Goal: Task Accomplishment & Management: Manage account settings

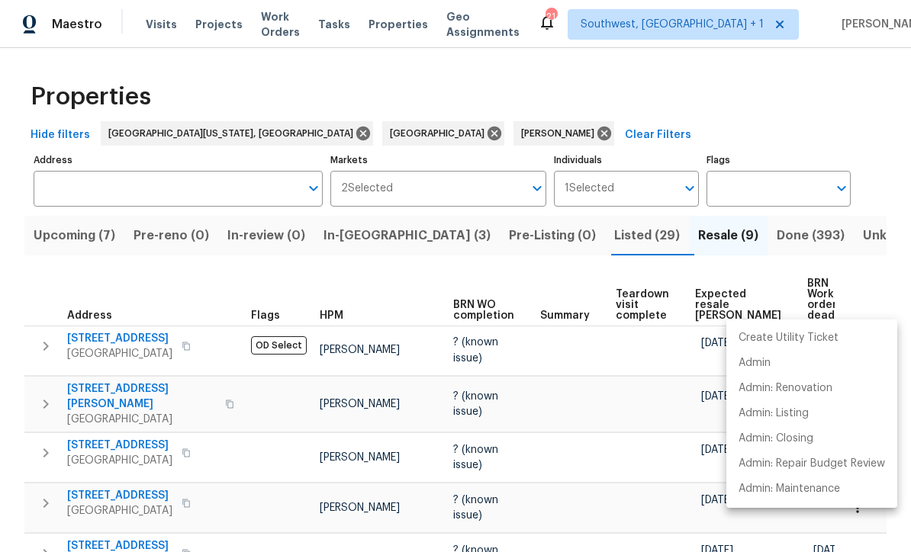
scroll to position [189, 0]
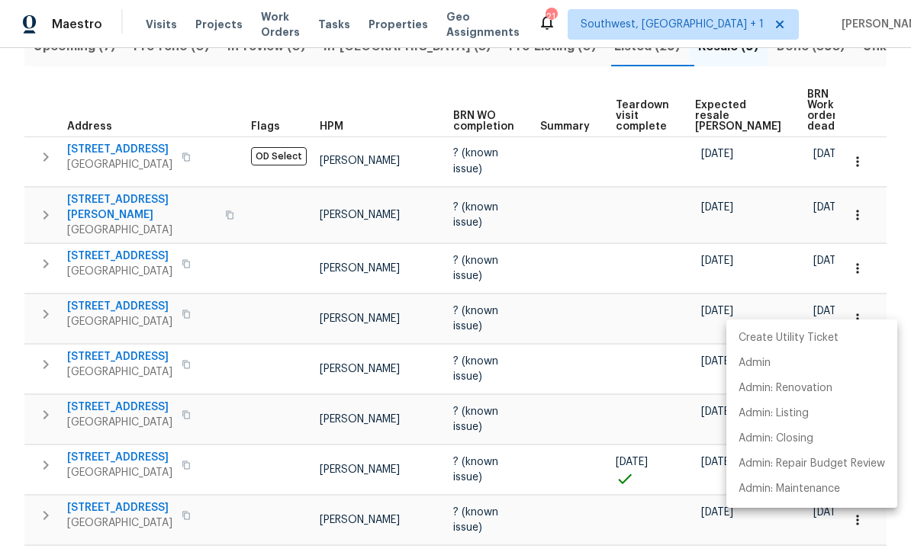
click at [205, 109] on div at bounding box center [455, 276] width 911 height 552
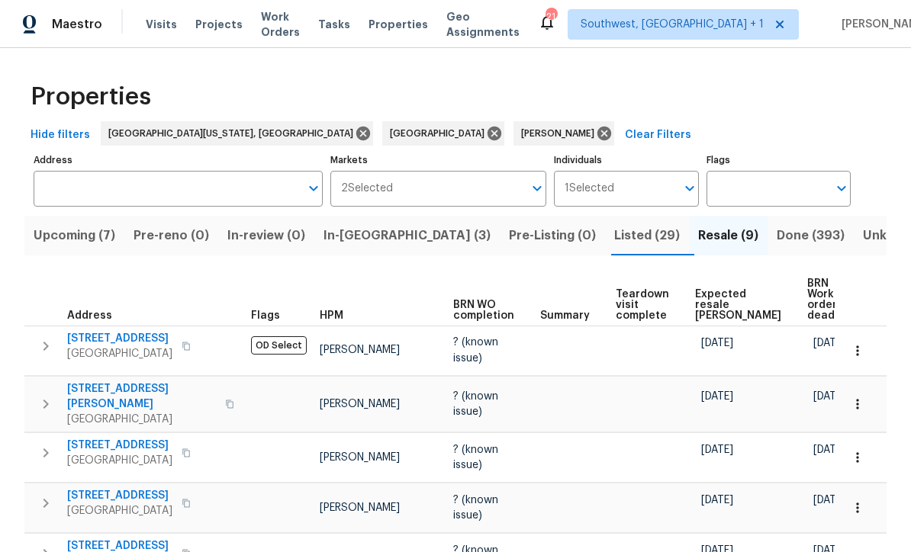
scroll to position [0, 0]
click at [365, 232] on span "In-[GEOGRAPHIC_DATA] (3)" at bounding box center [407, 235] width 167 height 21
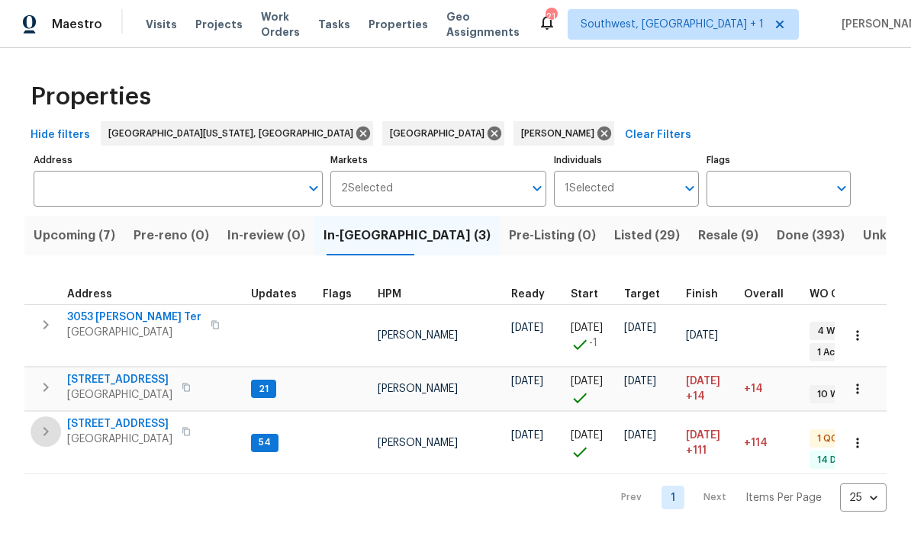
click at [51, 425] on icon "button" at bounding box center [46, 432] width 18 height 18
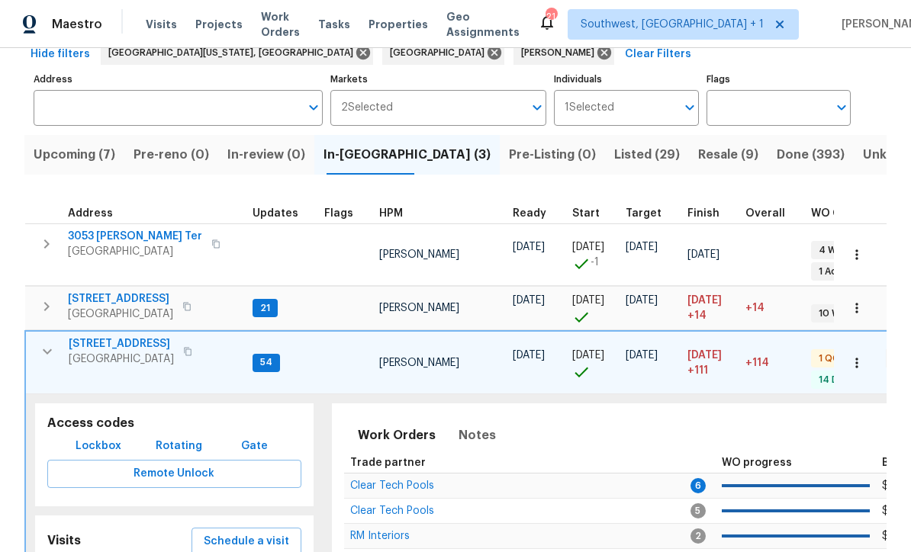
scroll to position [86, 0]
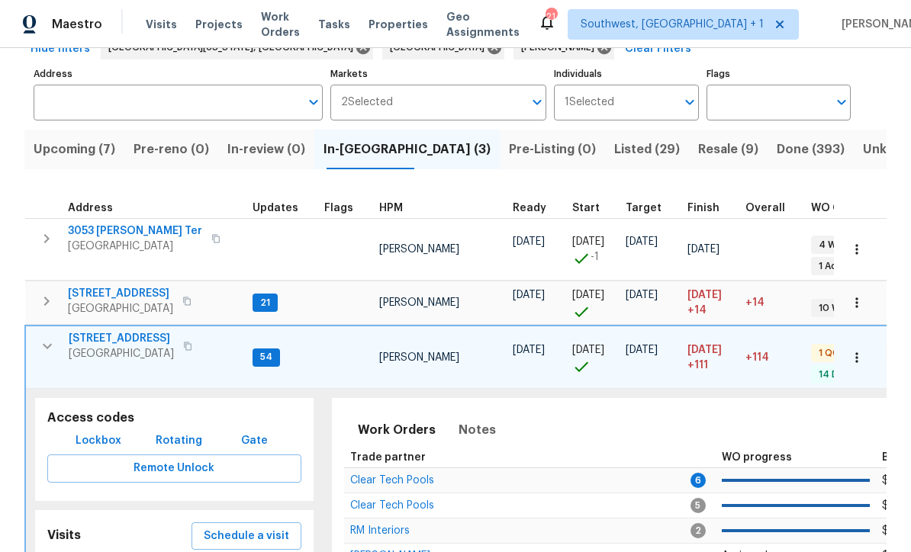
click at [101, 432] on span "Lockbox" at bounding box center [99, 441] width 46 height 19
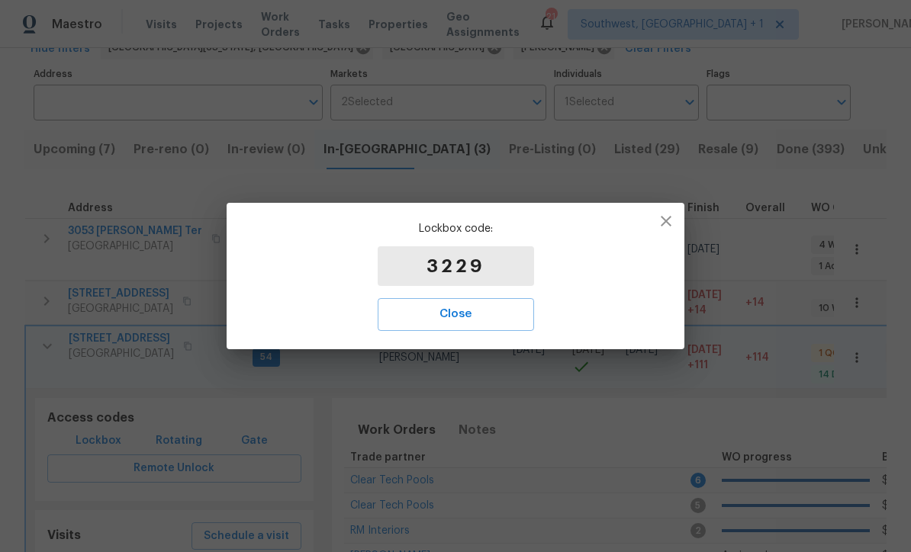
click at [485, 321] on span "Close" at bounding box center [455, 314] width 123 height 20
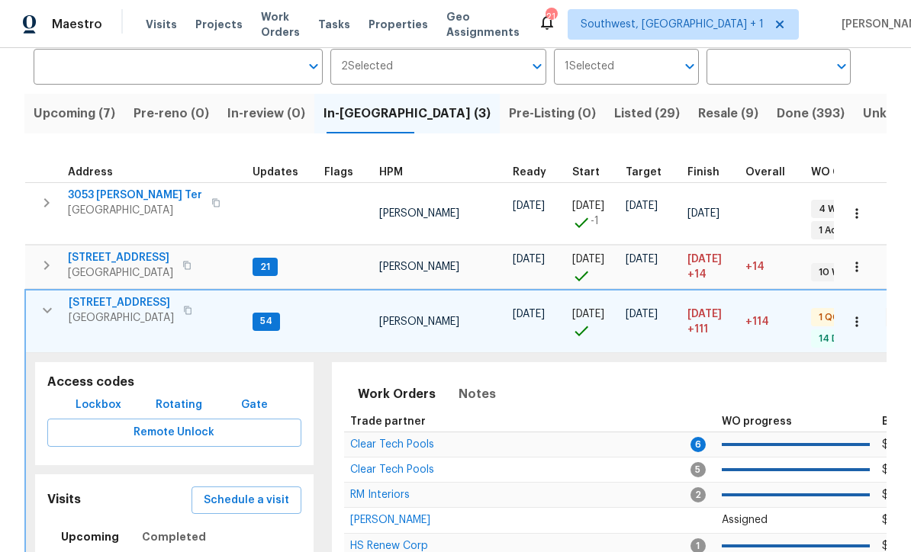
scroll to position [122, 0]
click at [346, 227] on td at bounding box center [345, 213] width 55 height 63
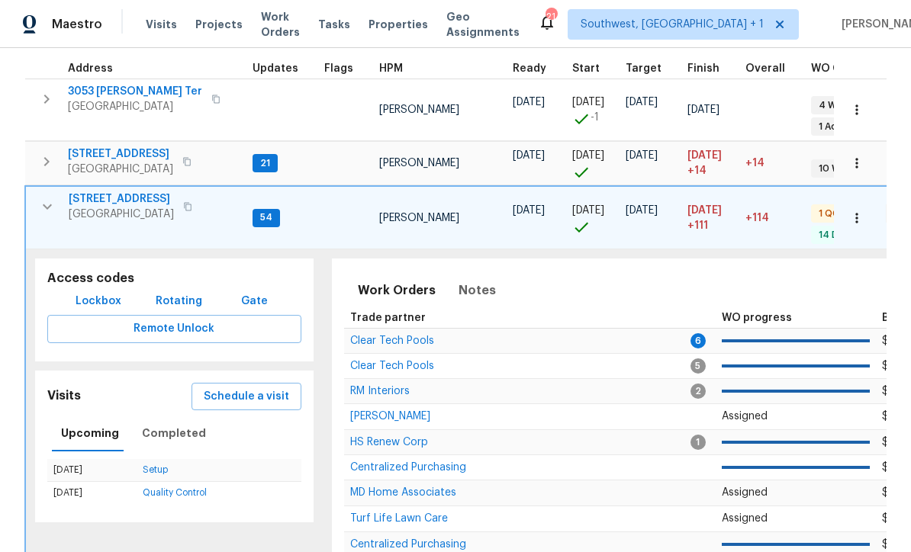
scroll to position [243, 0]
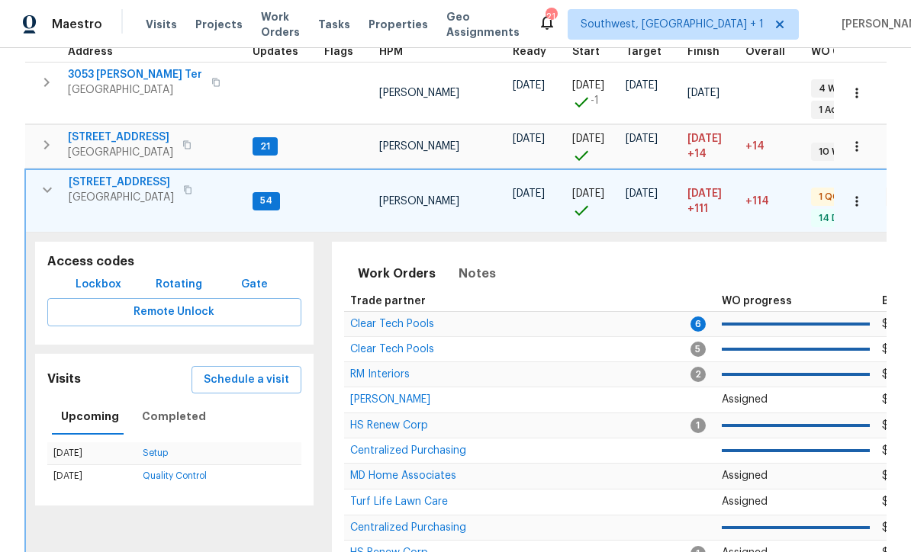
click at [76, 175] on span "10216 Woodborne Pl" at bounding box center [121, 182] width 105 height 15
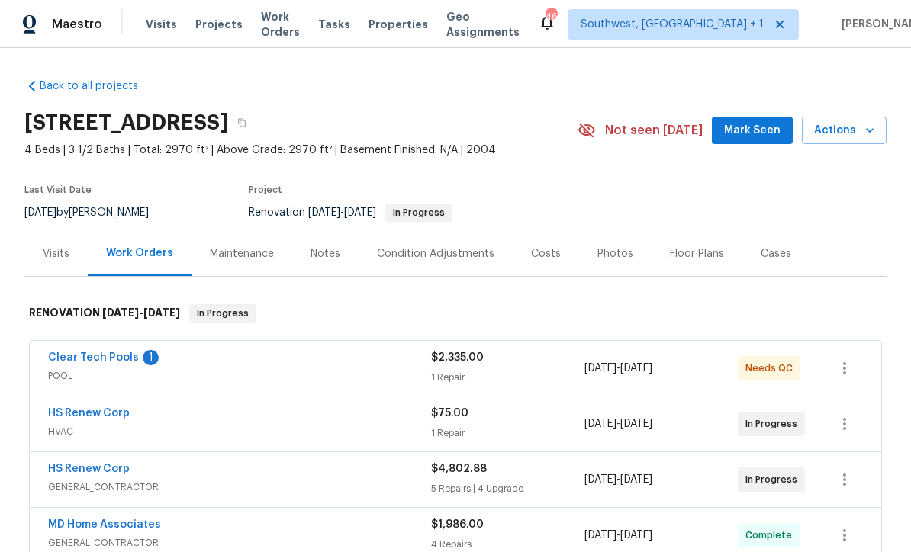
click at [74, 353] on link "Clear Tech Pools" at bounding box center [93, 358] width 91 height 11
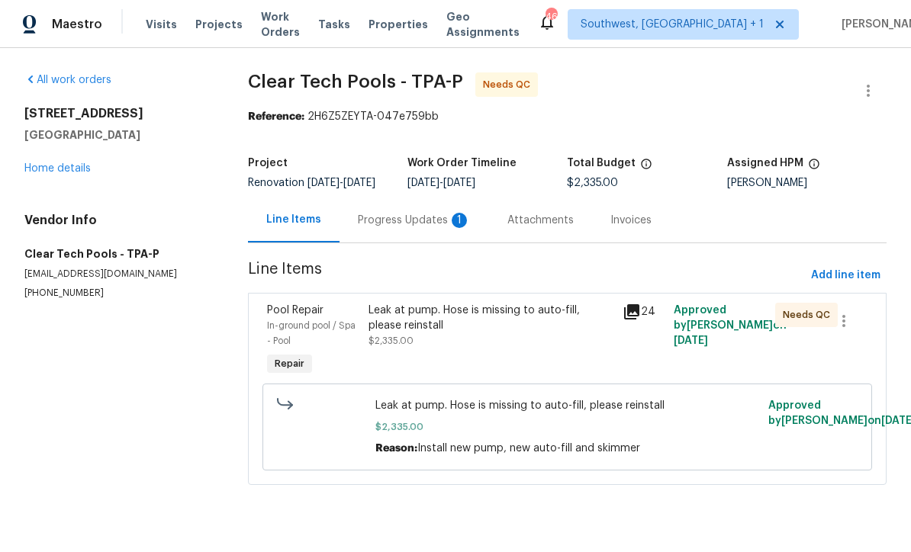
click at [363, 228] on div "Progress Updates 1" at bounding box center [414, 220] width 113 height 15
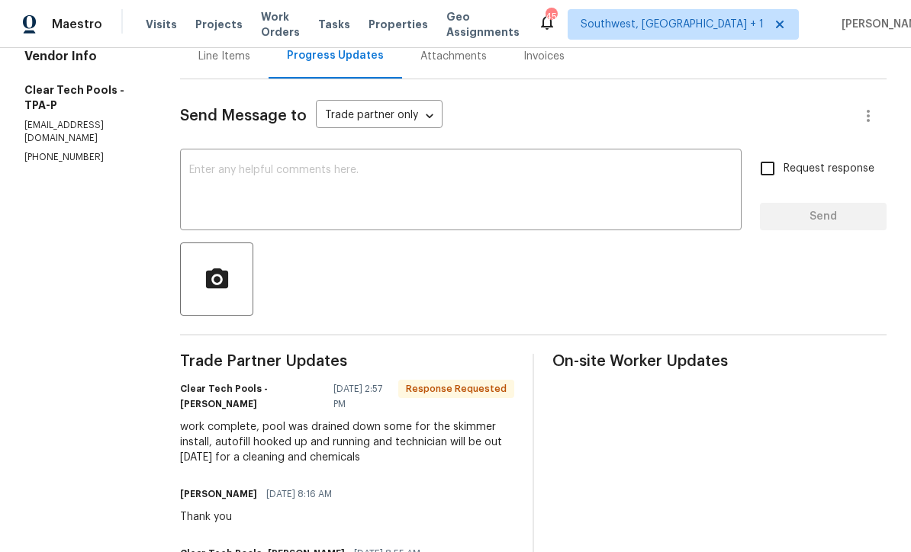
scroll to position [163, 0]
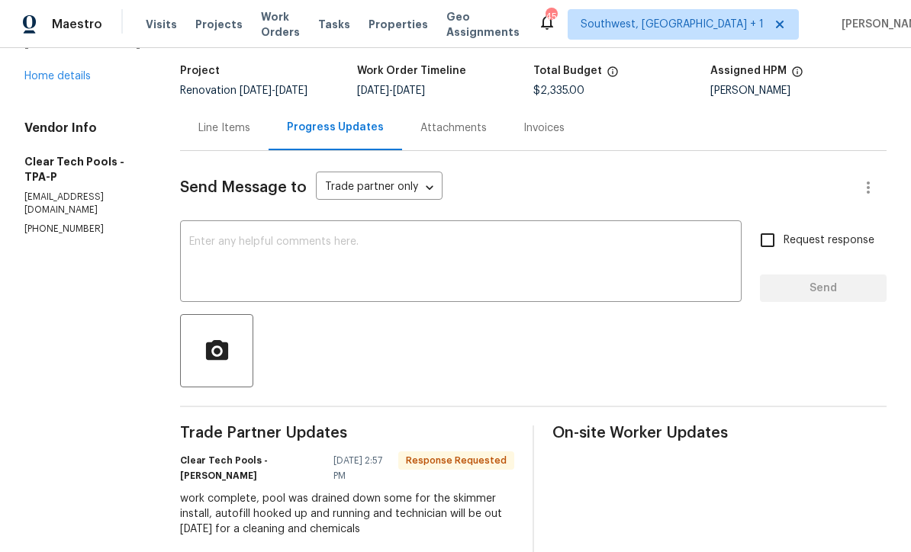
click at [310, 253] on textarea at bounding box center [460, 263] width 543 height 53
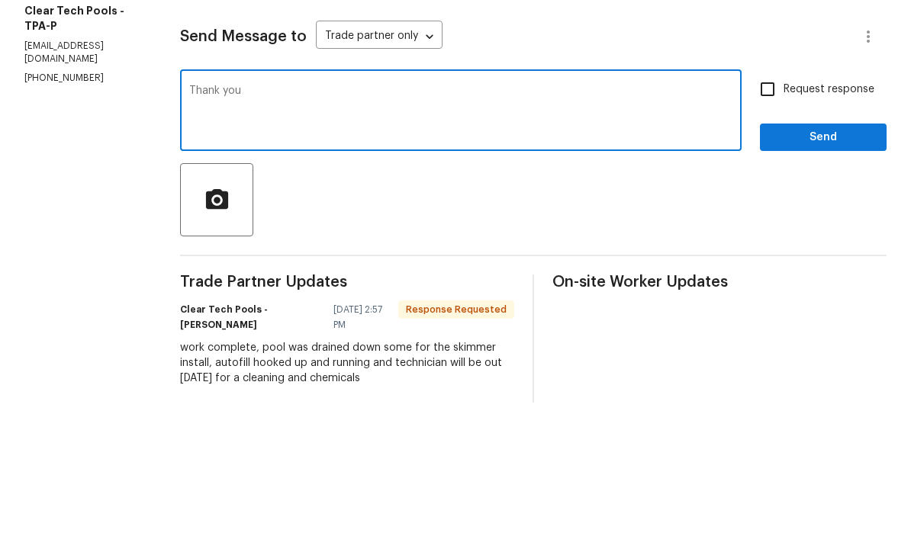
type textarea "Thank you"
click at [797, 278] on span "Send" at bounding box center [823, 287] width 102 height 19
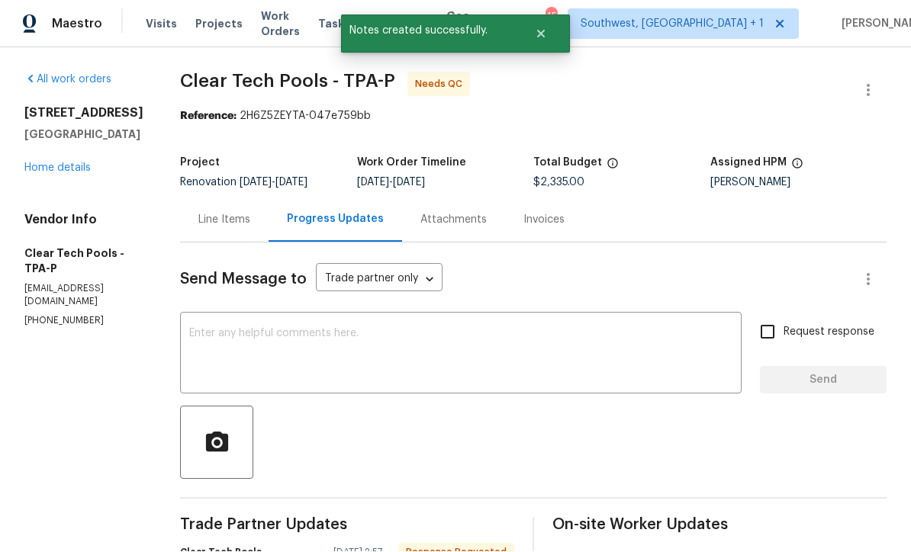
scroll to position [30, 0]
click at [56, 163] on link "Home details" at bounding box center [57, 168] width 66 height 11
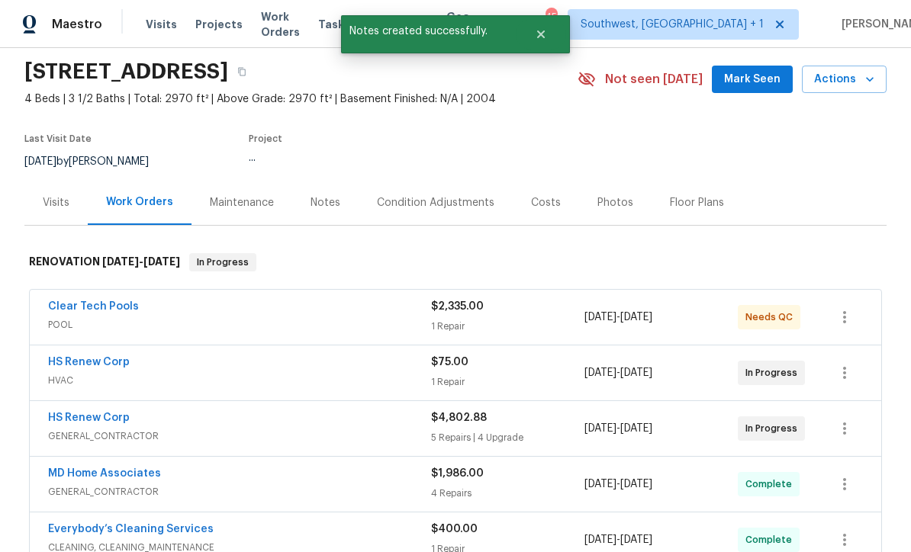
scroll to position [85, 0]
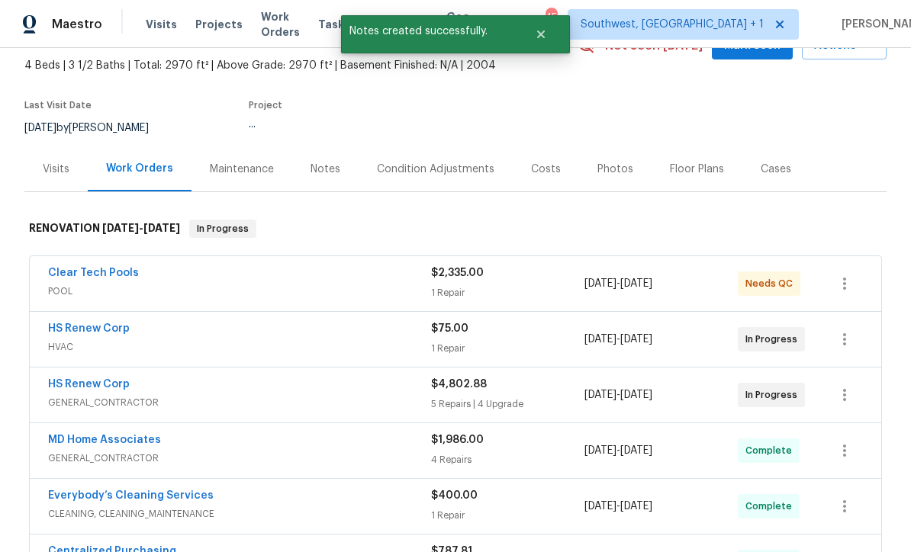
click at [509, 266] on div "$2,335.00" at bounding box center [507, 273] width 153 height 15
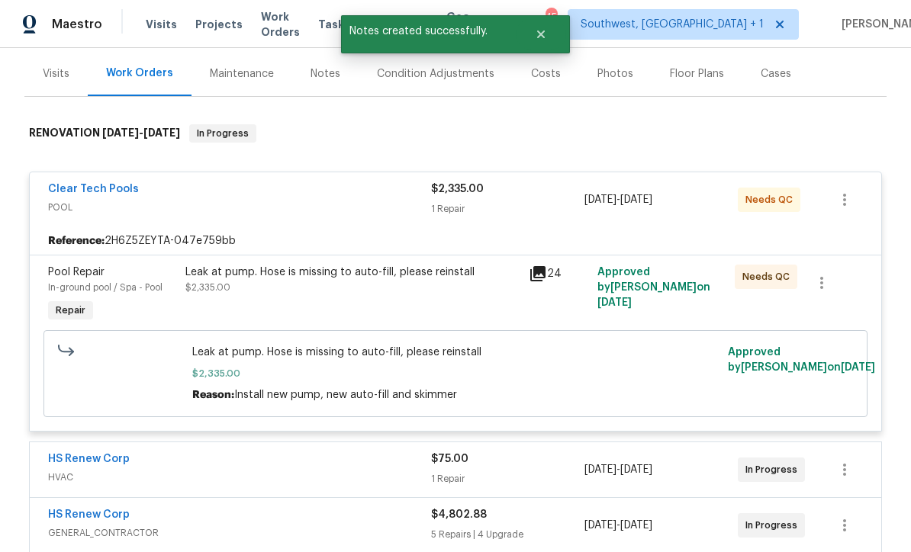
scroll to position [183, 0]
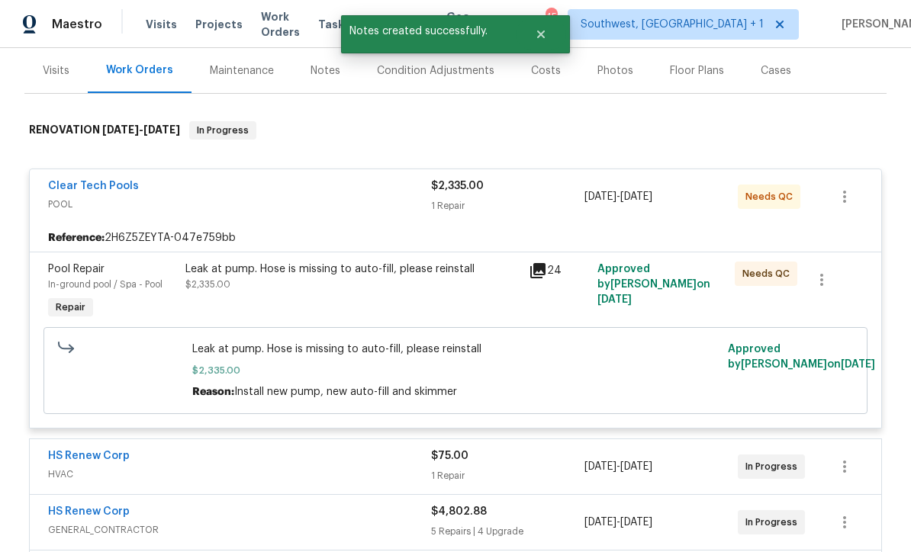
click at [458, 280] on div "Leak at pump. Hose is missing to auto-fill, please reinstall $2,335.00" at bounding box center [352, 292] width 343 height 70
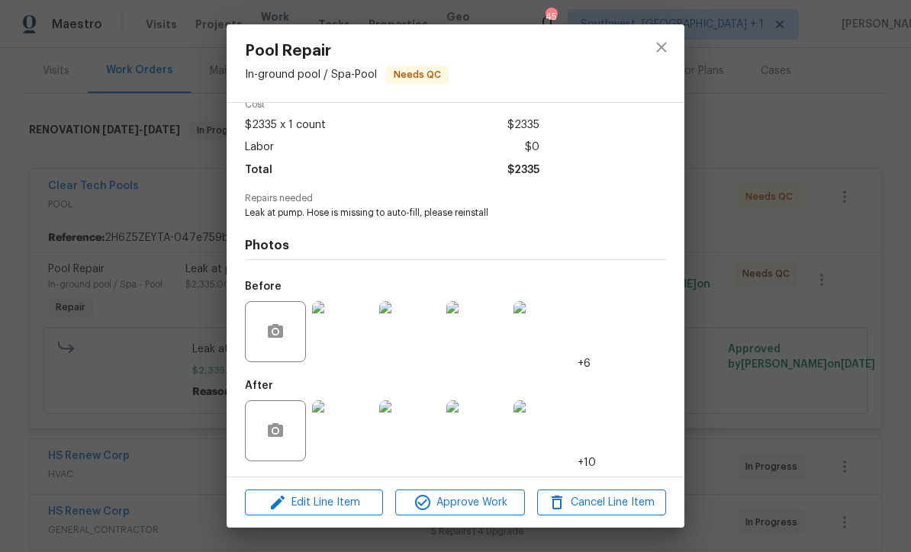
scroll to position [78, 0]
click at [344, 439] on img at bounding box center [342, 431] width 61 height 61
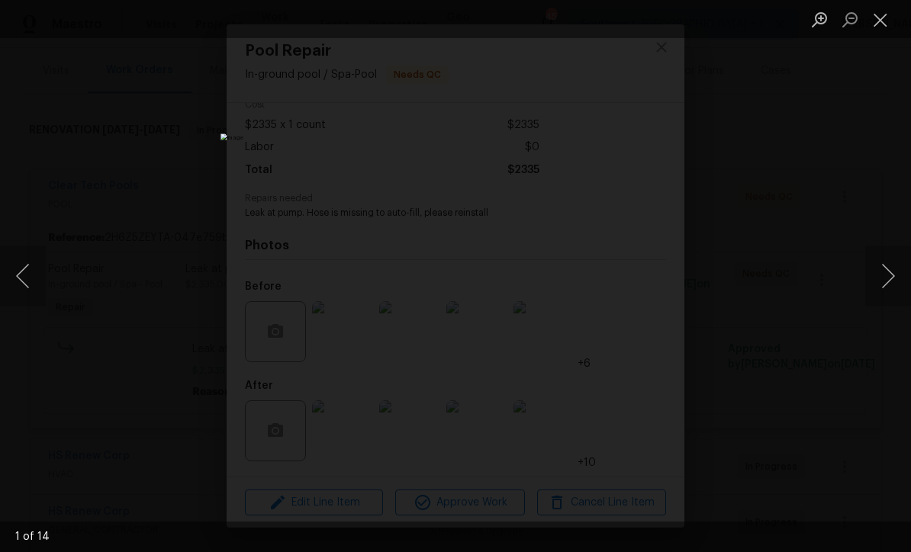
click at [895, 276] on button "Next image" at bounding box center [888, 276] width 46 height 61
click at [888, 286] on button "Next image" at bounding box center [888, 276] width 46 height 61
click at [891, 290] on button "Next image" at bounding box center [888, 276] width 46 height 61
click at [897, 287] on button "Next image" at bounding box center [888, 276] width 46 height 61
click at [901, 285] on button "Next image" at bounding box center [888, 276] width 46 height 61
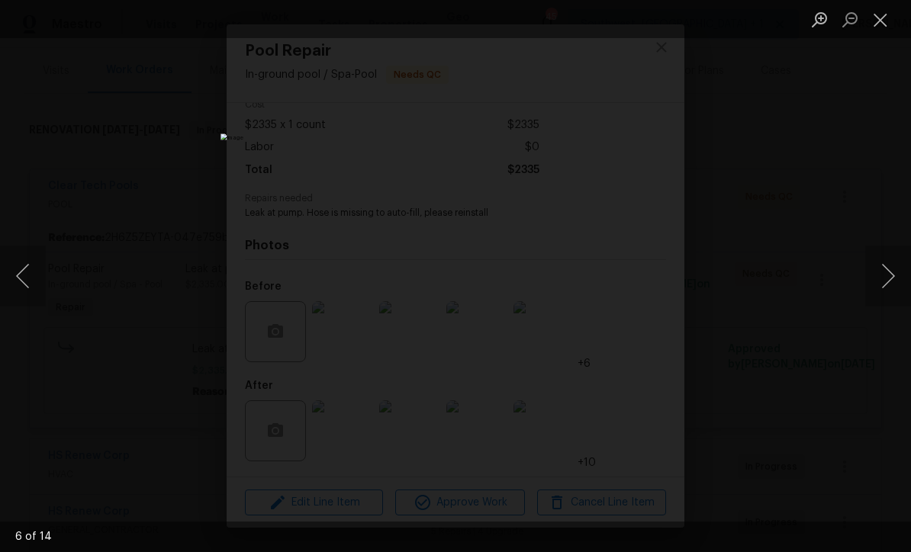
click at [900, 286] on button "Next image" at bounding box center [888, 276] width 46 height 61
click at [888, 288] on button "Next image" at bounding box center [888, 276] width 46 height 61
click at [901, 279] on button "Next image" at bounding box center [888, 276] width 46 height 61
click at [886, 14] on button "Close lightbox" at bounding box center [880, 19] width 31 height 27
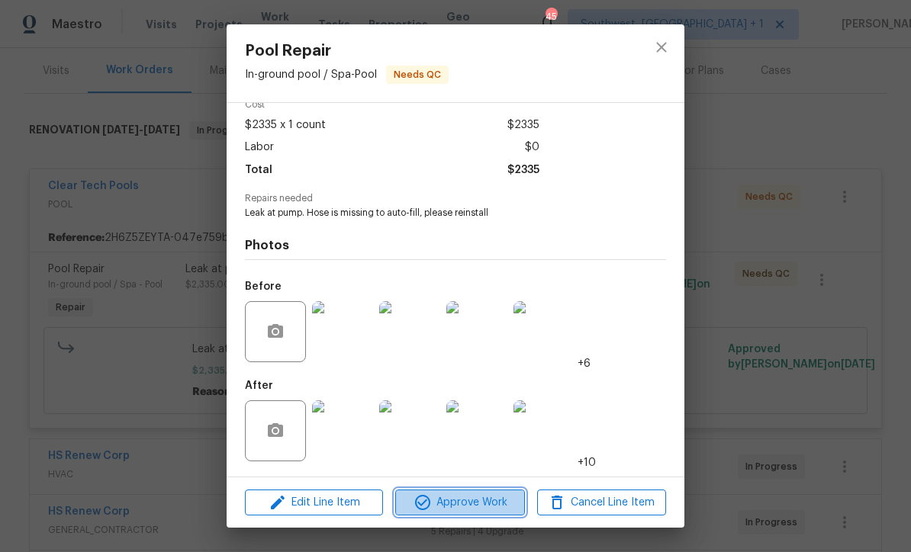
click at [482, 501] on span "Approve Work" at bounding box center [460, 503] width 120 height 19
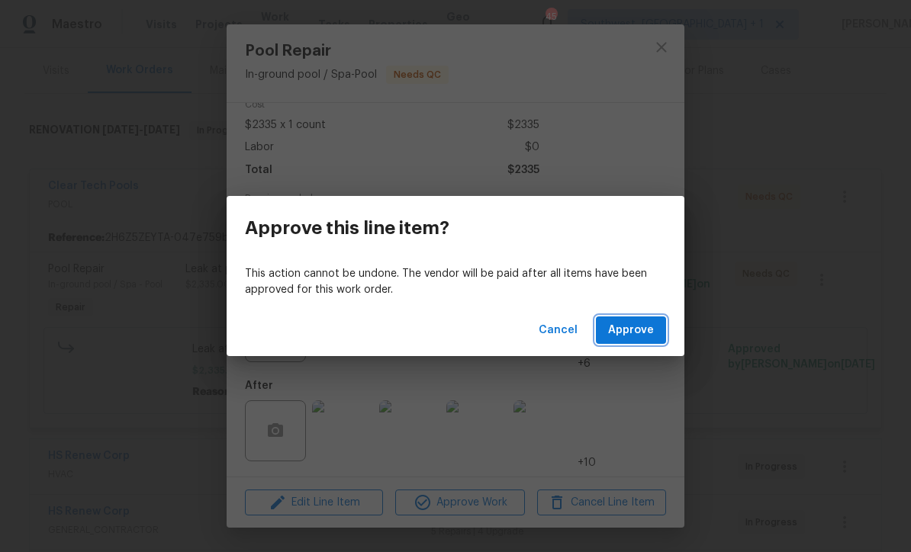
click at [641, 331] on span "Approve" at bounding box center [631, 330] width 46 height 19
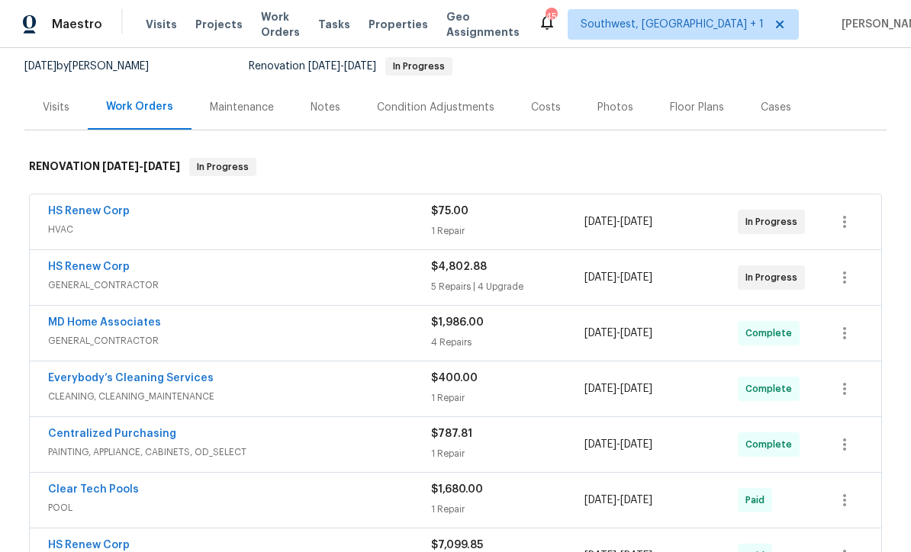
scroll to position [156, 0]
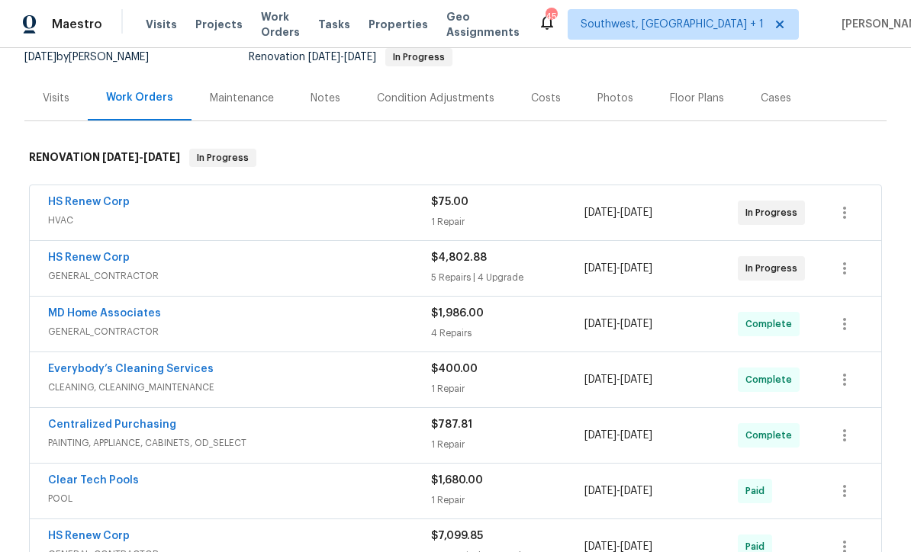
click at [57, 204] on link "HS Renew Corp" at bounding box center [89, 202] width 82 height 11
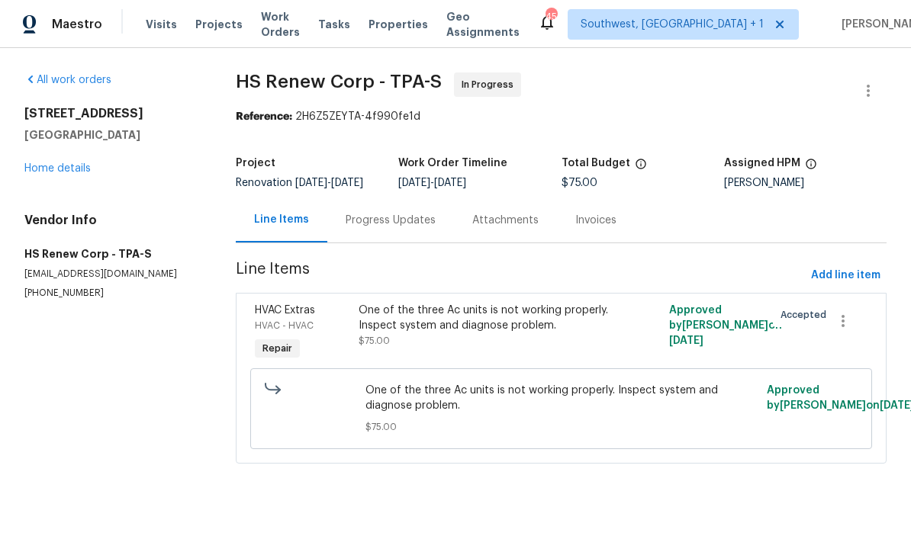
click at [343, 243] on div "Progress Updates" at bounding box center [390, 220] width 127 height 45
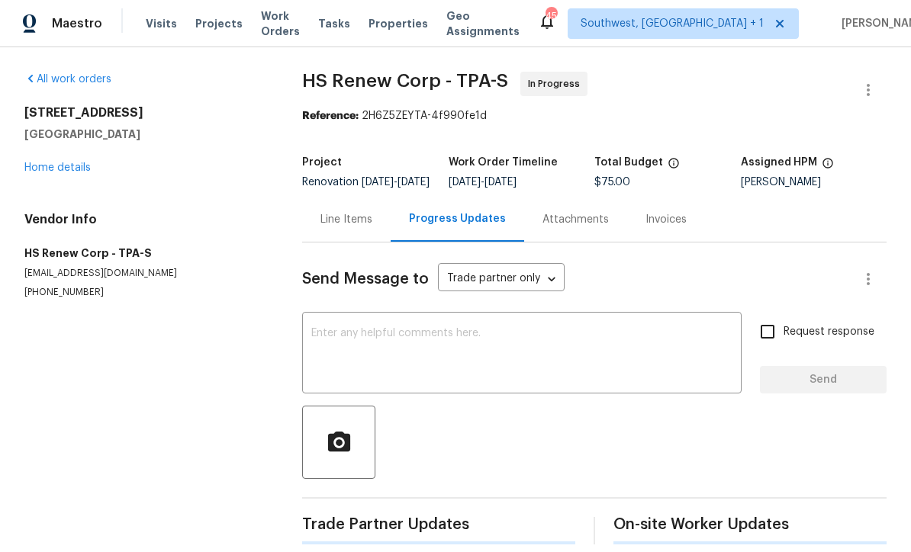
scroll to position [29, 0]
click at [416, 329] on textarea at bounding box center [521, 355] width 421 height 53
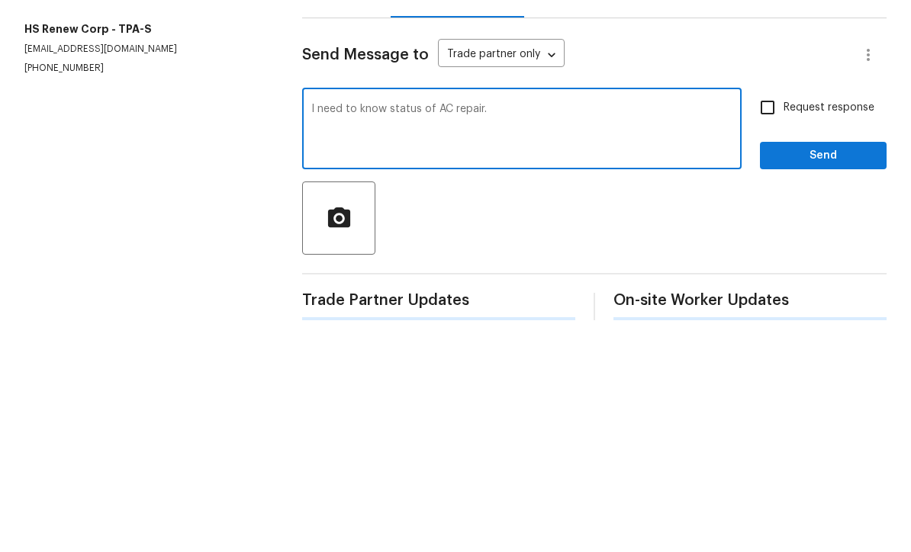
type textarea "I need to know status of AC repair."
click at [777, 317] on input "Request response" at bounding box center [768, 333] width 32 height 32
checkbox input "true"
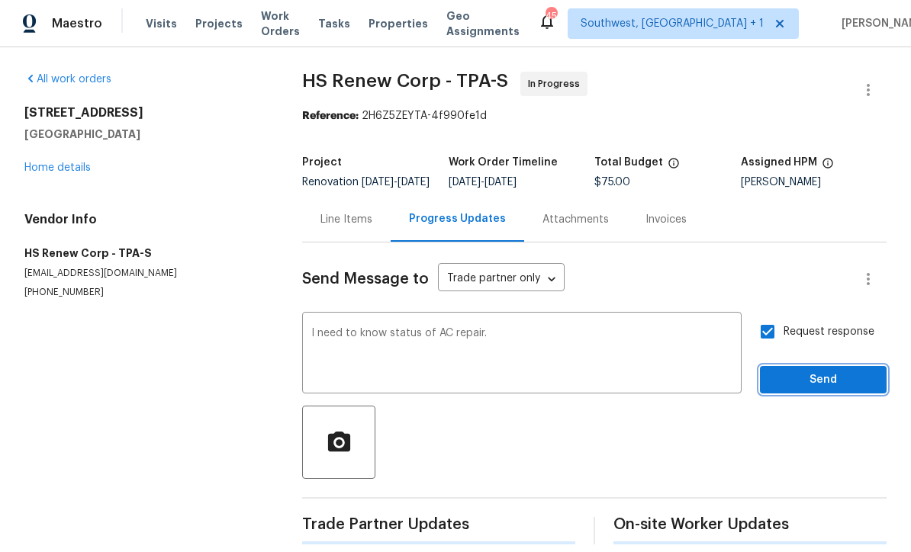
click at [790, 372] on span "Send" at bounding box center [823, 381] width 102 height 19
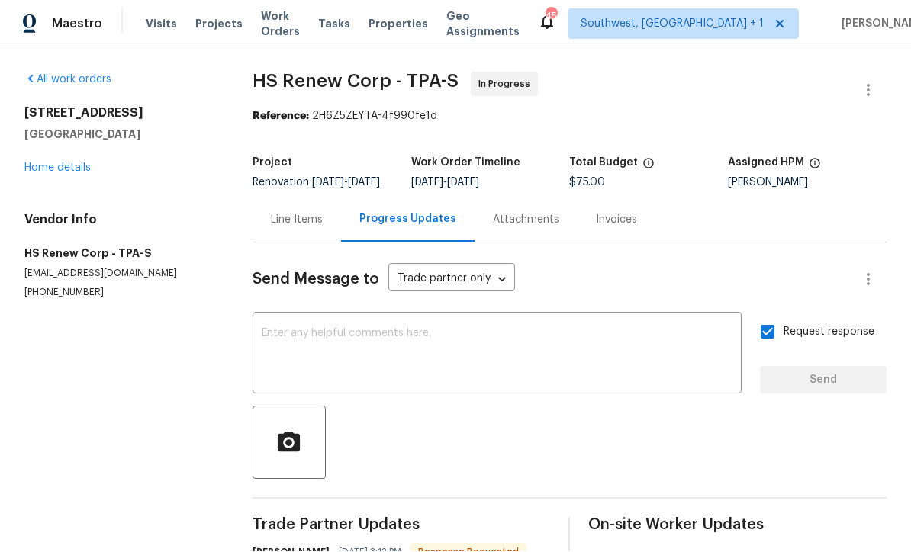
scroll to position [0, 0]
click at [42, 163] on link "Home details" at bounding box center [57, 168] width 66 height 11
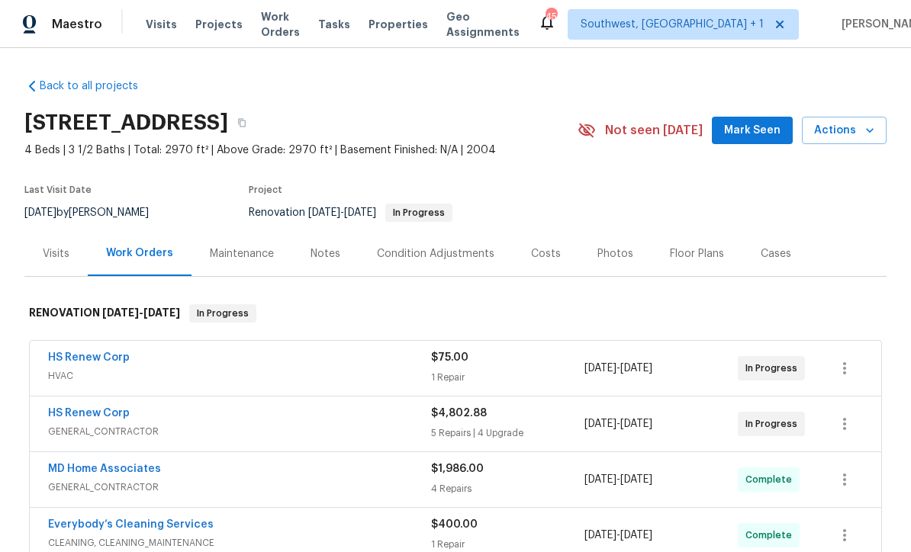
click at [205, 18] on span "Projects" at bounding box center [218, 24] width 47 height 15
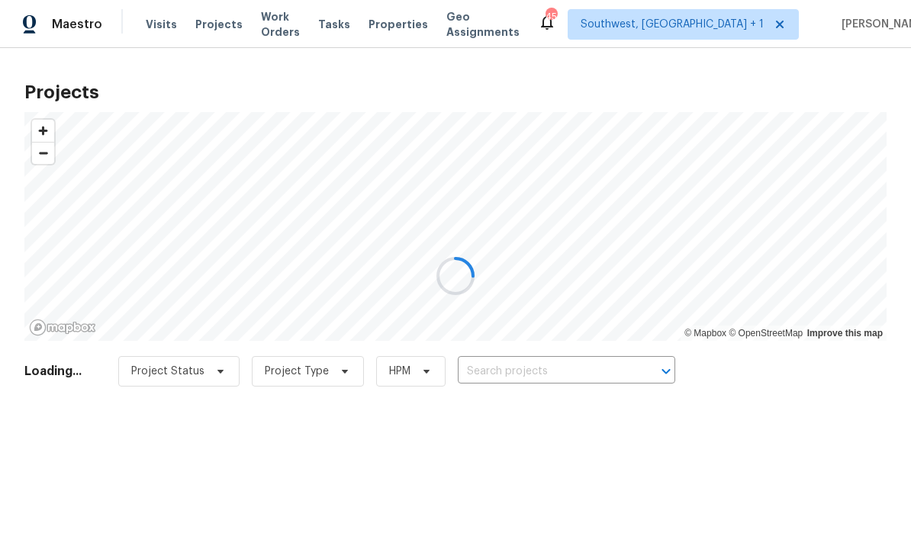
click at [556, 372] on div at bounding box center [455, 276] width 911 height 552
click at [553, 381] on div at bounding box center [455, 276] width 911 height 552
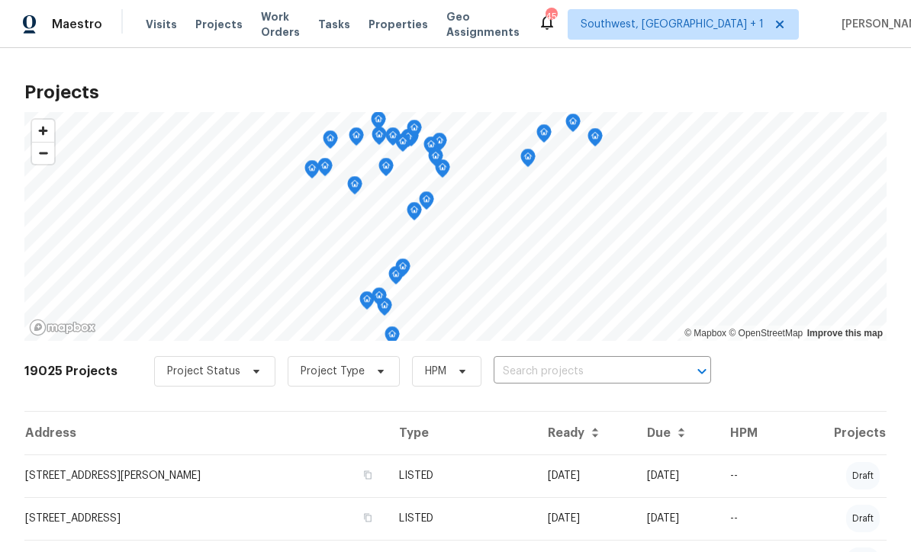
click at [536, 383] on input "text" at bounding box center [581, 372] width 175 height 24
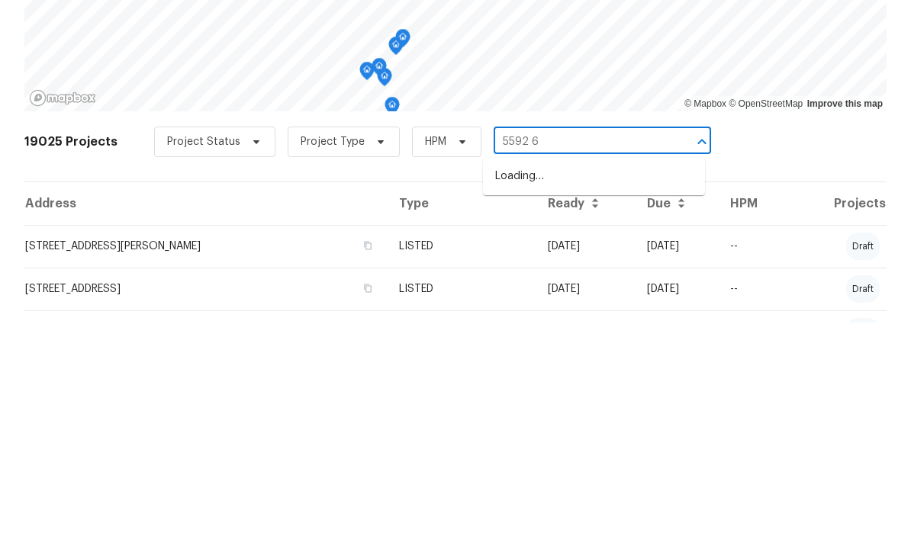
type input "5592 61"
click at [584, 394] on li "[STREET_ADDRESS]" at bounding box center [594, 406] width 222 height 25
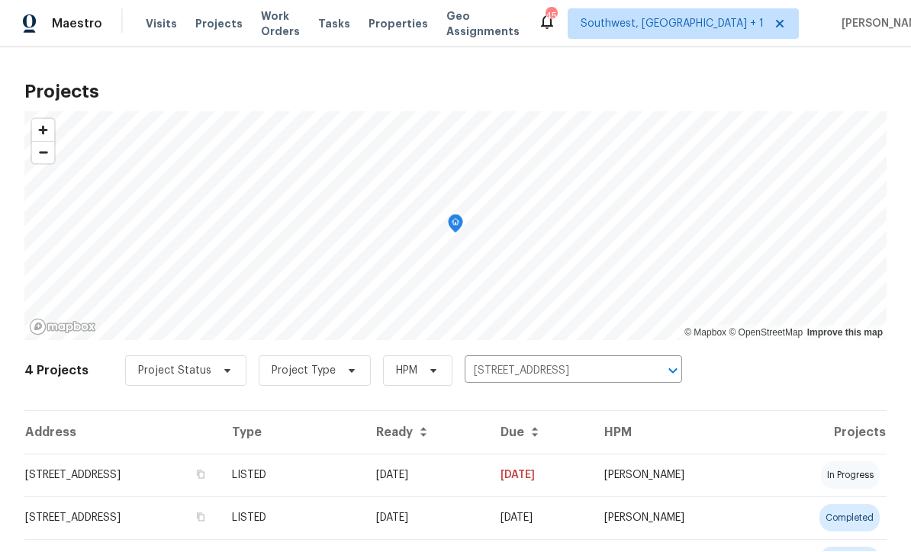
scroll to position [1, 0]
click at [364, 482] on td "LISTED" at bounding box center [292, 476] width 144 height 43
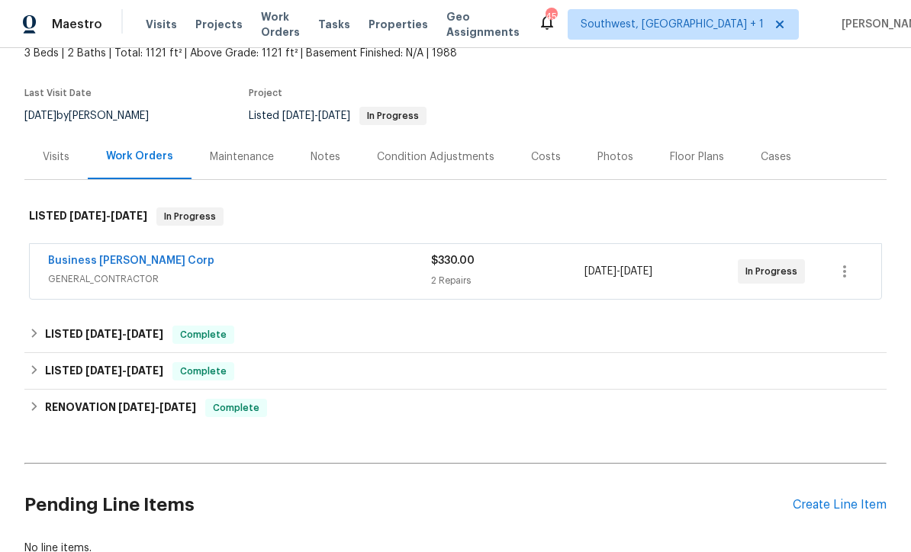
scroll to position [96, 0]
click at [91, 263] on link "Business Morel Corp" at bounding box center [131, 261] width 166 height 11
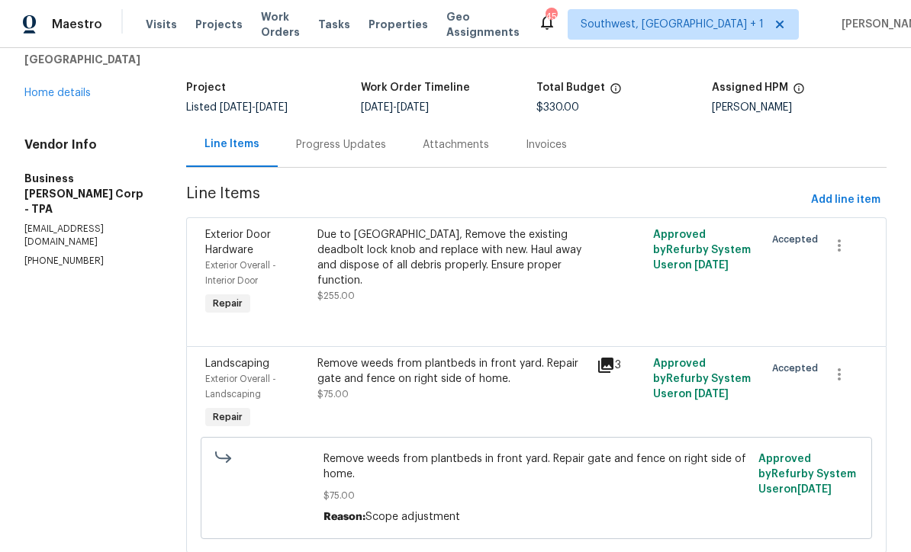
scroll to position [73, 0]
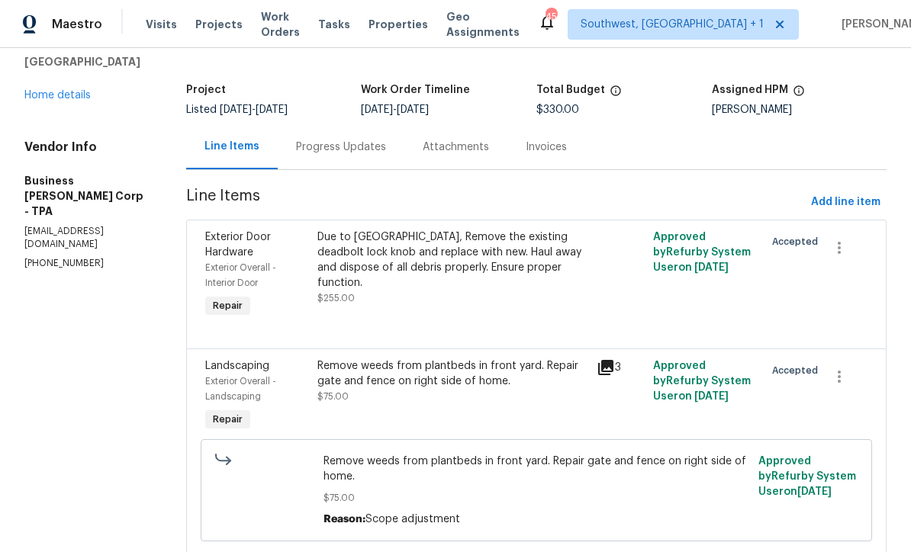
click at [485, 299] on div "Due to RS, Remove the existing deadbolt lock knob and replace with new. Haul aw…" at bounding box center [453, 275] width 280 height 101
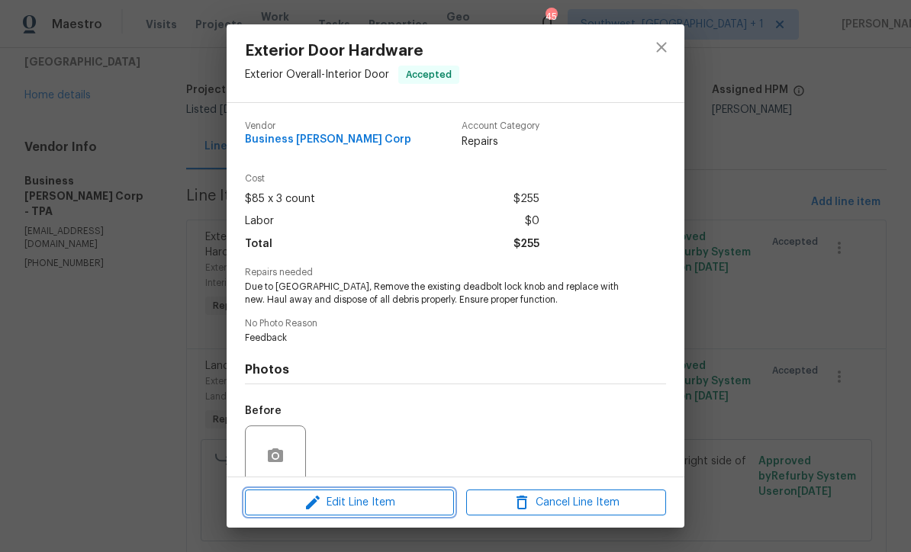
click at [390, 503] on span "Edit Line Item" at bounding box center [350, 503] width 200 height 19
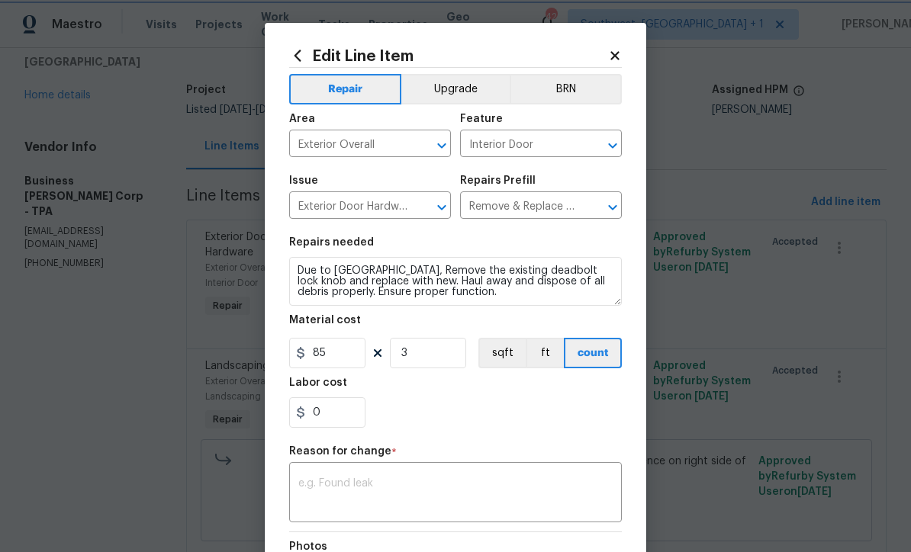
scroll to position [0, 0]
click at [454, 344] on input "3" at bounding box center [428, 353] width 76 height 31
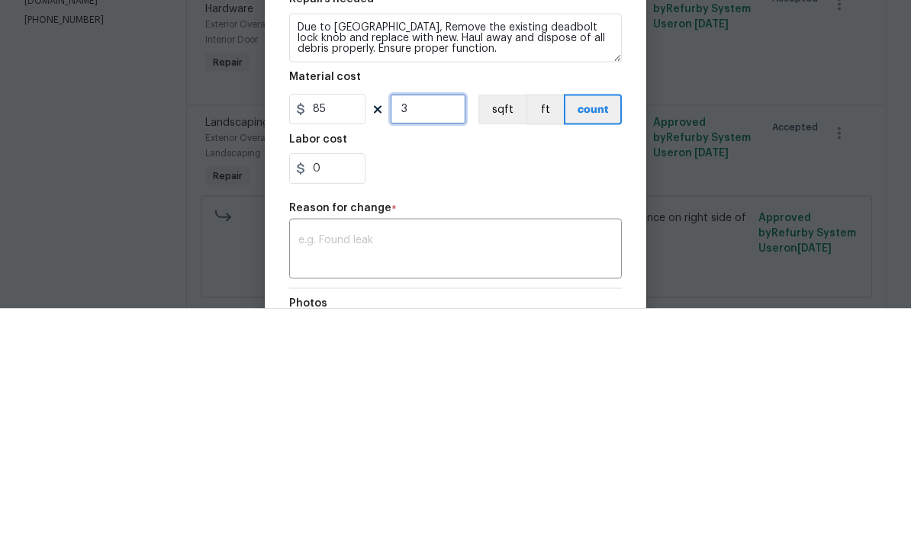
click at [457, 338] on input "3" at bounding box center [428, 353] width 76 height 31
type input "4"
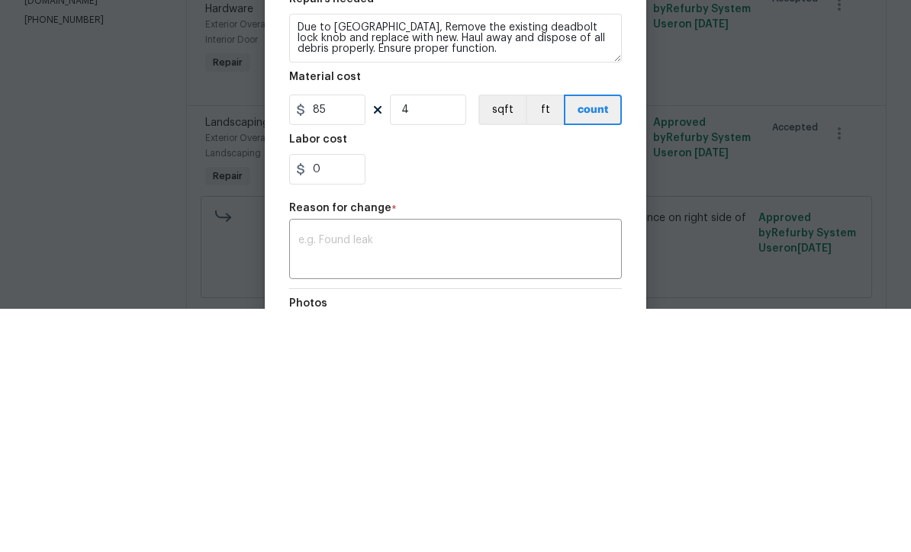
scroll to position [50, 0]
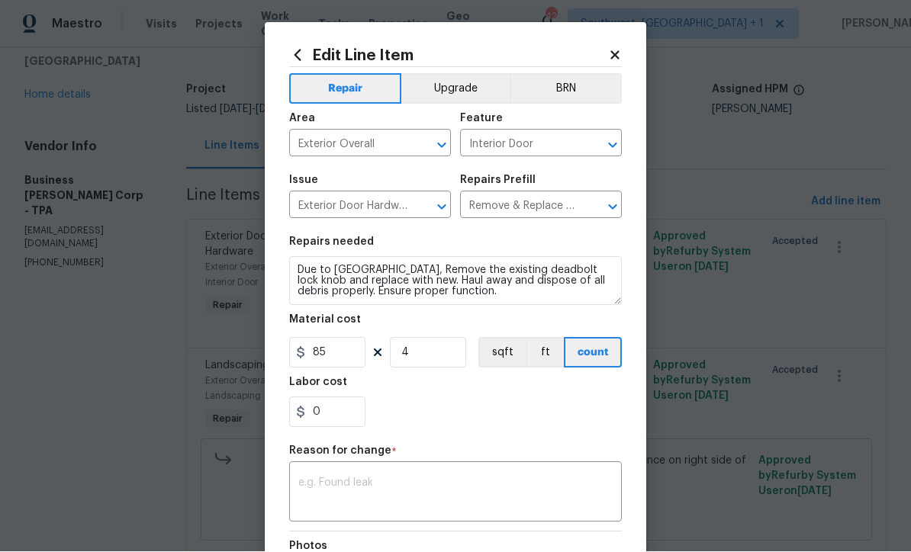
click at [444, 487] on textarea at bounding box center [455, 494] width 314 height 32
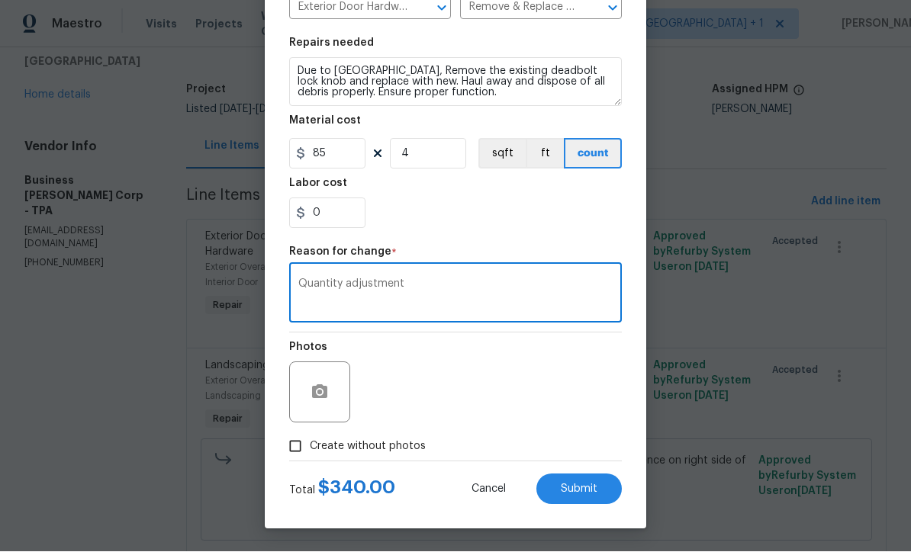
scroll to position [202, 0]
type textarea "Quantity adjustment"
click at [589, 497] on button "Submit" at bounding box center [578, 490] width 85 height 31
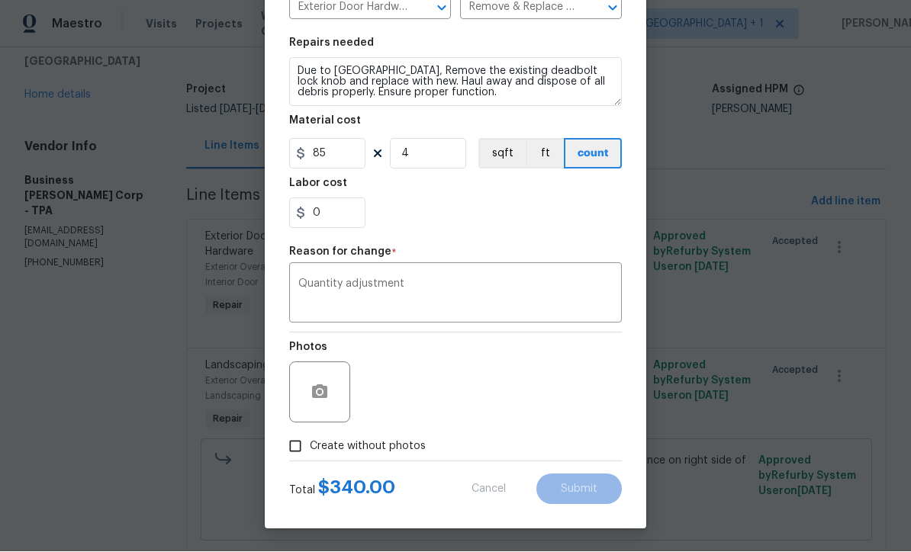
type input "3"
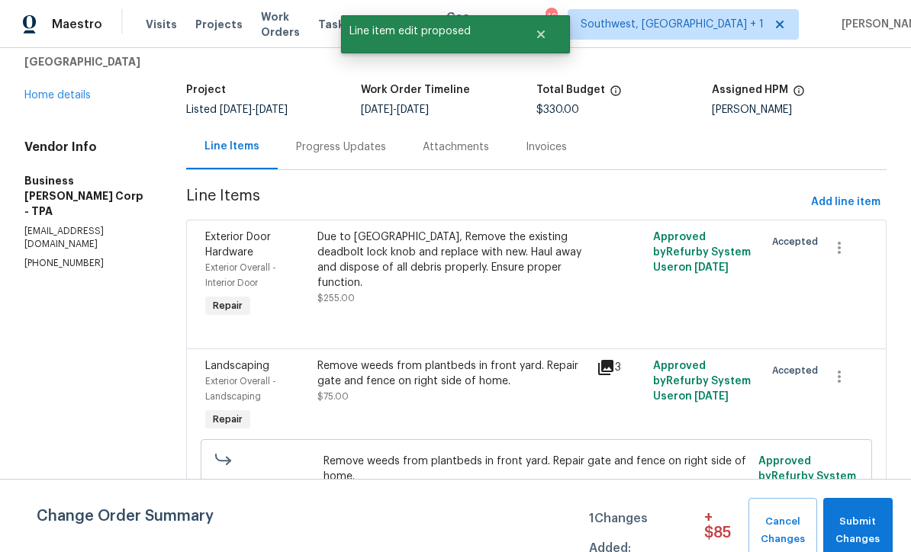
scroll to position [0, 0]
click at [850, 193] on span "Add line item" at bounding box center [845, 202] width 69 height 19
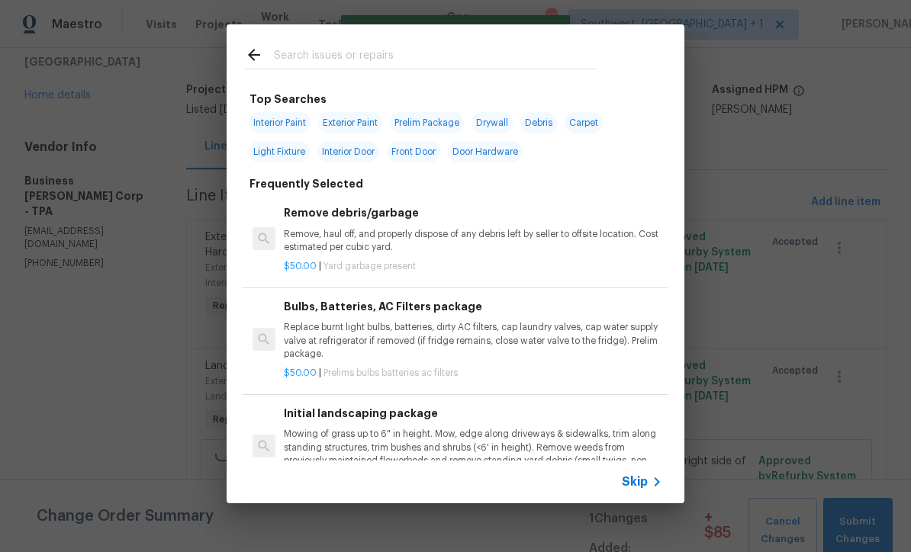
click at [645, 475] on span "Skip" at bounding box center [635, 482] width 26 height 15
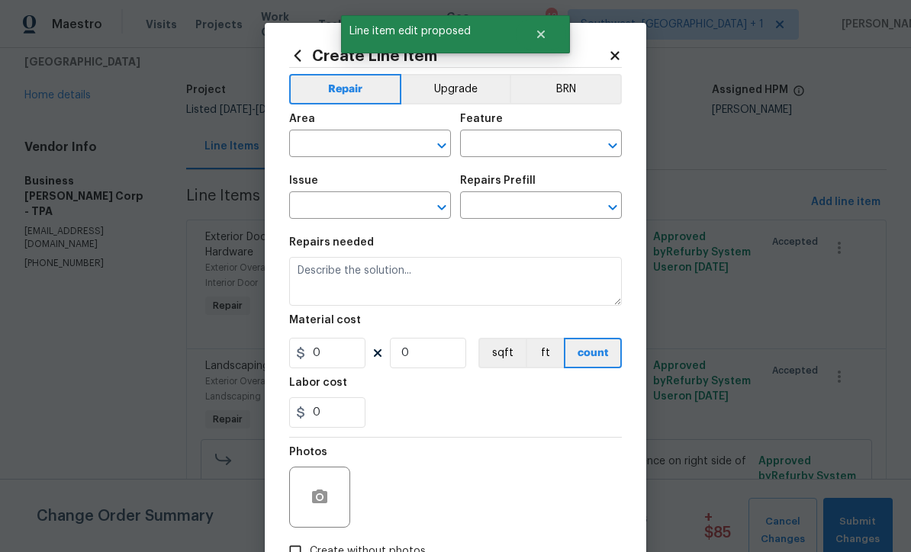
click at [400, 143] on input "text" at bounding box center [348, 146] width 119 height 24
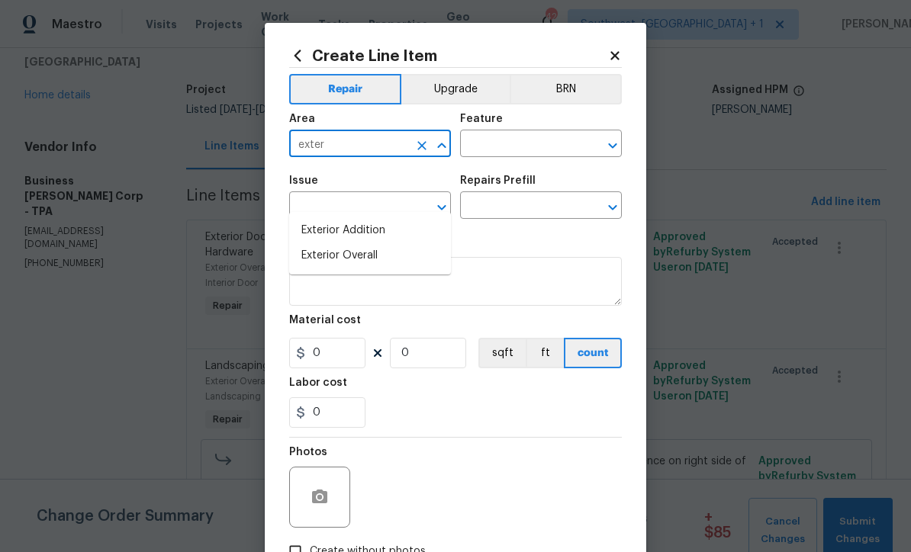
click at [384, 243] on li "Exterior Overall" at bounding box center [370, 255] width 162 height 25
type input "Exterior Overall"
click at [496, 134] on input "text" at bounding box center [519, 146] width 119 height 24
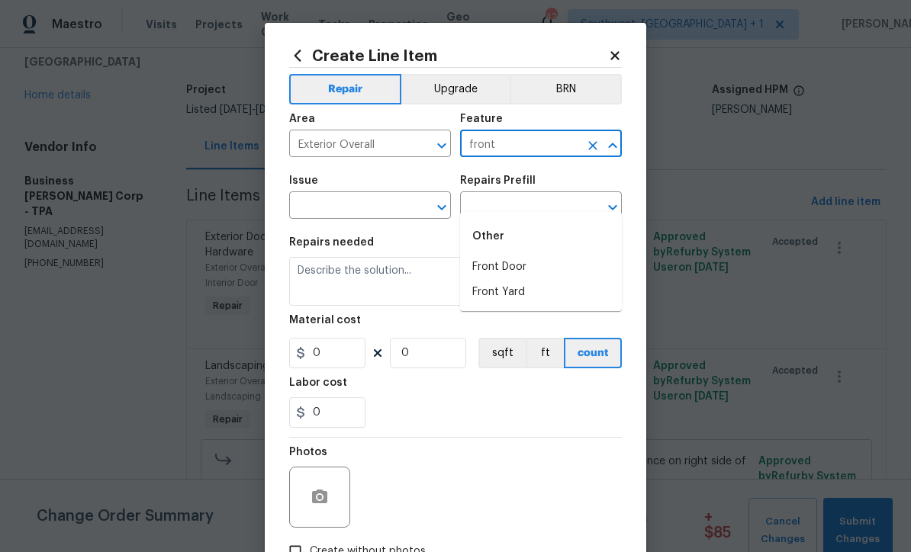
click at [510, 255] on li "Front Door" at bounding box center [541, 267] width 162 height 25
type input "Front Door"
click at [316, 204] on input "text" at bounding box center [348, 207] width 119 height 24
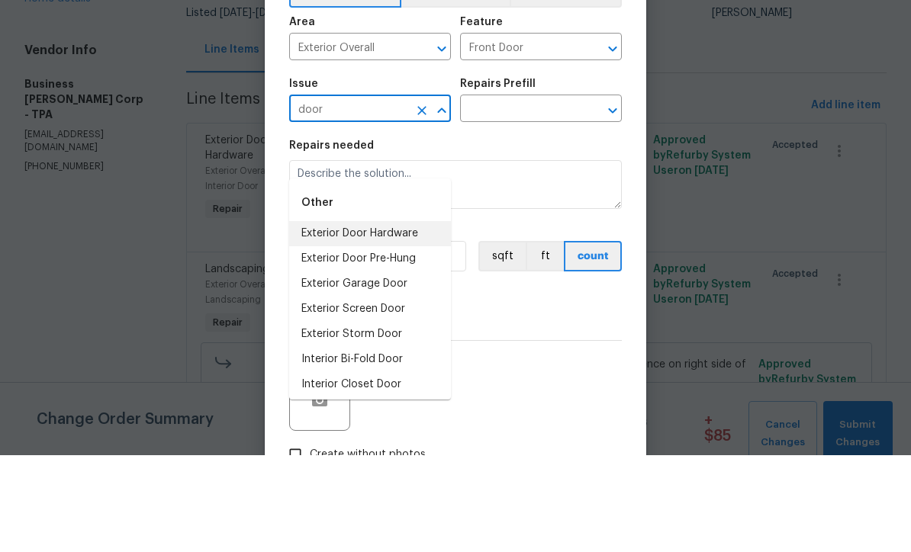
click at [318, 318] on li "Exterior Door Hardware" at bounding box center [370, 330] width 162 height 25
type input "Exterior Door Hardware"
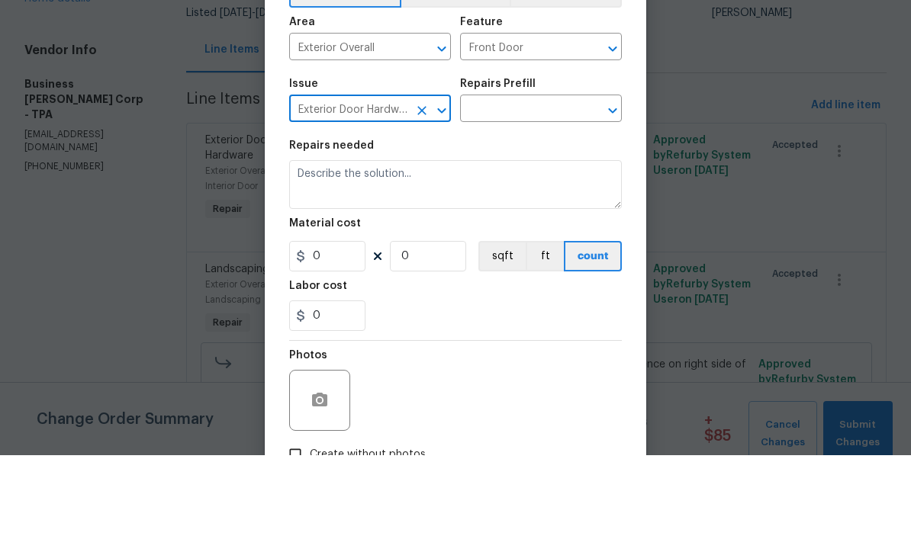
click at [561, 195] on input "text" at bounding box center [519, 207] width 119 height 24
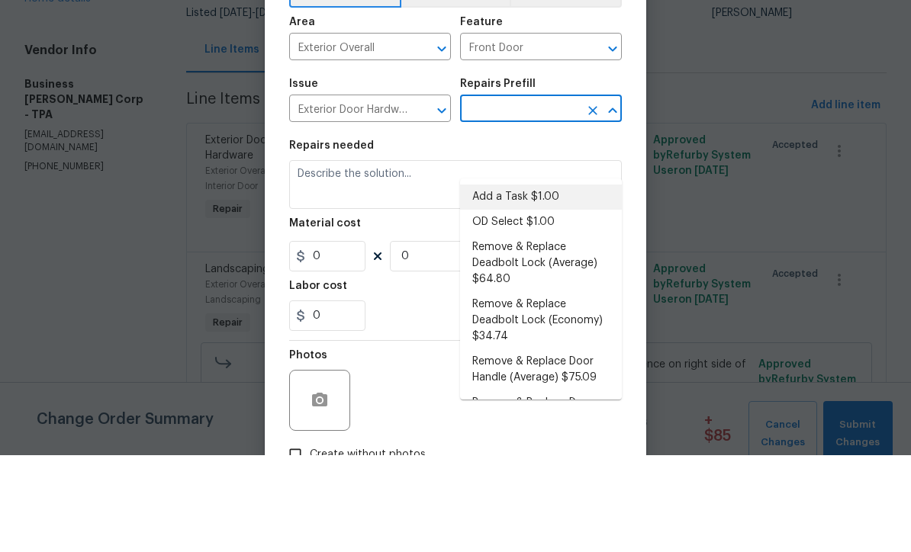
click at [543, 282] on li "Add a Task $1.00" at bounding box center [541, 294] width 162 height 25
type input "Add a Task $1.00"
type input "Interior Door"
type textarea "HPM to detail"
type input "1"
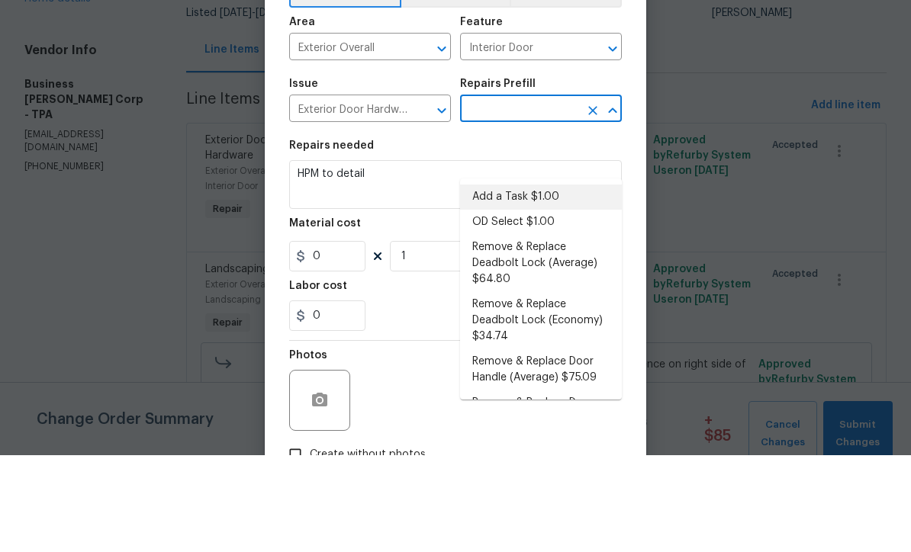
type input "Add a Task $1.00"
type input "1"
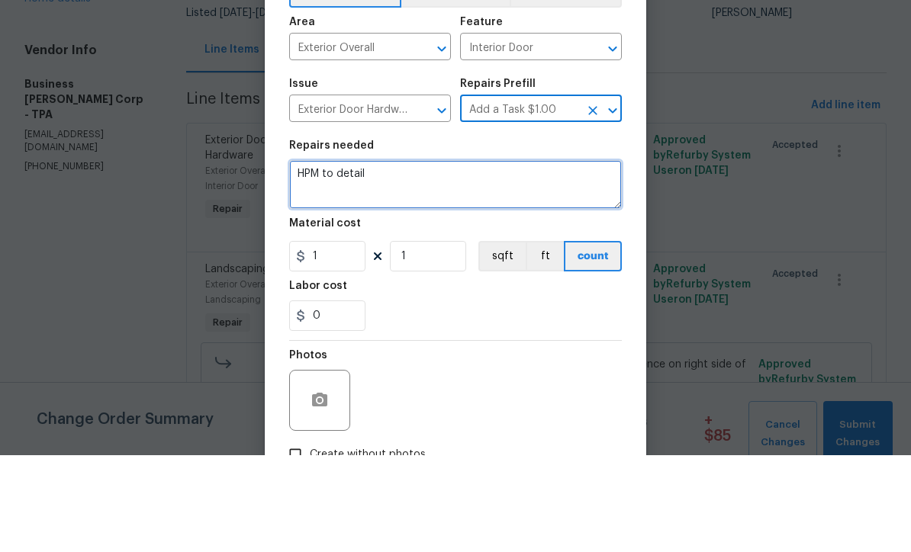
click at [514, 257] on textarea "HPM to detail" at bounding box center [455, 281] width 333 height 49
type textarea "H"
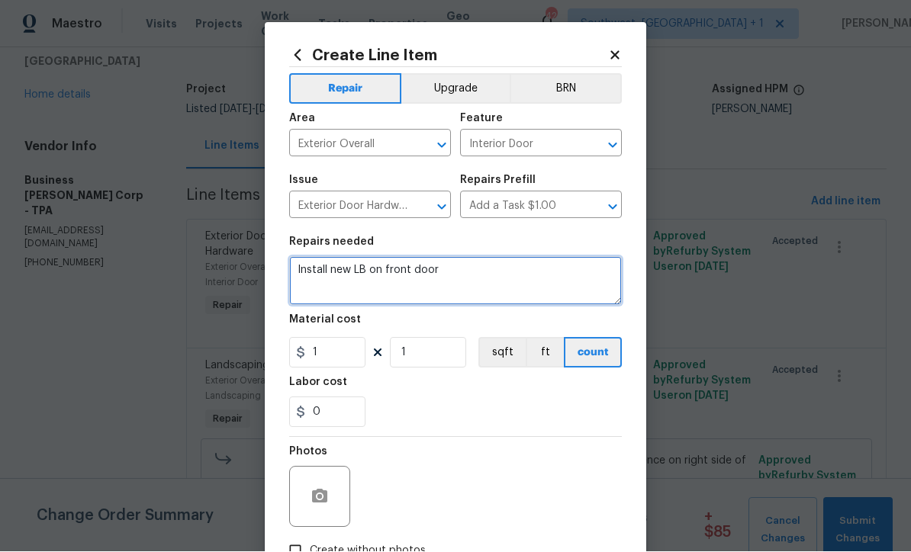
type textarea "Install new LB on front door"
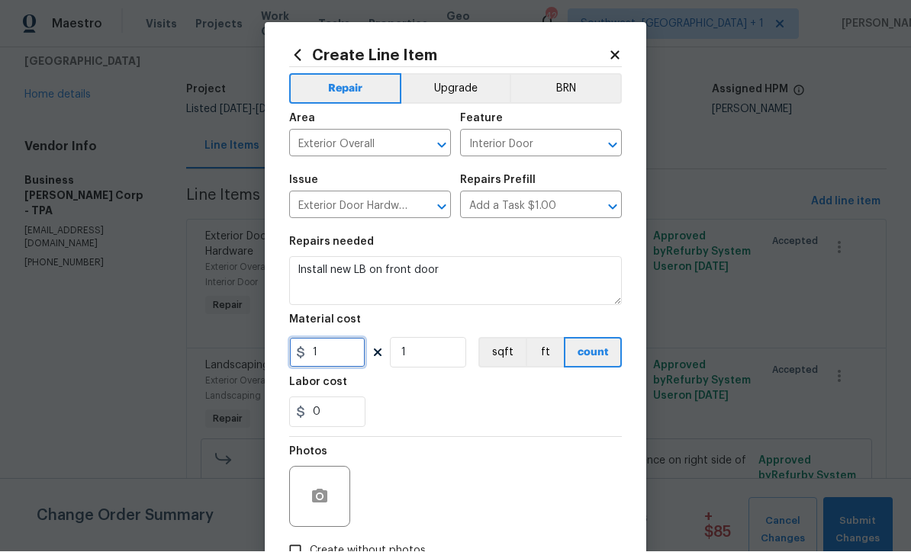
click at [330, 362] on input "1" at bounding box center [327, 353] width 76 height 31
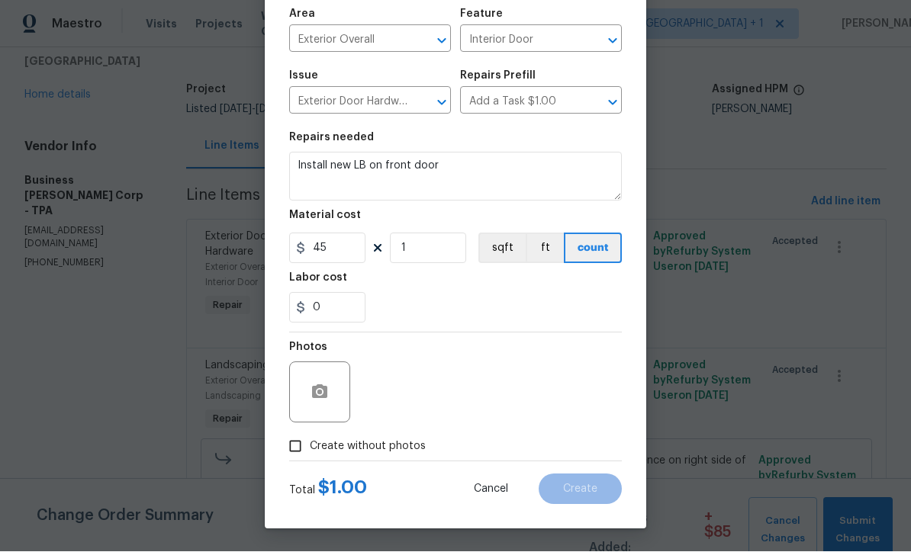
scroll to position [108, 0]
type input "45"
click at [287, 440] on input "Create without photos" at bounding box center [295, 447] width 29 height 29
checkbox input "true"
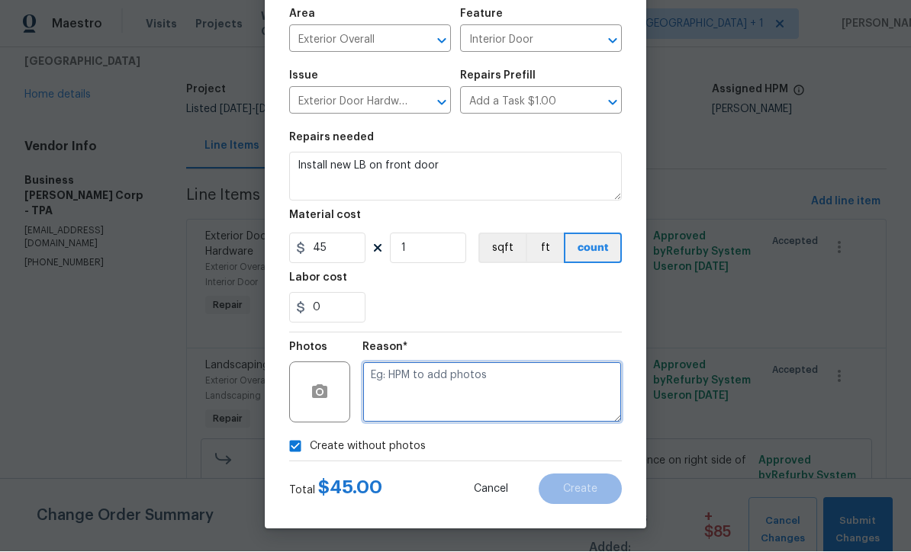
click at [488, 391] on textarea at bounding box center [491, 392] width 259 height 61
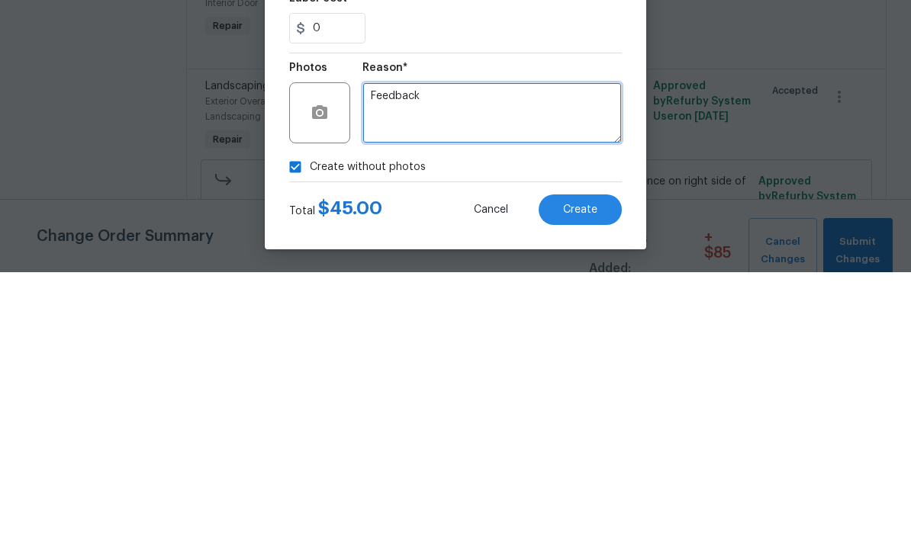
type textarea "Feedback"
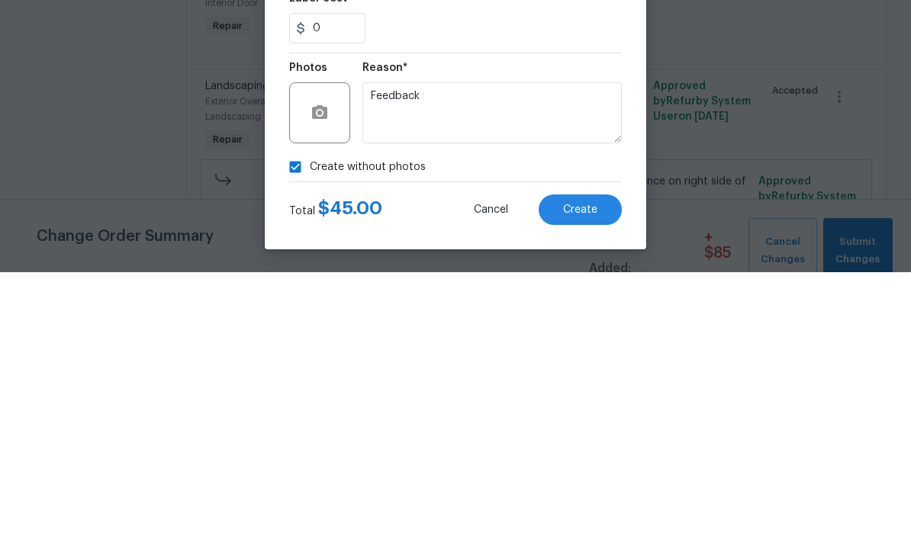
click at [584, 485] on span "Create" at bounding box center [580, 490] width 34 height 11
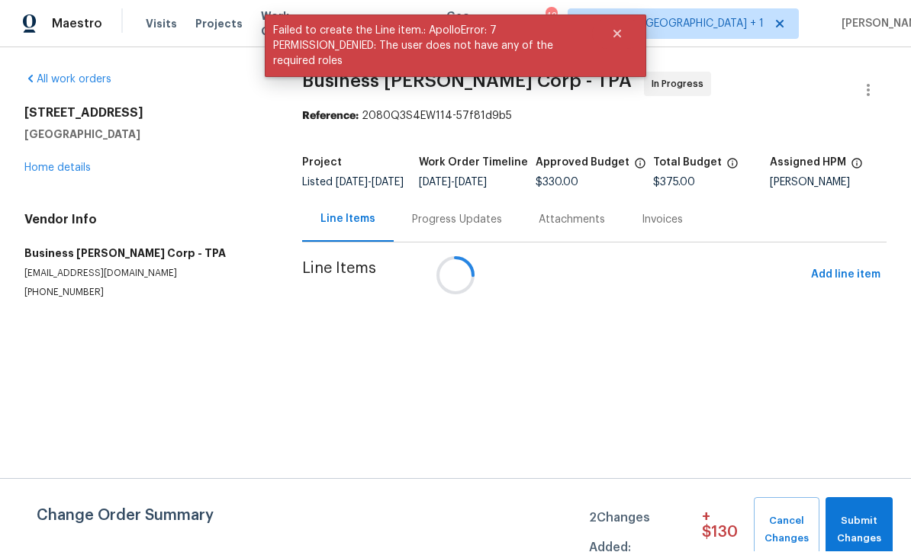
scroll to position [1, 0]
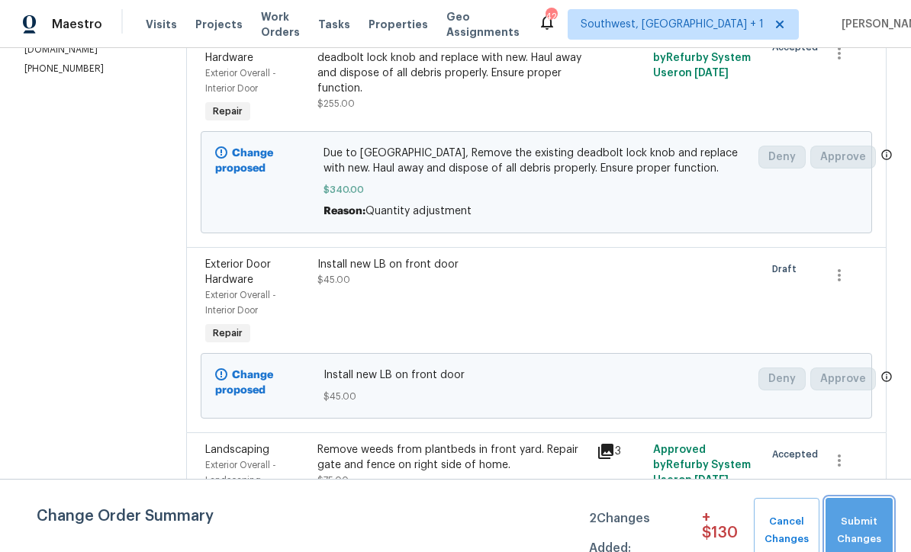
click at [865, 523] on span "Submit Changes" at bounding box center [859, 531] width 52 height 35
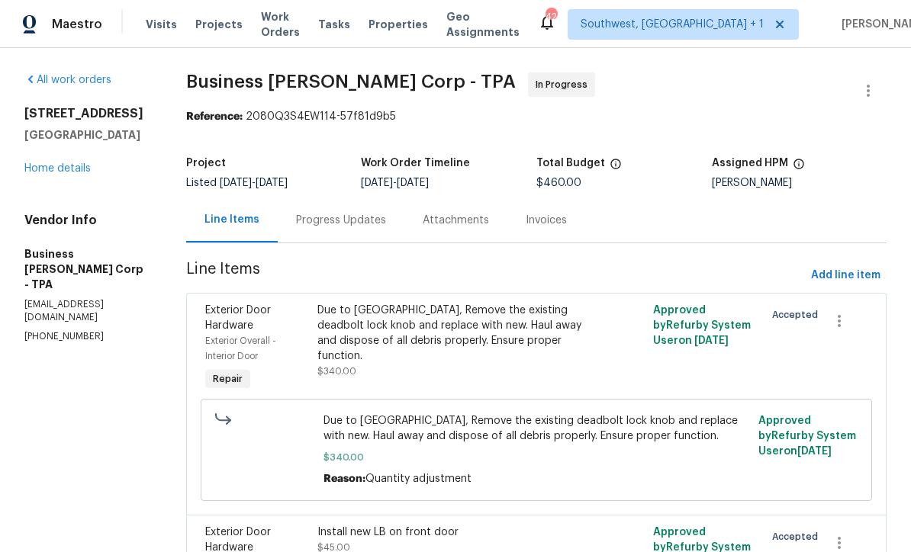
scroll to position [-1, 0]
click at [50, 174] on link "Home details" at bounding box center [57, 168] width 66 height 11
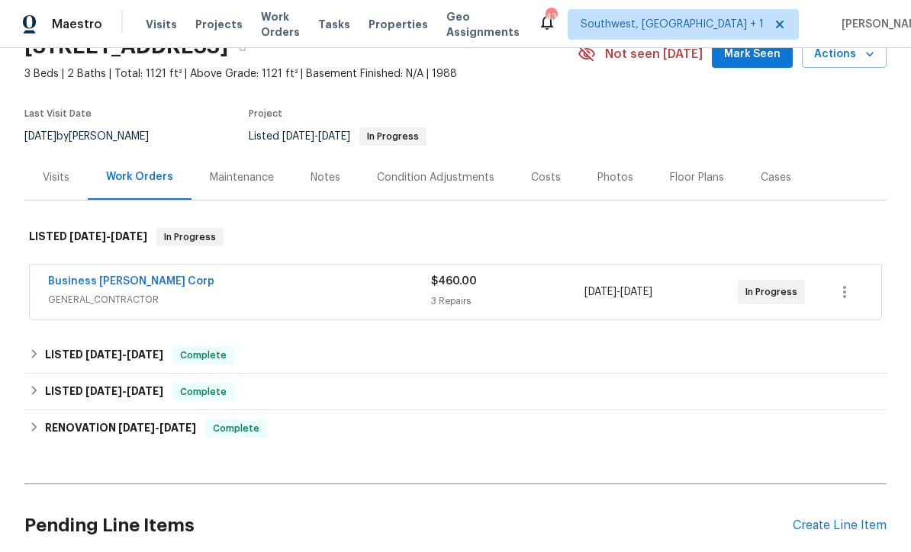
scroll to position [127, 0]
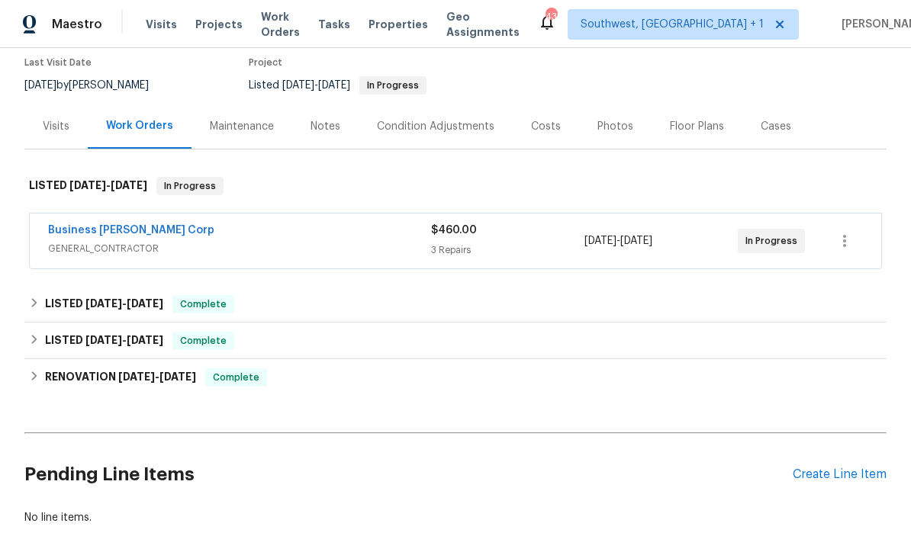
click at [850, 475] on div "Create Line Item" at bounding box center [840, 475] width 94 height 14
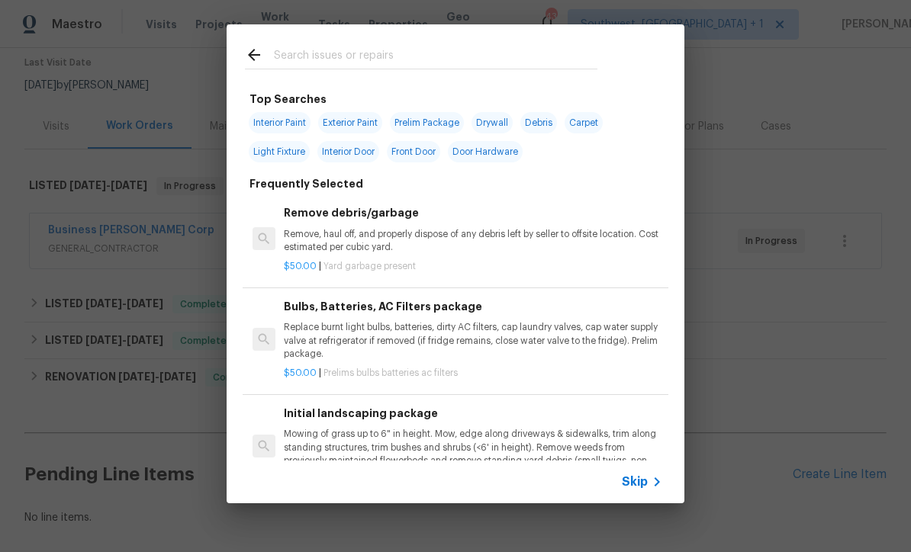
click at [654, 481] on icon at bounding box center [657, 482] width 18 height 18
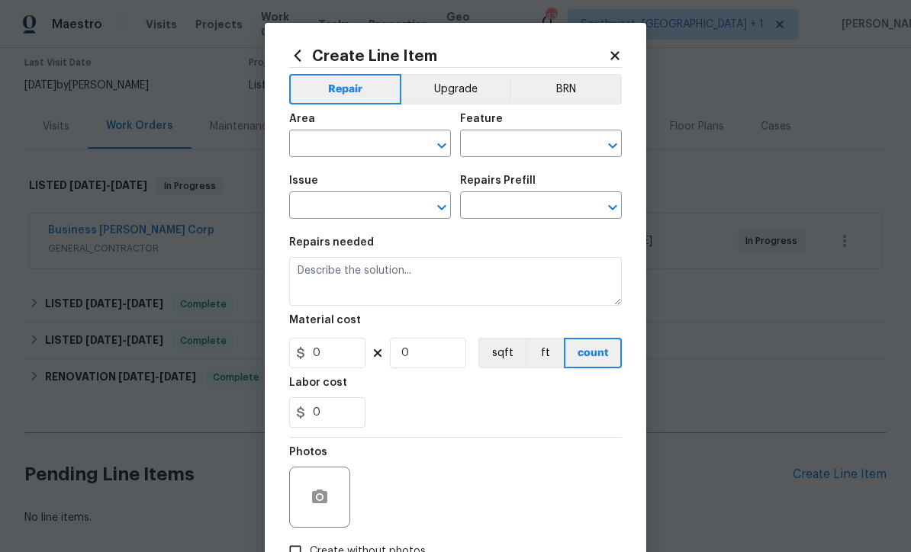
click at [394, 138] on input "text" at bounding box center [348, 146] width 119 height 24
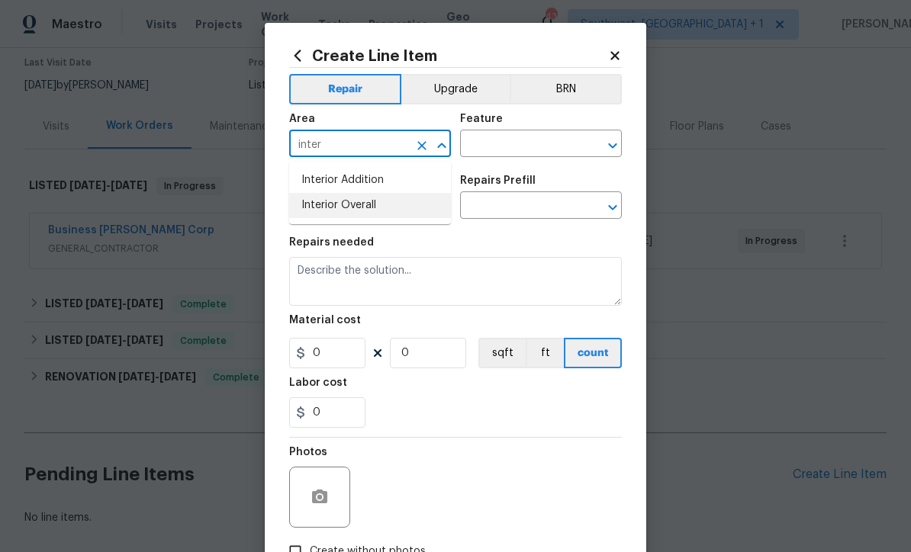
click at [380, 208] on li "Interior Overall" at bounding box center [370, 205] width 162 height 25
type input "Interior Overall"
click at [537, 147] on input "text" at bounding box center [519, 146] width 119 height 24
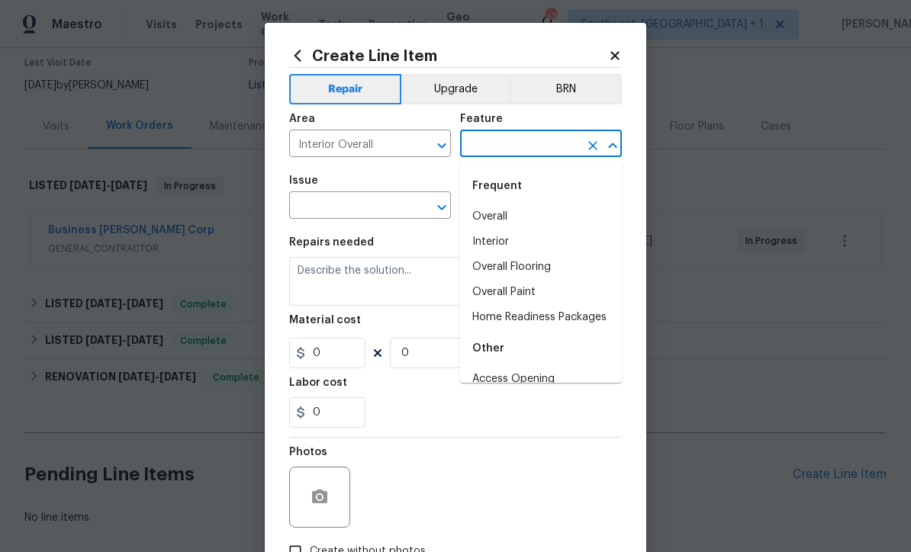
click at [620, 50] on icon at bounding box center [615, 56] width 14 height 14
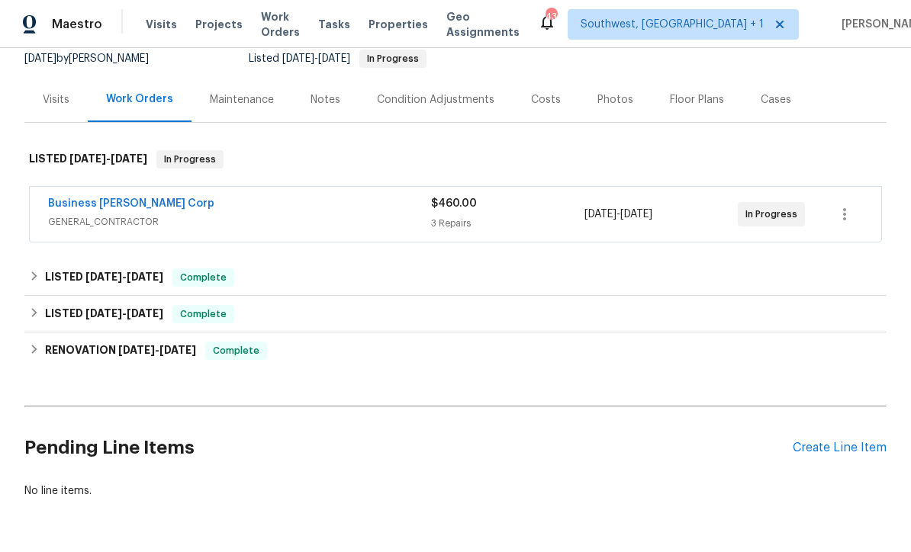
scroll to position [153, 0]
click at [825, 456] on div "Create Line Item" at bounding box center [840, 449] width 94 height 14
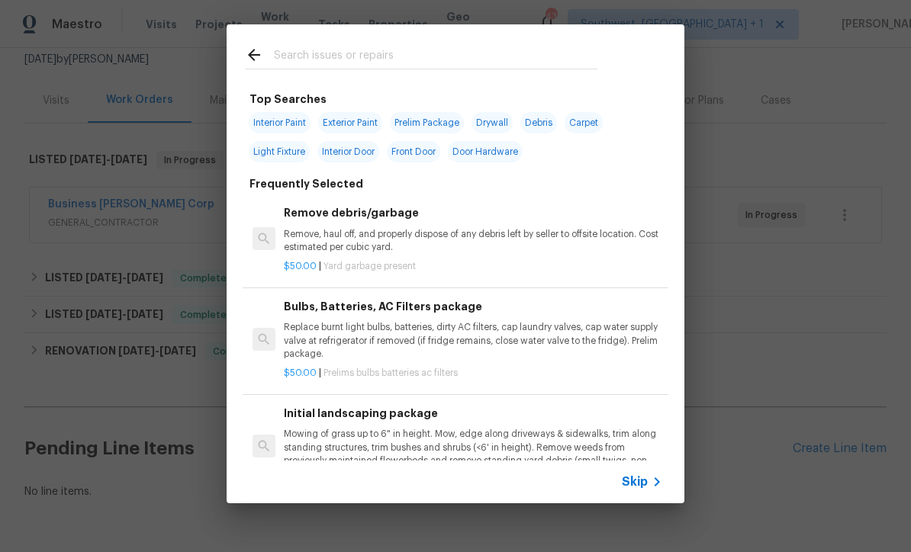
click at [652, 486] on icon at bounding box center [657, 482] width 18 height 18
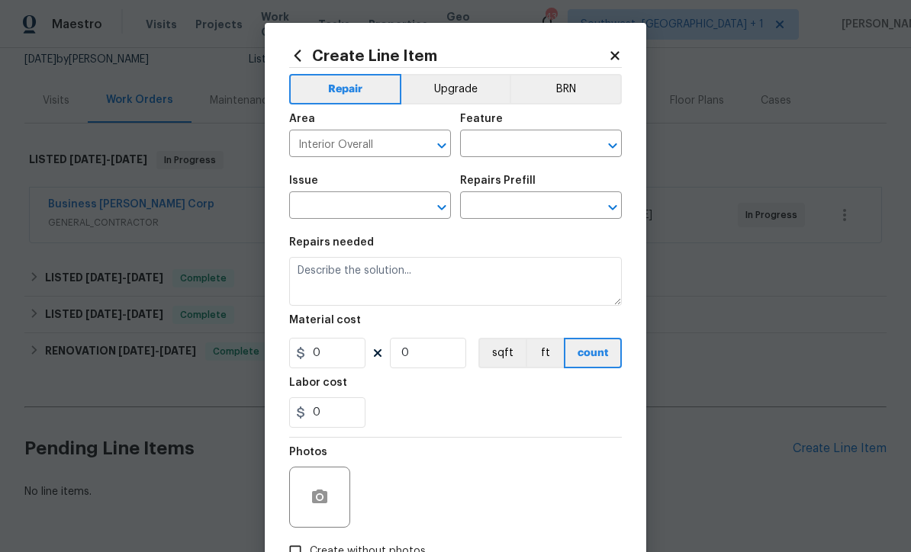
click at [526, 146] on input "text" at bounding box center [519, 146] width 119 height 24
click at [513, 212] on li "Initial Clean" at bounding box center [541, 216] width 162 height 25
type input "Initial Clean"
click at [314, 210] on input "text" at bounding box center [348, 207] width 119 height 24
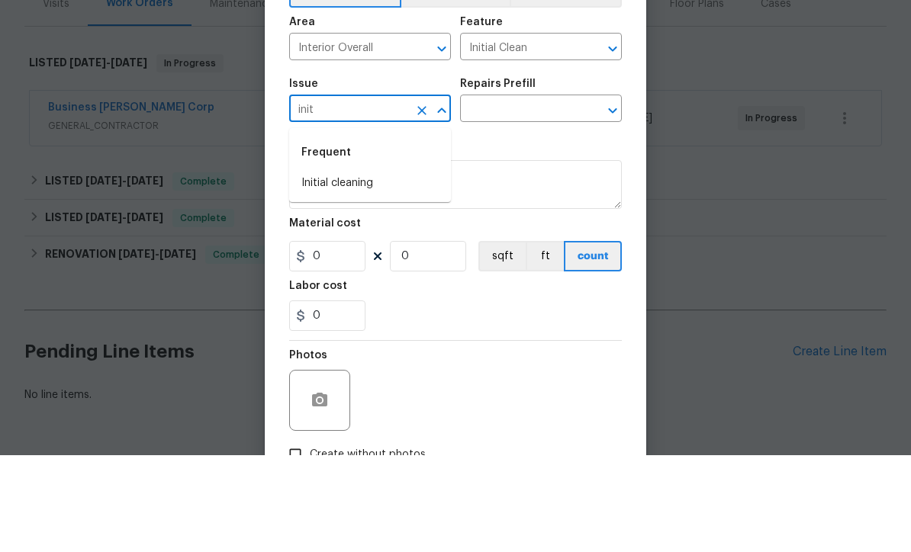
click at [385, 268] on li "Initial cleaning" at bounding box center [370, 280] width 162 height 25
type input "Initial cleaning"
click at [540, 195] on input "text" at bounding box center [519, 207] width 119 height 24
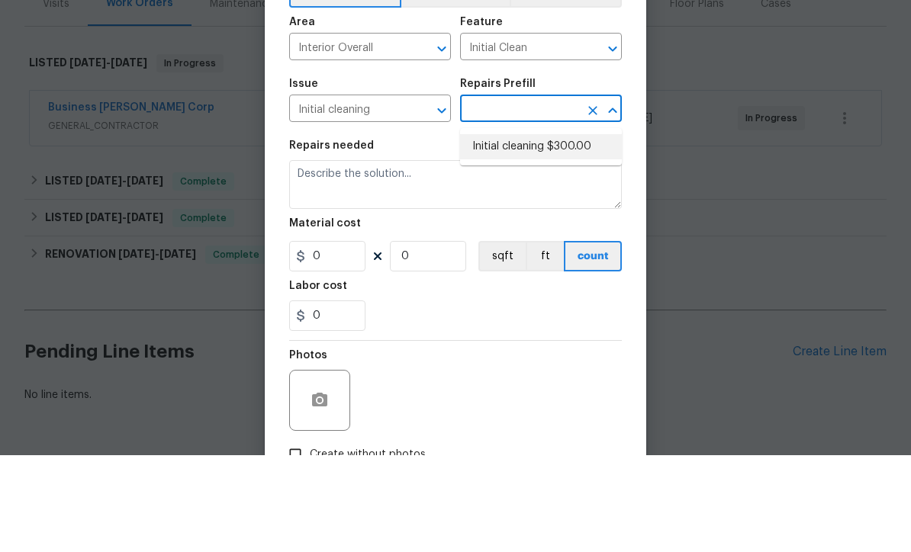
click at [540, 231] on li "Initial cleaning $300.00" at bounding box center [541, 243] width 162 height 25
type input "Initial cleaning $300.00"
type input "Home Readiness Packages"
type textarea "1. Wipe down exterior doors and trim. 2. Clean out all exterior light fixtures …"
type input "1"
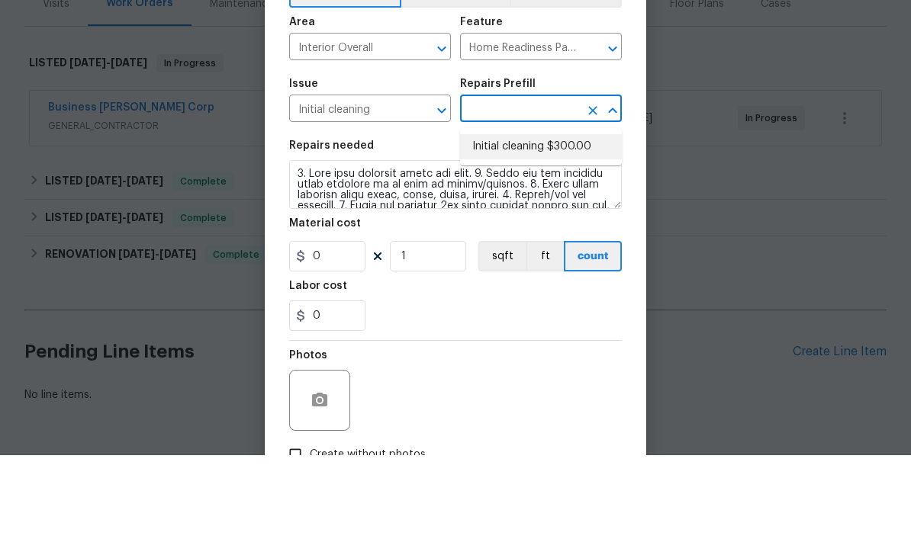
type input "Initial cleaning $300.00"
type input "300"
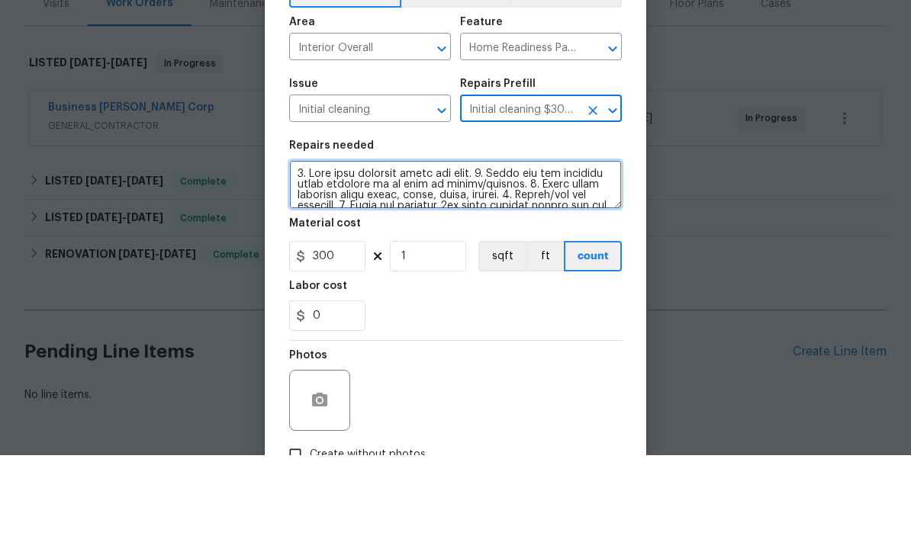
click at [305, 257] on textarea at bounding box center [455, 281] width 333 height 49
click at [304, 257] on textarea at bounding box center [455, 281] width 333 height 49
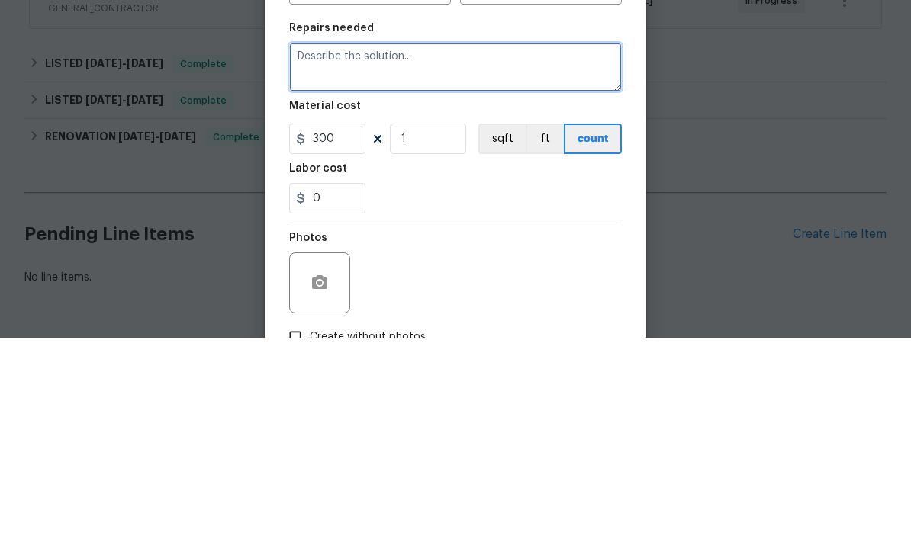
scroll to position [0, 0]
type textarea "Clean due to rental scam. >> Dispos elf all left behind items including in gara…"
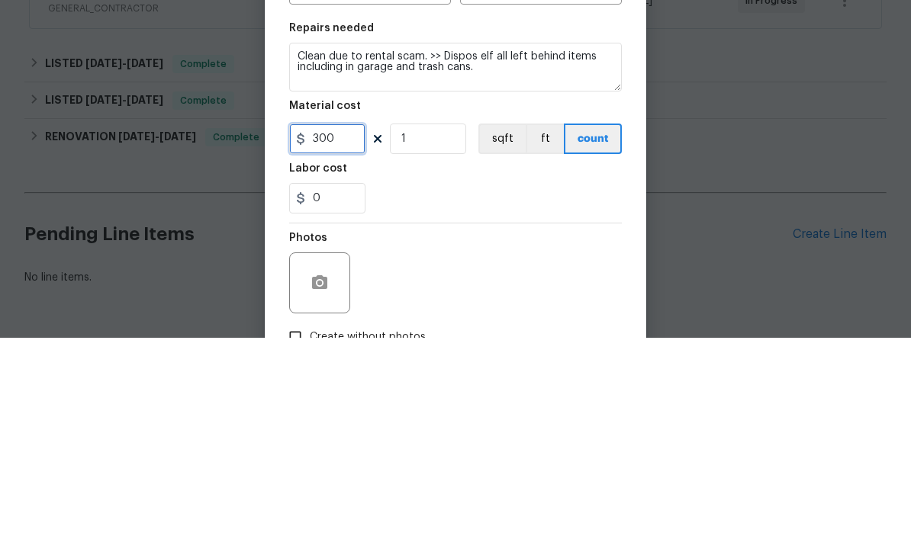
click at [329, 338] on input "300" at bounding box center [327, 353] width 76 height 31
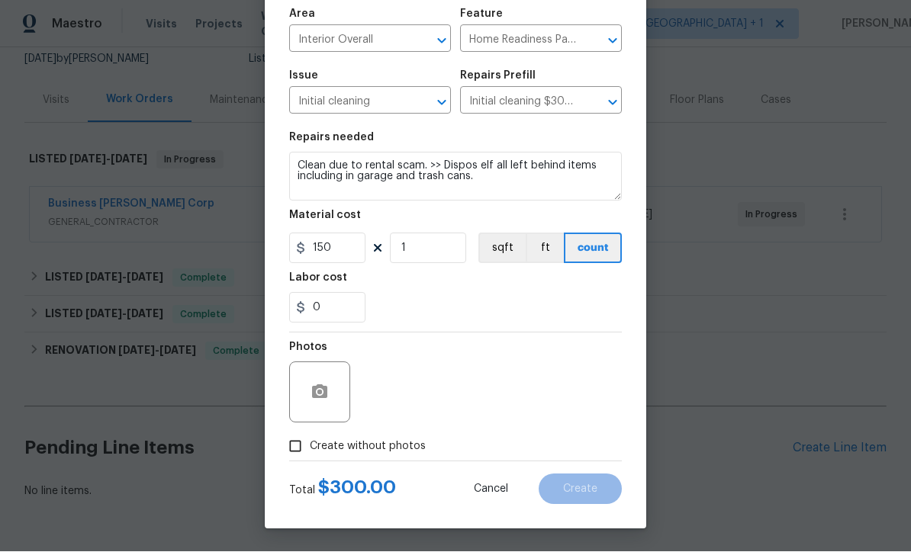
scroll to position [108, 0]
type input "150"
click at [292, 446] on input "Create without photos" at bounding box center [295, 447] width 29 height 29
checkbox input "true"
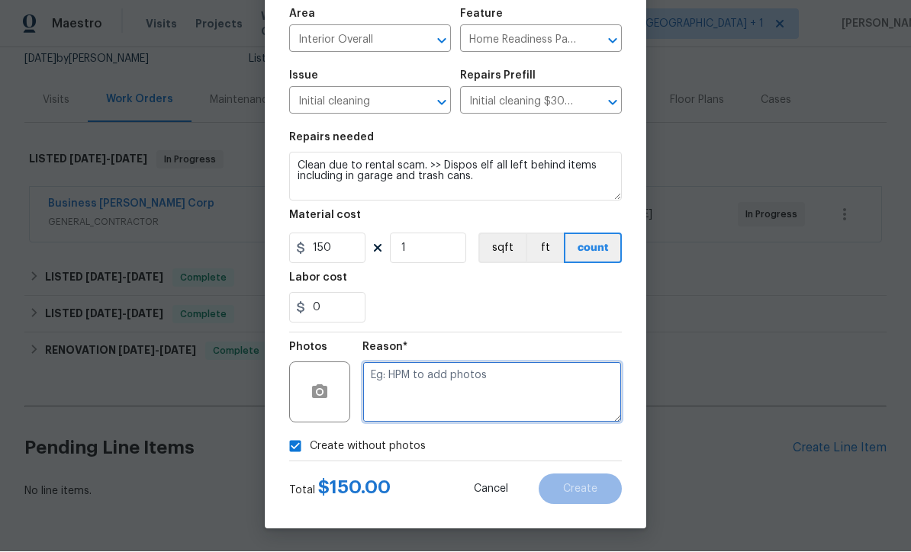
click at [485, 385] on textarea at bounding box center [491, 392] width 259 height 61
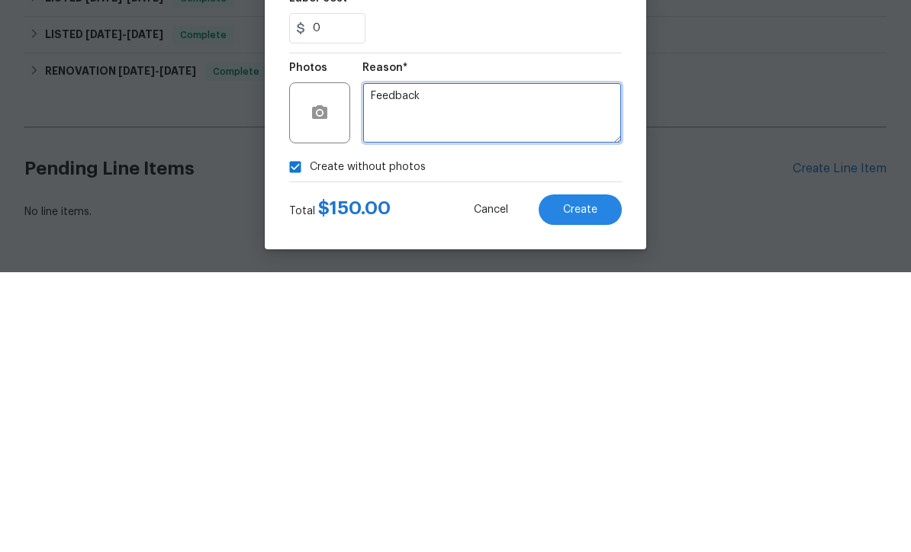
type textarea "Feedback"
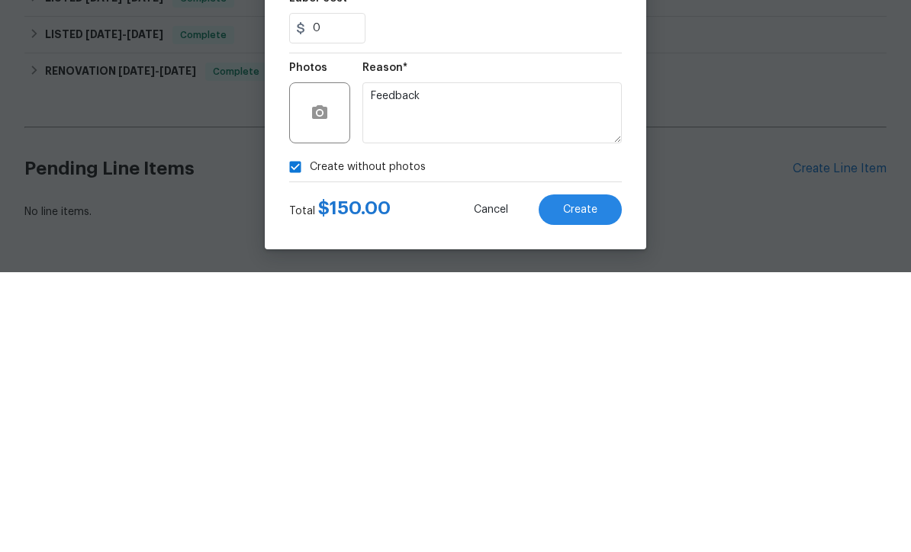
click at [580, 485] on span "Create" at bounding box center [580, 490] width 34 height 11
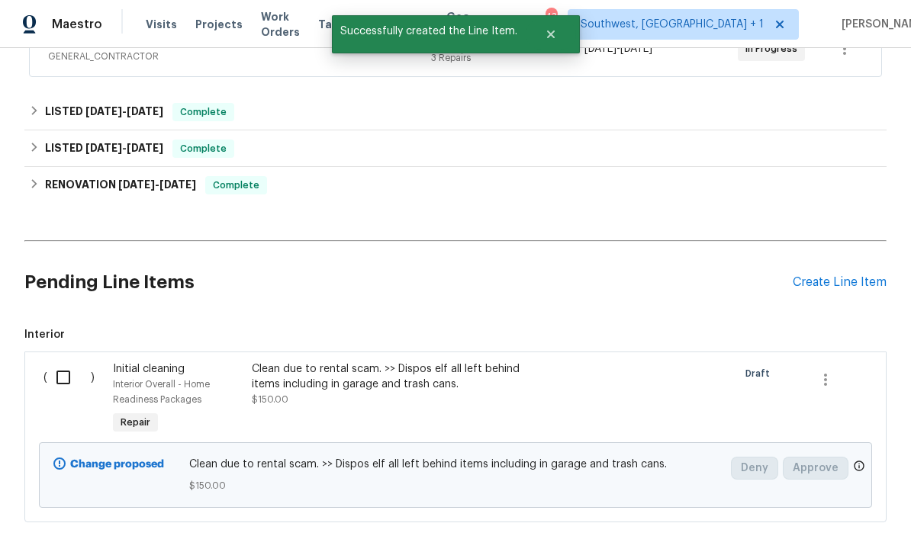
scroll to position [320, 0]
click at [52, 361] on input "checkbox" at bounding box center [68, 377] width 43 height 32
checkbox input "true"
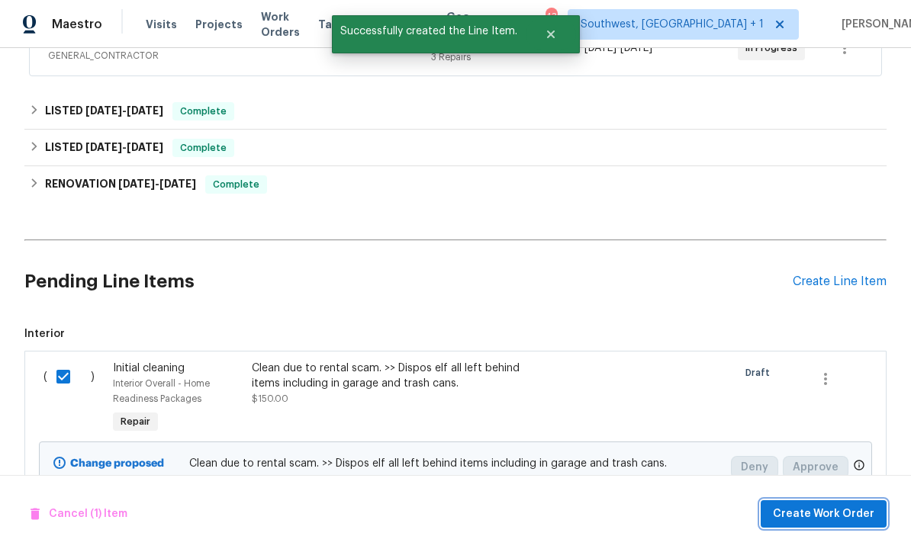
click at [816, 514] on span "Create Work Order" at bounding box center [823, 514] width 101 height 19
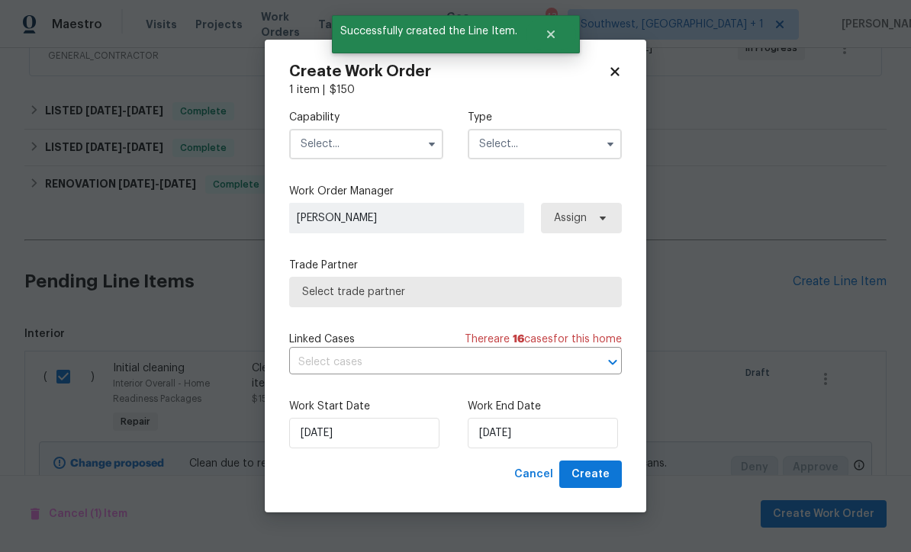
click at [403, 153] on input "text" at bounding box center [366, 144] width 154 height 31
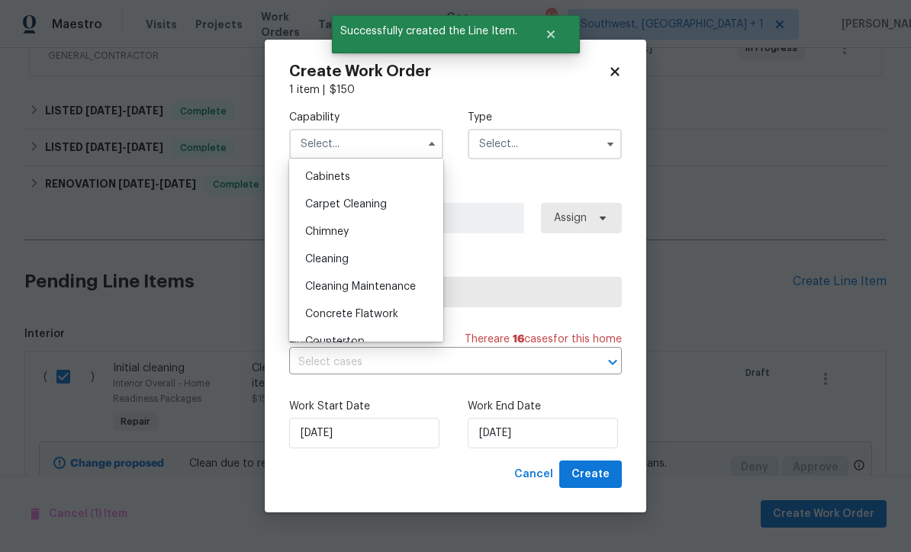
scroll to position [188, 0]
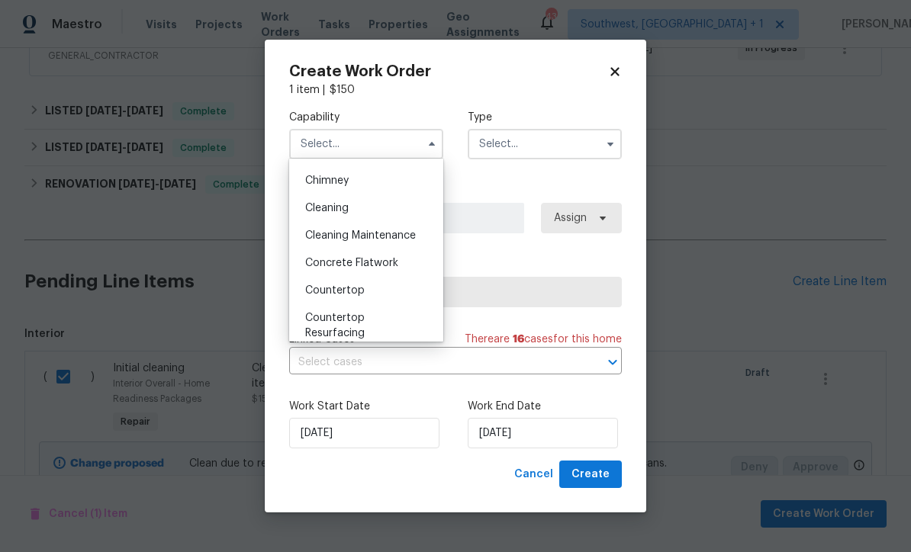
click at [372, 204] on div "Cleaning" at bounding box center [366, 208] width 147 height 27
type input "Cleaning"
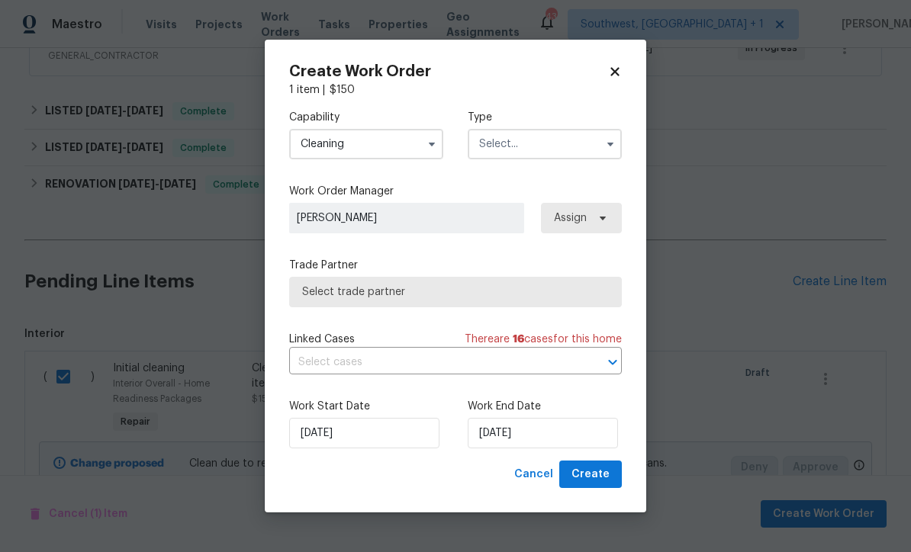
click at [555, 144] on input "text" at bounding box center [545, 144] width 154 height 31
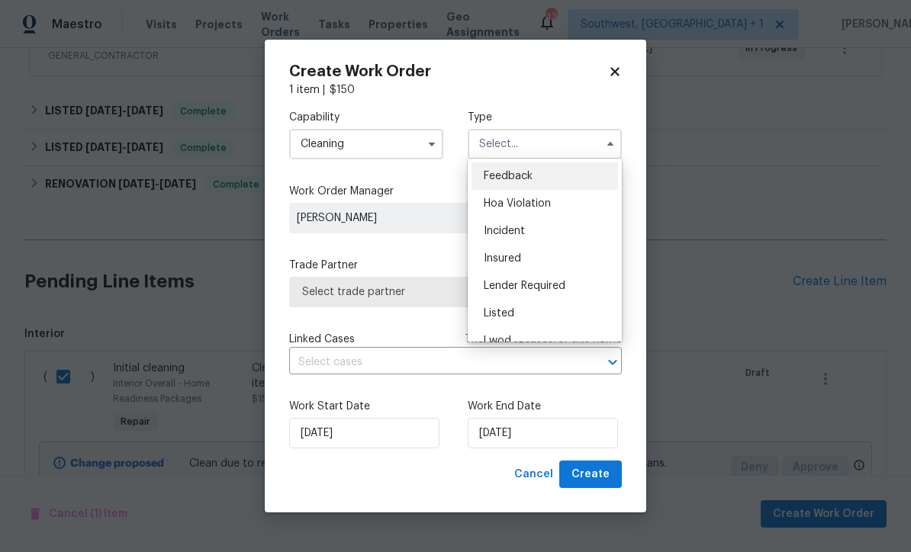
scroll to position [0, 0]
click at [552, 230] on div "Incident" at bounding box center [545, 230] width 147 height 27
type input "Incident"
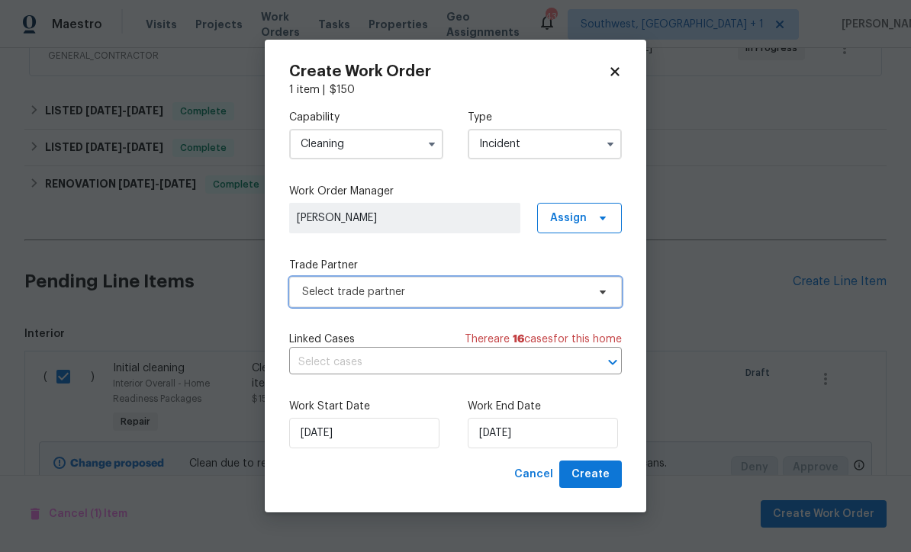
click at [488, 285] on span "Select trade partner" at bounding box center [444, 292] width 285 height 15
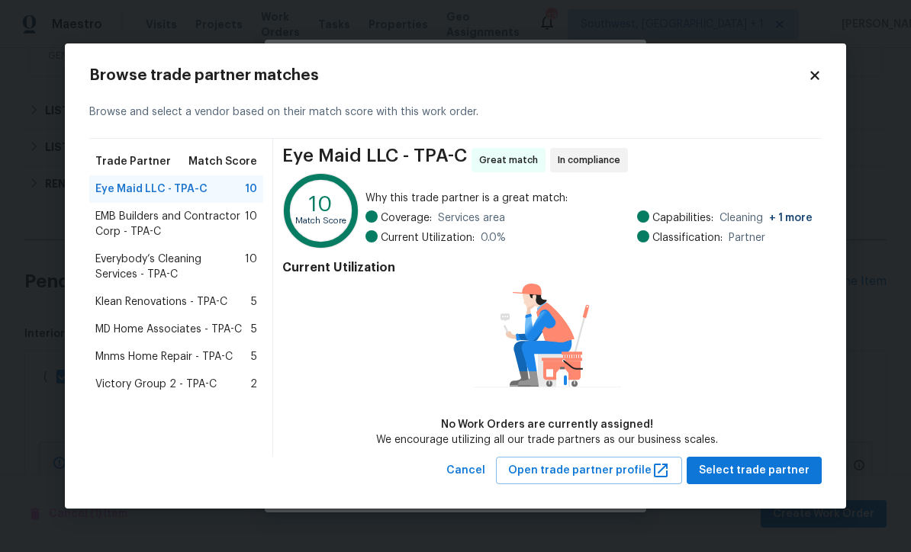
click at [114, 260] on span "Everybody’s Cleaning Services - TPA-C" at bounding box center [170, 267] width 150 height 31
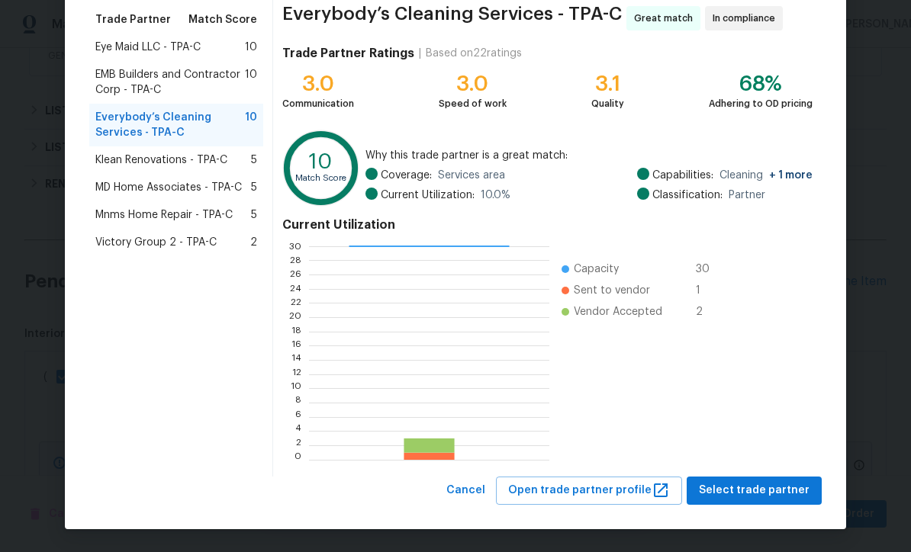
scroll to position [121, 0]
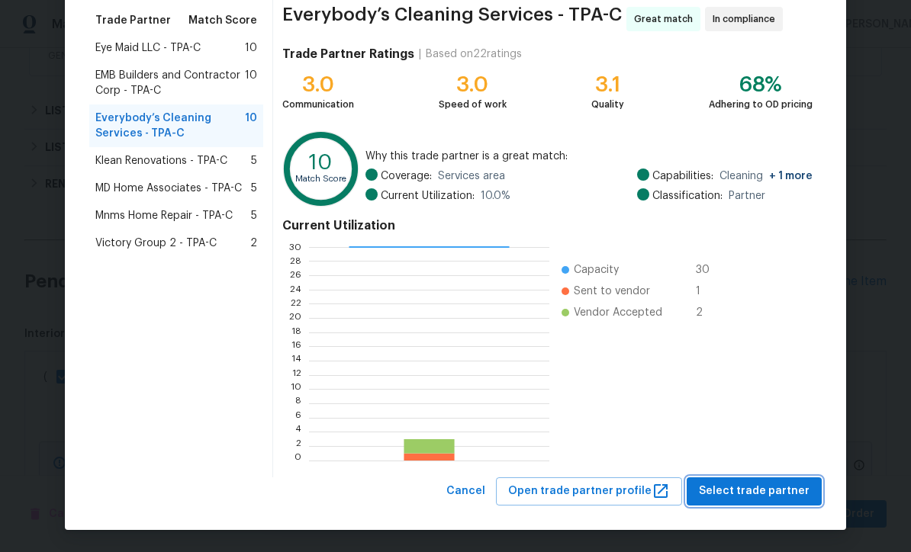
click at [768, 492] on span "Select trade partner" at bounding box center [754, 491] width 111 height 19
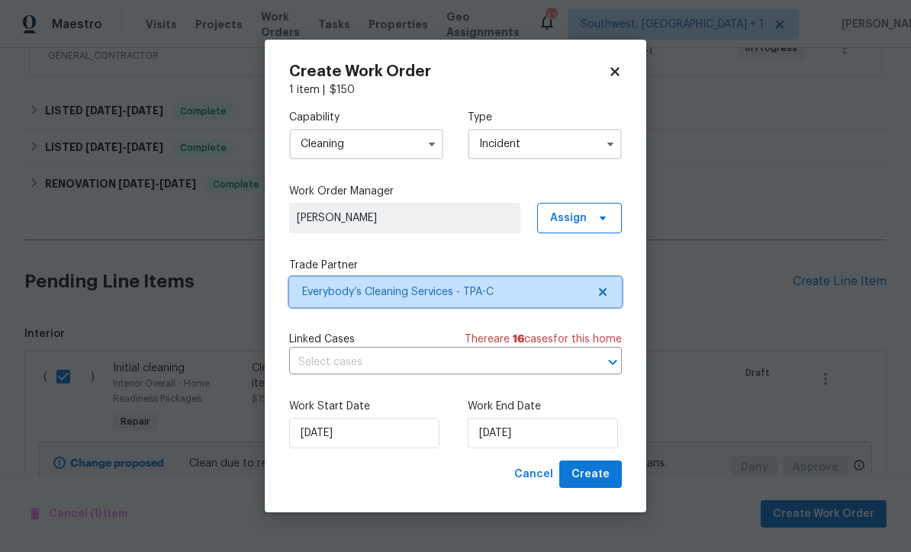
scroll to position [0, 0]
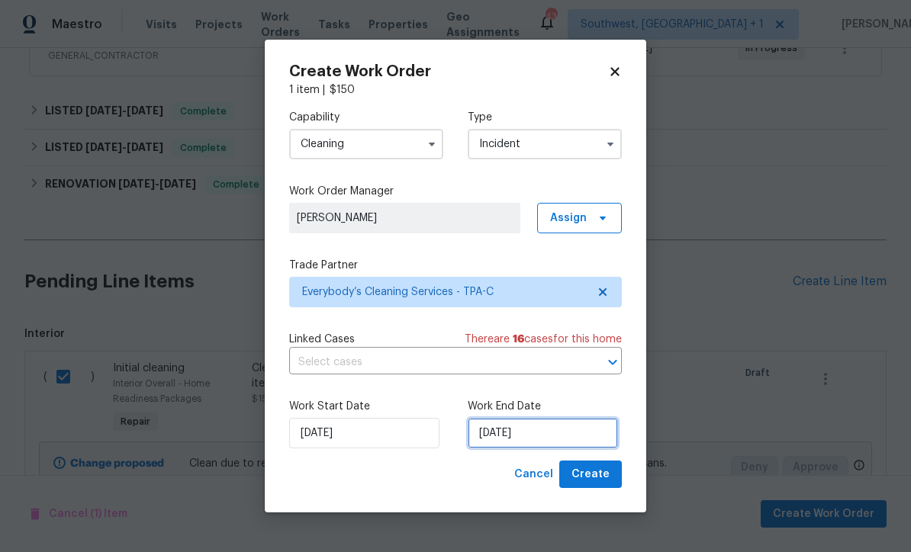
click at [555, 432] on input "[DATE]" at bounding box center [543, 433] width 150 height 31
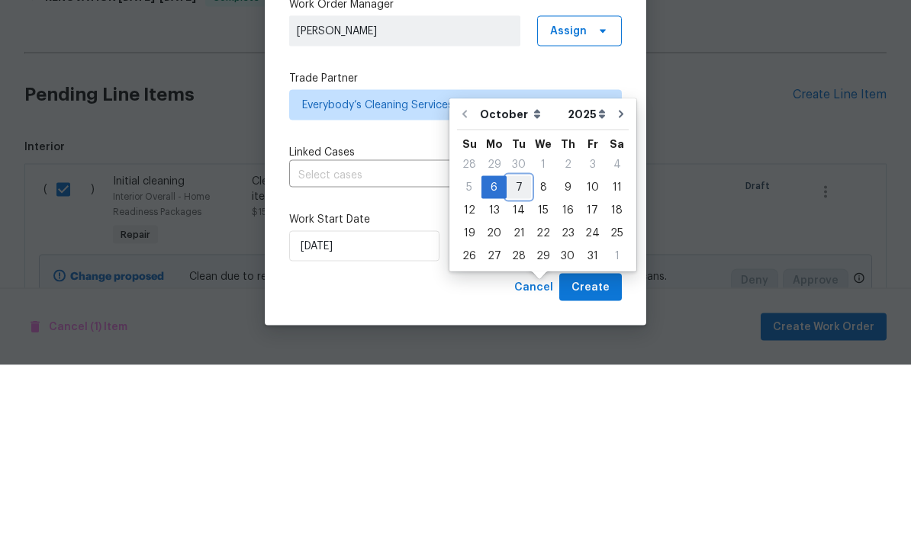
click at [523, 364] on div "7" at bounding box center [519, 374] width 24 height 21
type input "[DATE]"
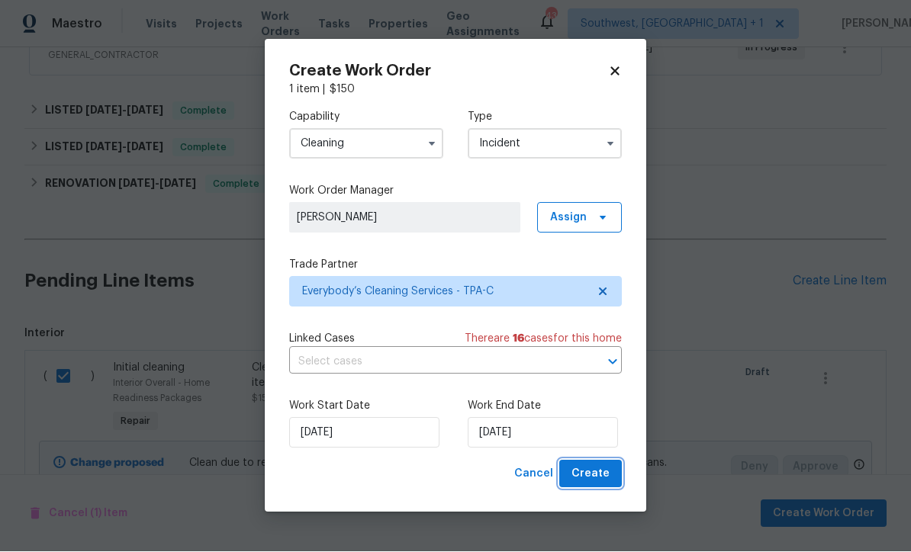
click at [601, 472] on span "Create" at bounding box center [591, 474] width 38 height 19
checkbox input "false"
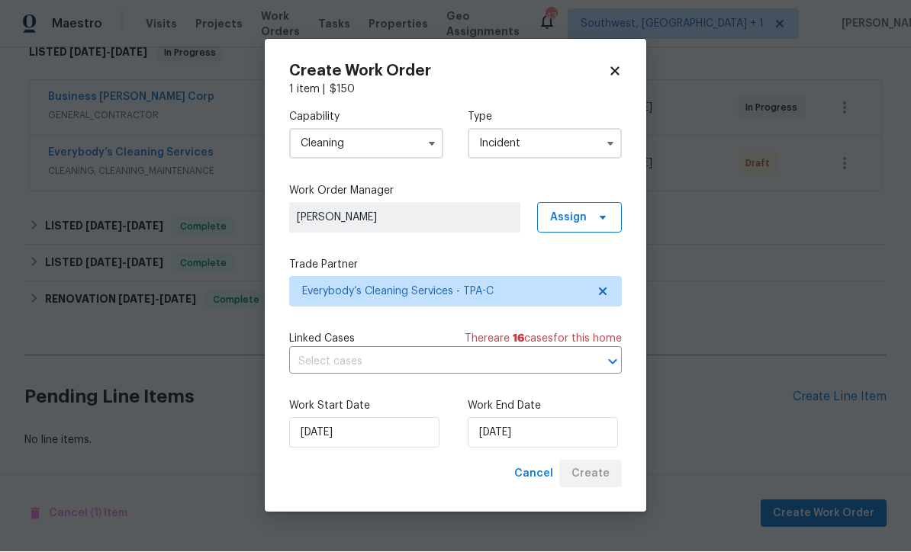
scroll to position [209, 0]
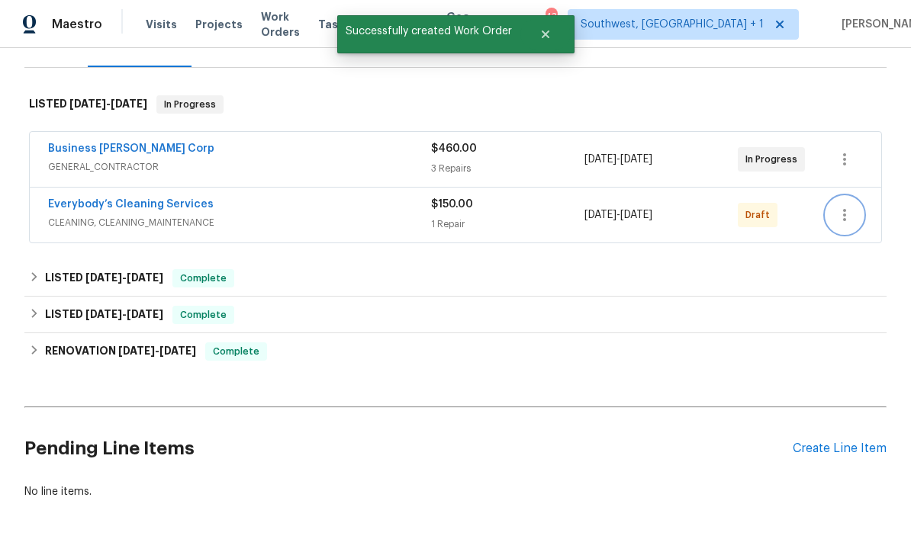
click at [853, 206] on icon "button" at bounding box center [845, 215] width 18 height 18
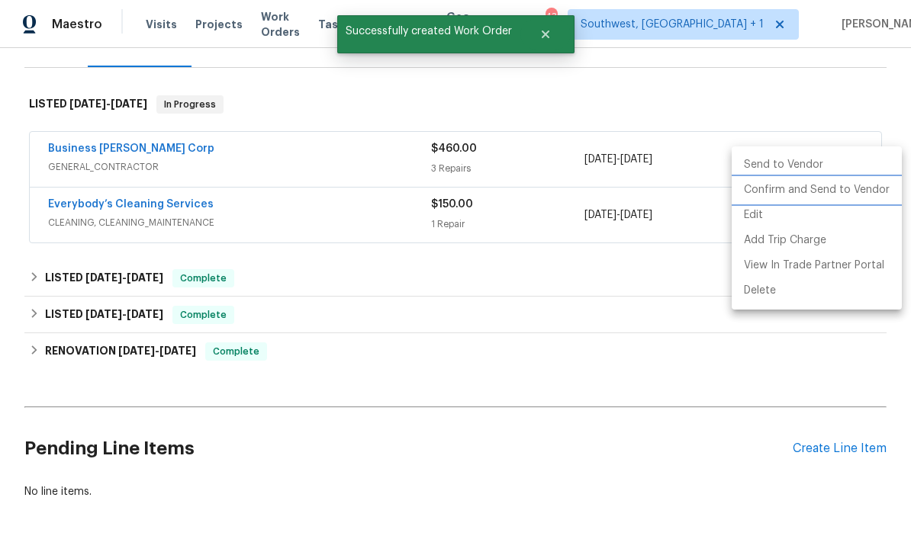
click at [797, 190] on li "Confirm and Send to Vendor" at bounding box center [817, 190] width 170 height 25
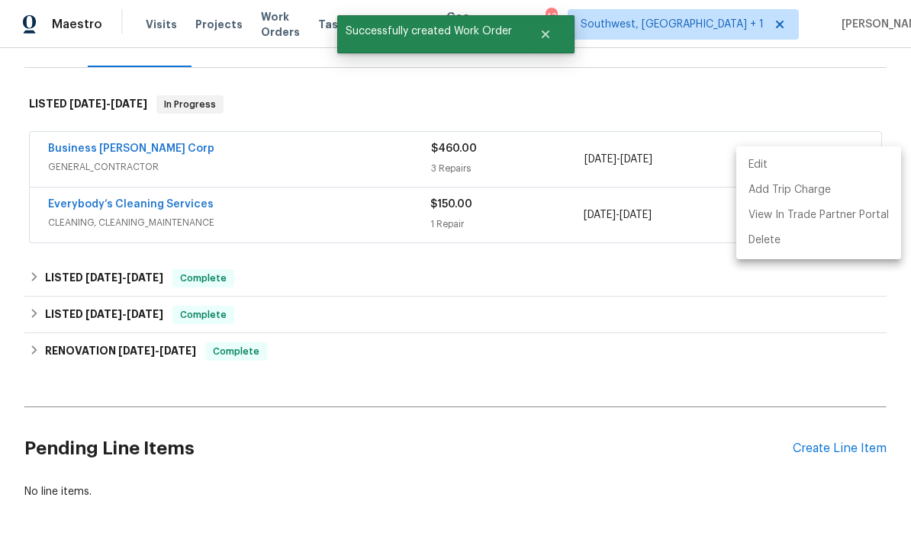
click at [628, 287] on div at bounding box center [455, 276] width 911 height 552
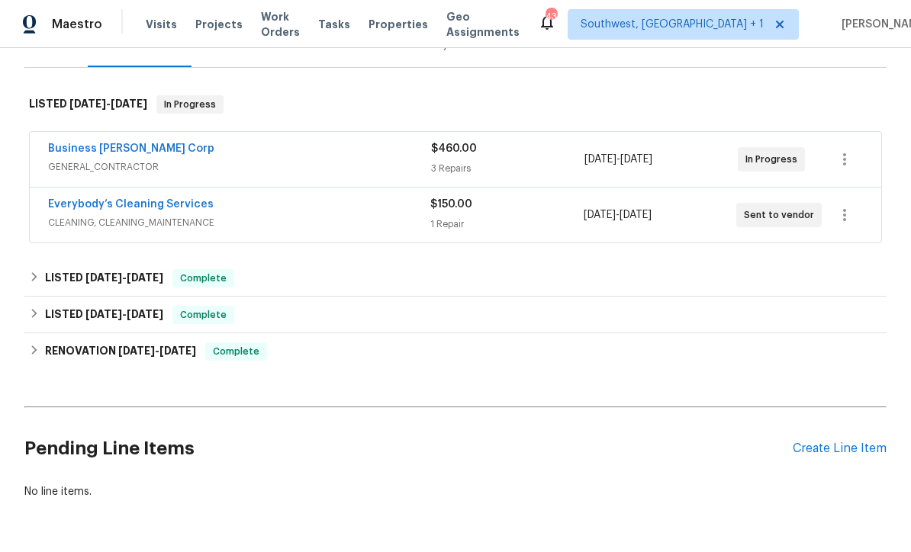
click at [100, 199] on link "Everybody’s Cleaning Services" at bounding box center [131, 204] width 166 height 11
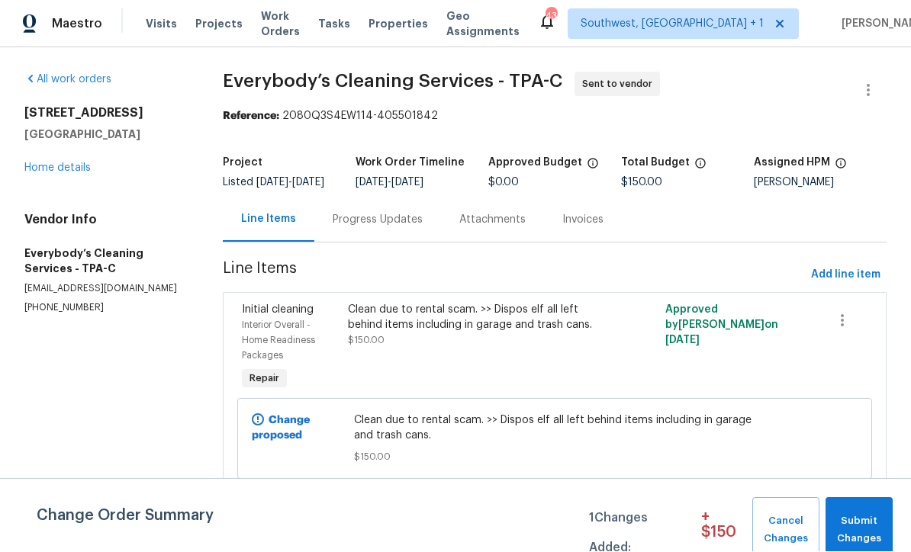
click at [423, 228] on div "Progress Updates" at bounding box center [378, 220] width 90 height 15
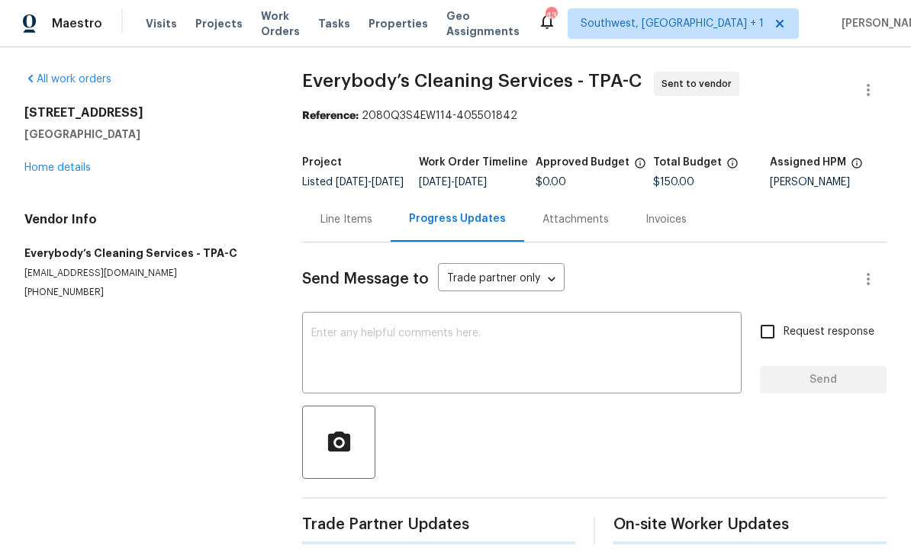
click at [462, 298] on body "Maestro Visits Projects Work Orders Tasks Properties Geo Assignments 43 Southwe…" at bounding box center [455, 276] width 911 height 552
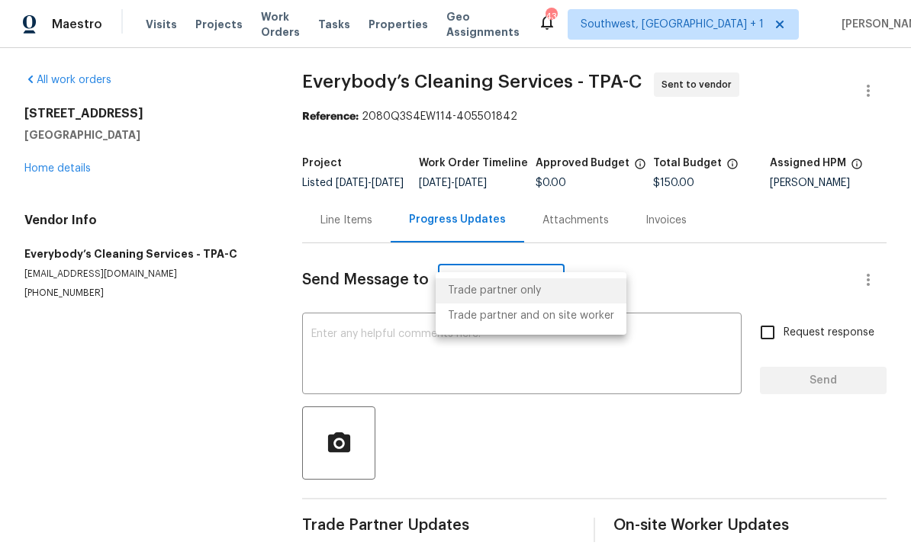
click at [440, 356] on div at bounding box center [455, 276] width 911 height 552
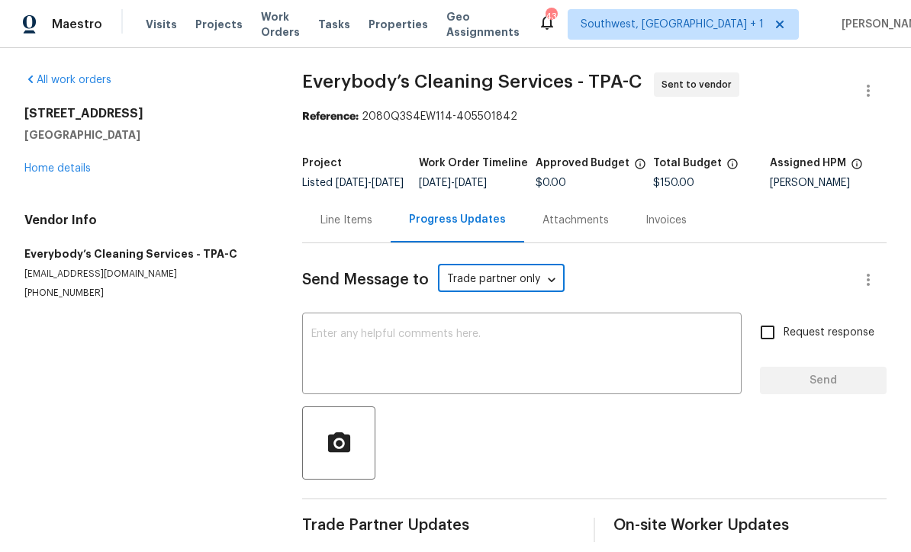
click at [427, 334] on div "x ​" at bounding box center [522, 356] width 440 height 78
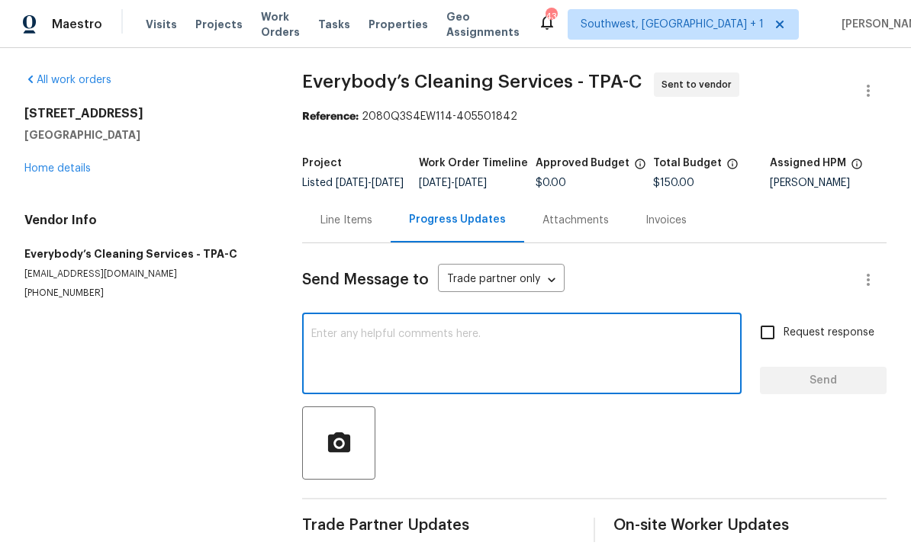
scroll to position [0, 0]
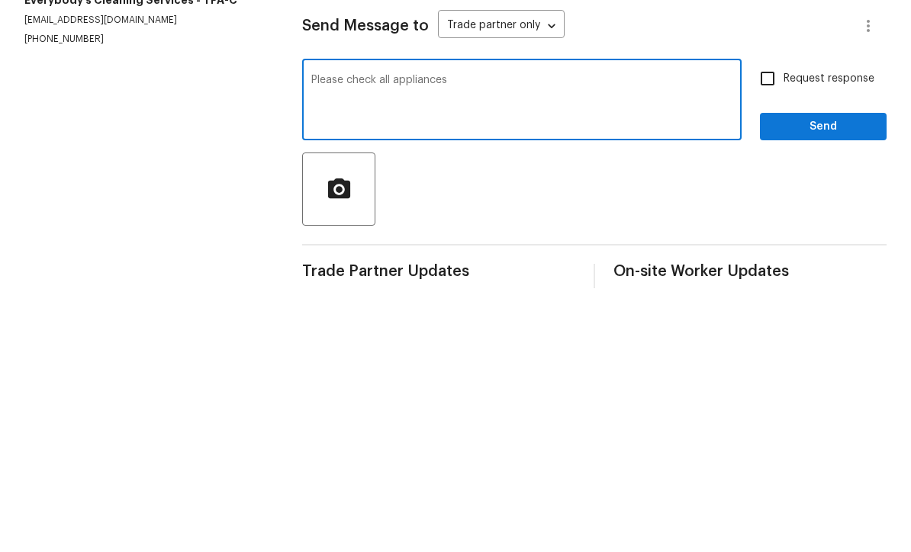
type textarea "Please check all appliances"
click at [774, 317] on input "Request response" at bounding box center [768, 333] width 32 height 32
checkbox input "true"
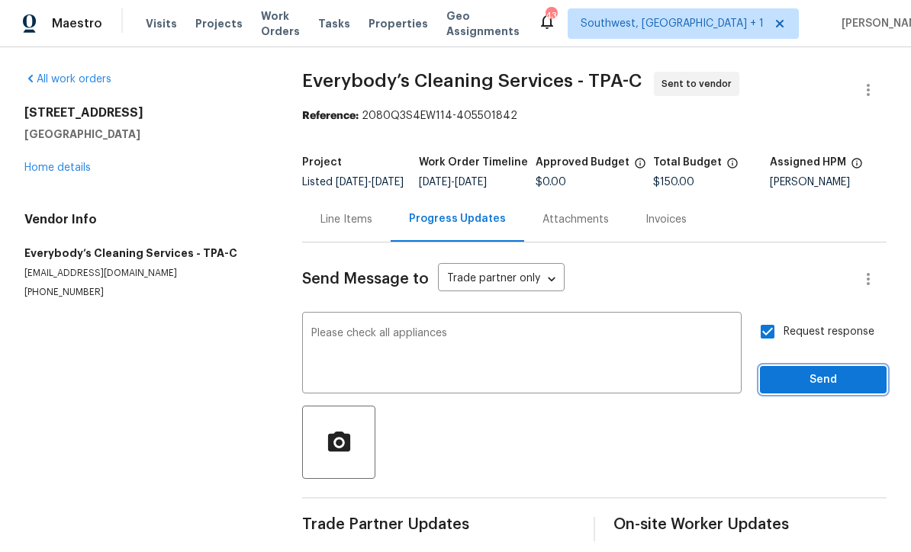
click at [814, 372] on span "Send" at bounding box center [823, 381] width 102 height 19
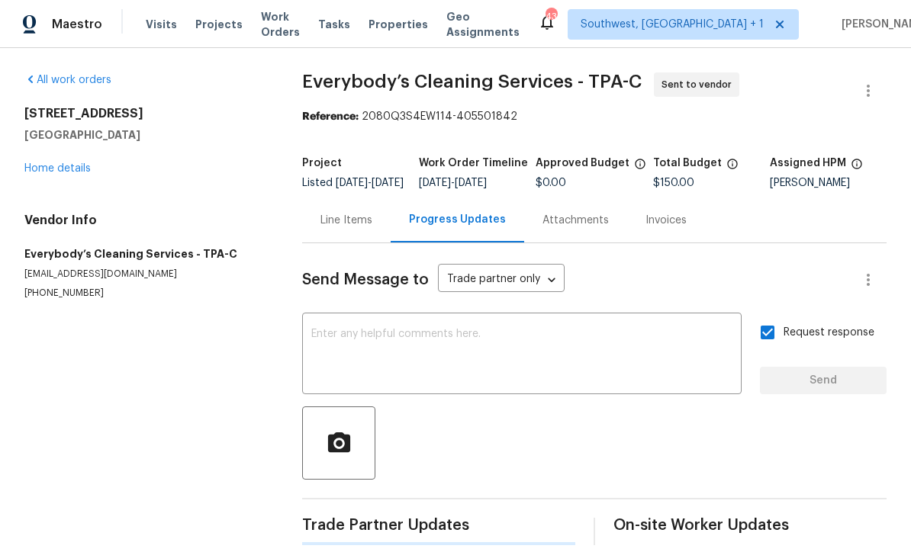
scroll to position [26, 0]
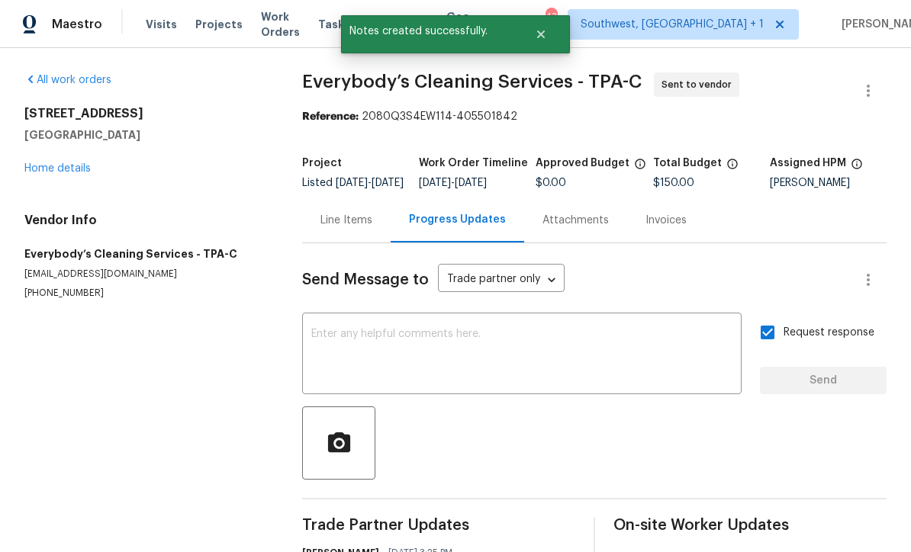
click at [53, 163] on link "Home details" at bounding box center [57, 168] width 66 height 11
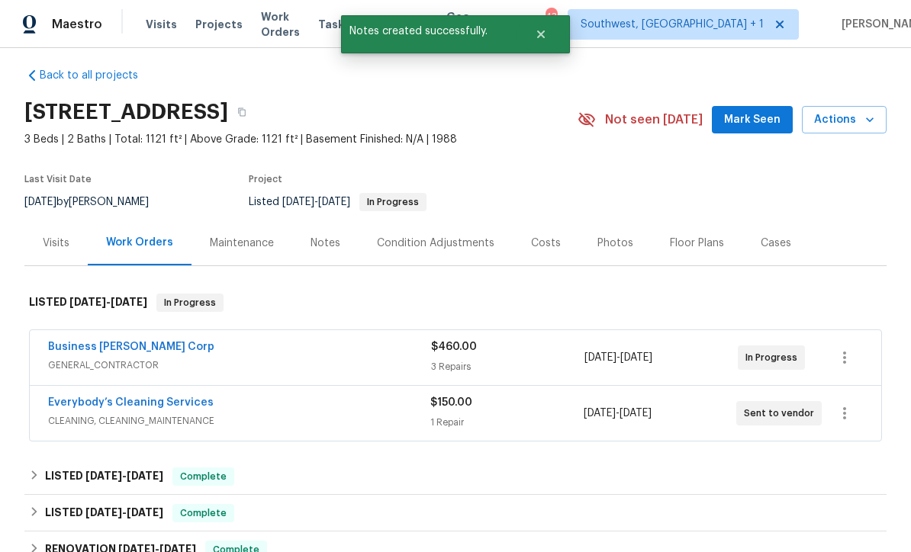
scroll to position [7, 0]
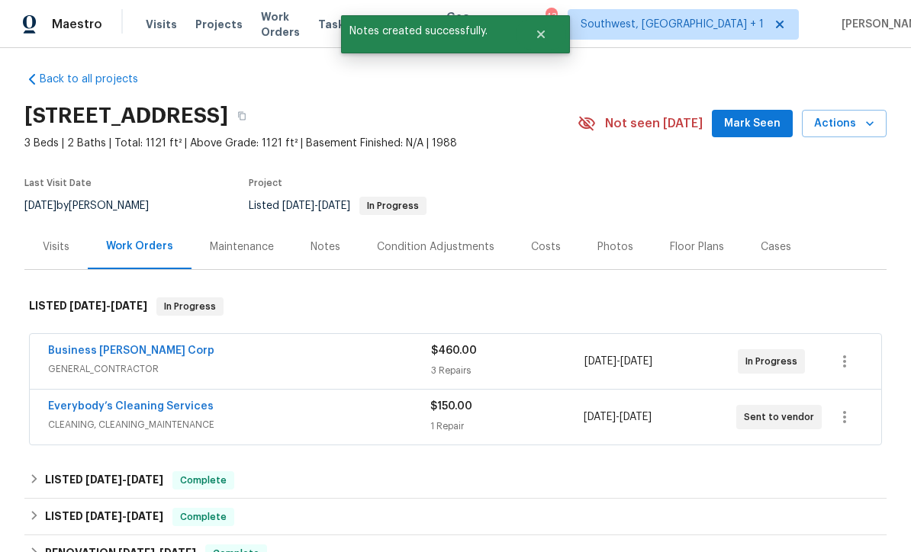
click at [549, 240] on div "Costs" at bounding box center [546, 247] width 30 height 15
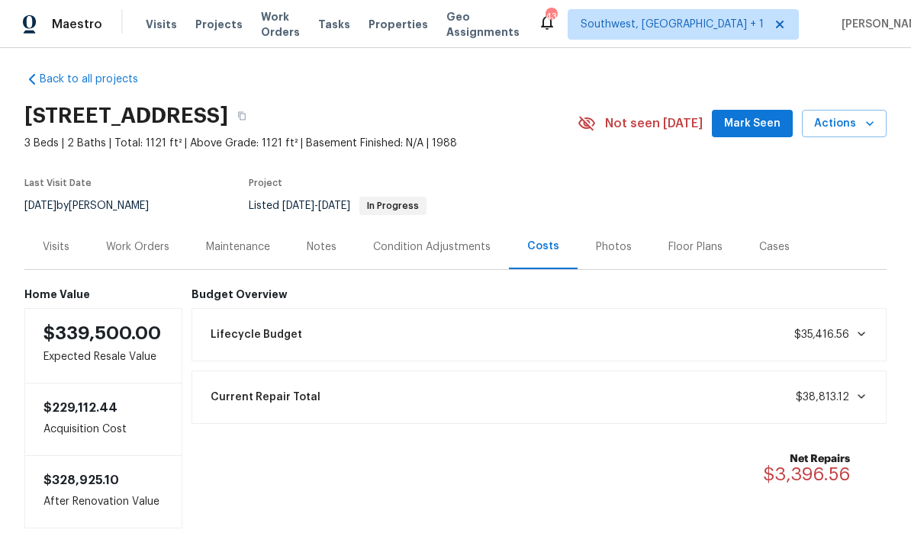
click at [131, 240] on div "Work Orders" at bounding box center [137, 247] width 63 height 15
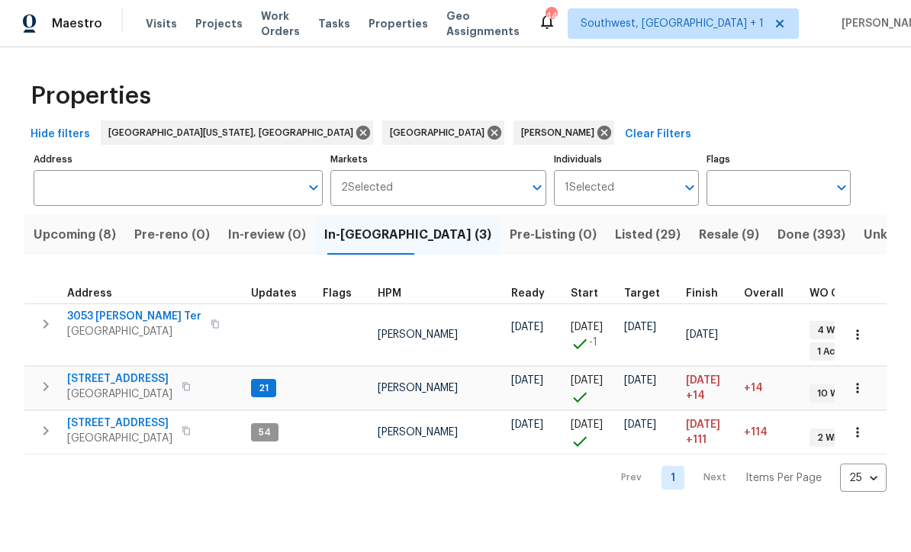
click at [89, 372] on span "[STREET_ADDRESS]" at bounding box center [119, 379] width 105 height 15
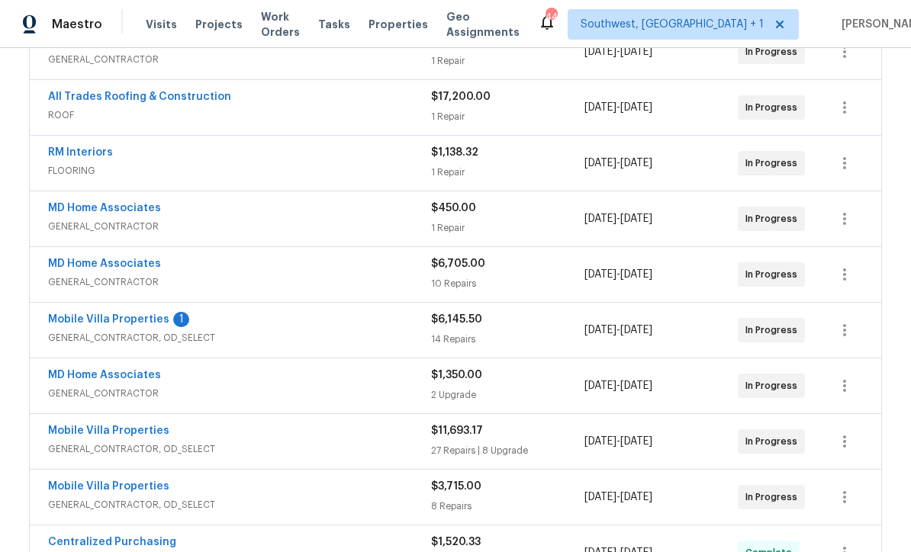
scroll to position [395, 0]
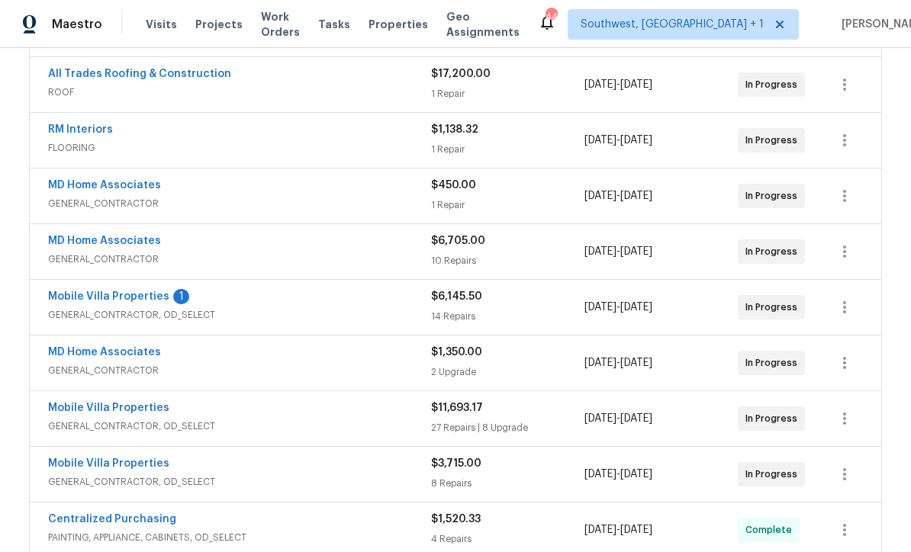
click at [94, 298] on link "Mobile Villa Properties" at bounding box center [108, 296] width 121 height 11
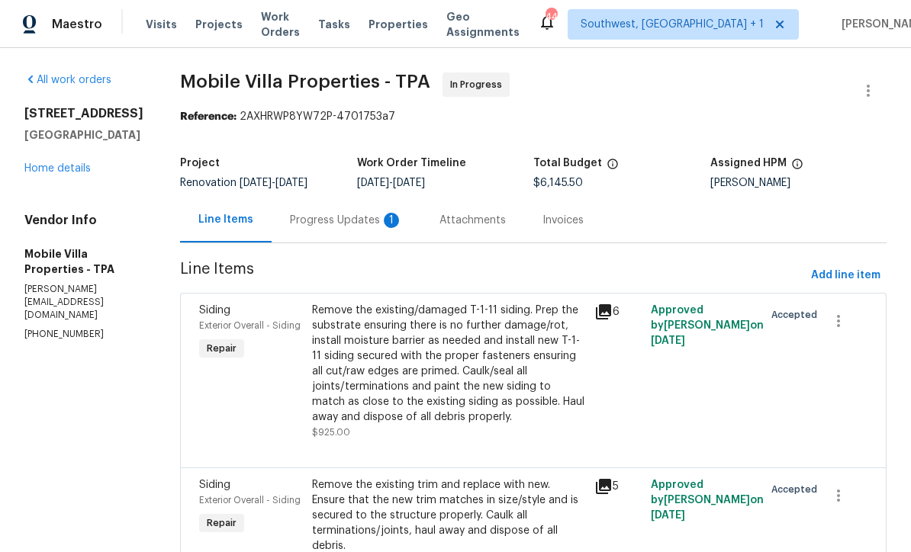
click at [290, 221] on div "Progress Updates 1" at bounding box center [346, 220] width 113 height 15
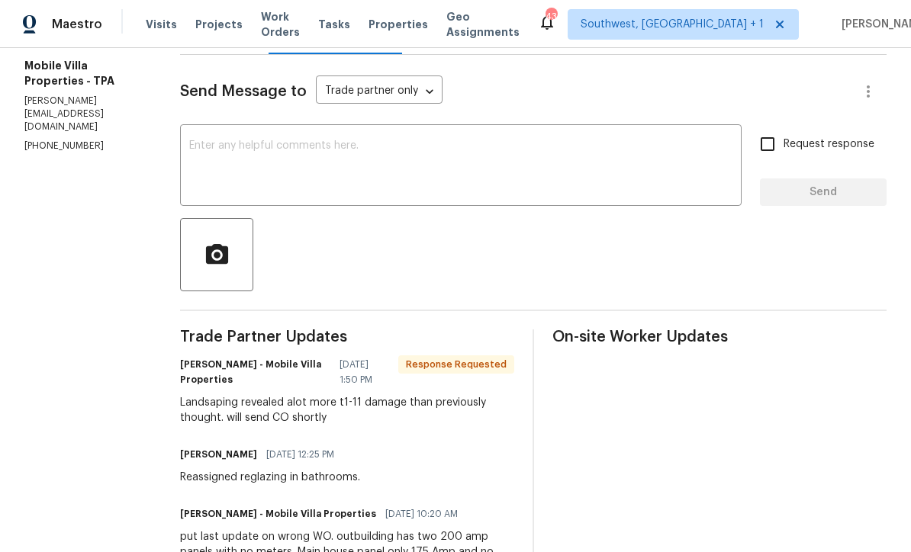
scroll to position [188, 0]
click at [539, 159] on textarea at bounding box center [460, 167] width 543 height 53
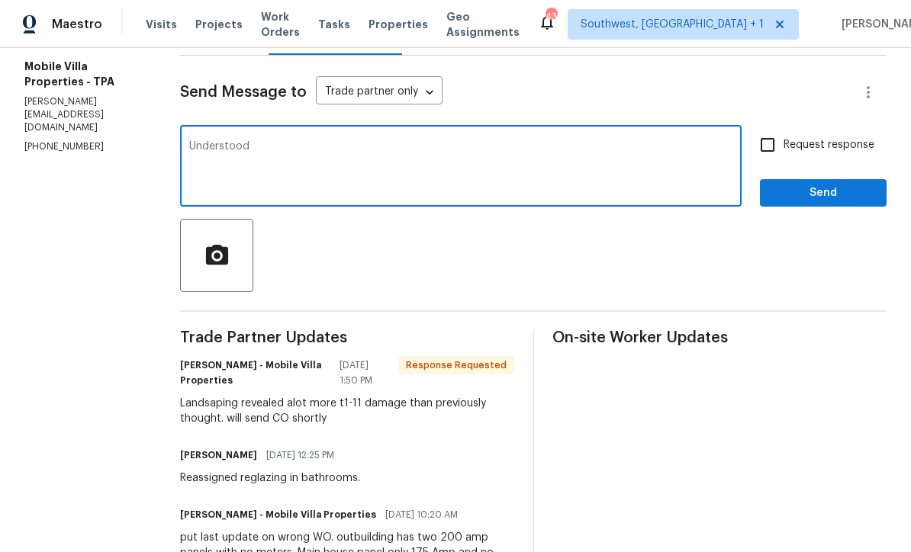
type textarea "Understood"
click at [778, 150] on input "Request response" at bounding box center [768, 145] width 32 height 32
checkbox input "true"
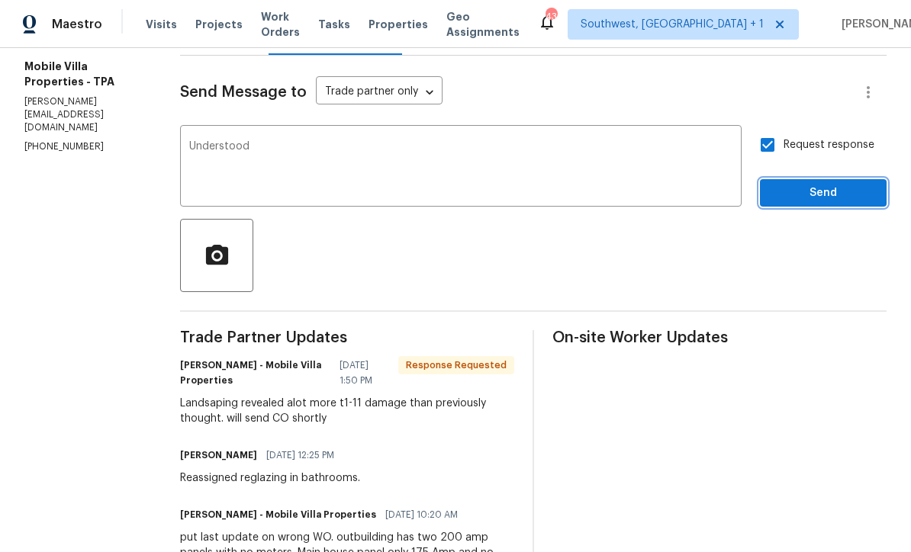
click at [806, 194] on span "Send" at bounding box center [823, 193] width 102 height 19
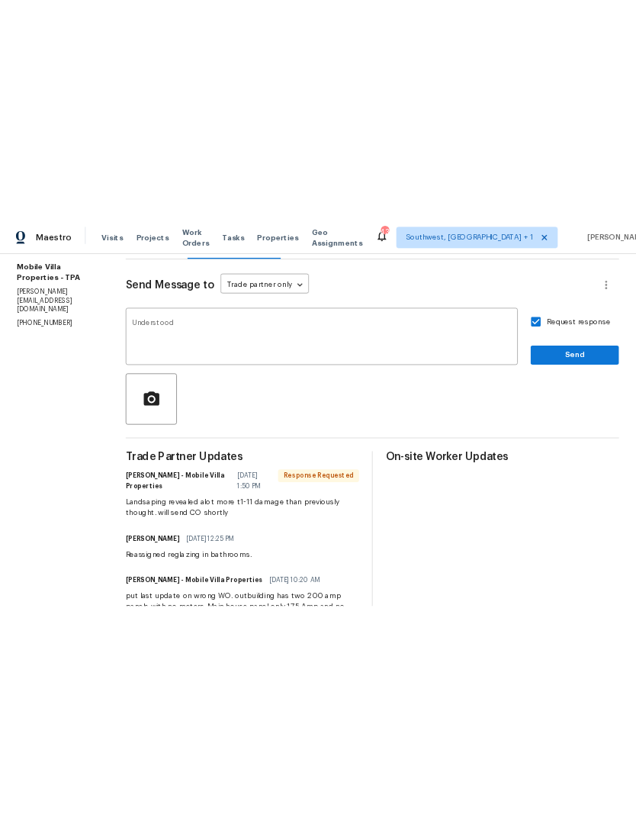
scroll to position [0, 0]
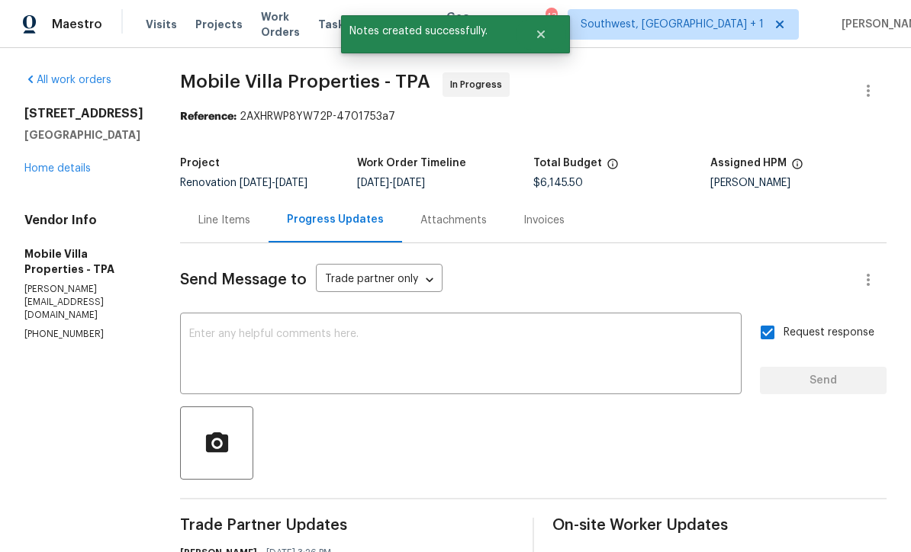
click at [47, 174] on link "Home details" at bounding box center [57, 168] width 66 height 11
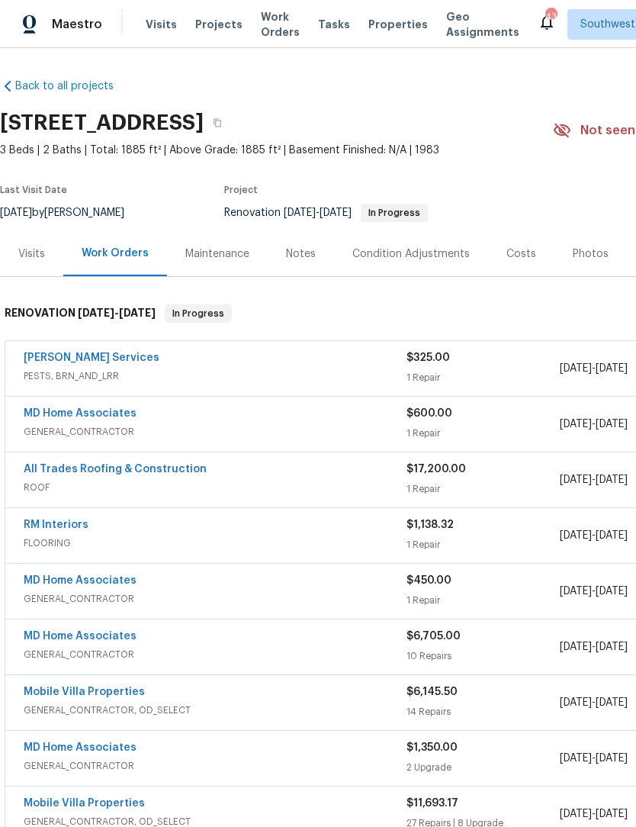
click at [628, 481] on span "10/3/2025" at bounding box center [612, 480] width 32 height 11
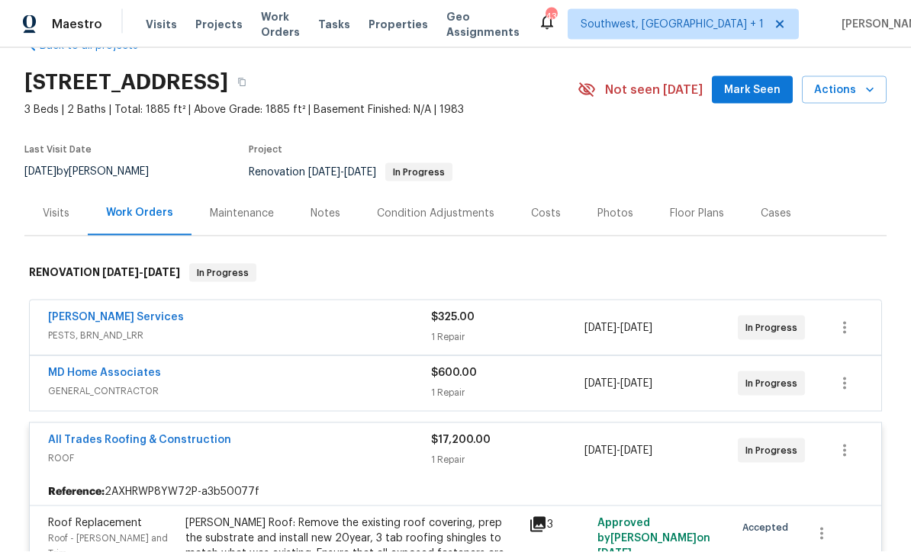
scroll to position [50, 0]
click at [558, 98] on section "3014 65th St E, Bradenton, FL 34208 3 Beds | 2 Baths | Total: 1885 ft² | Above …" at bounding box center [455, 127] width 862 height 128
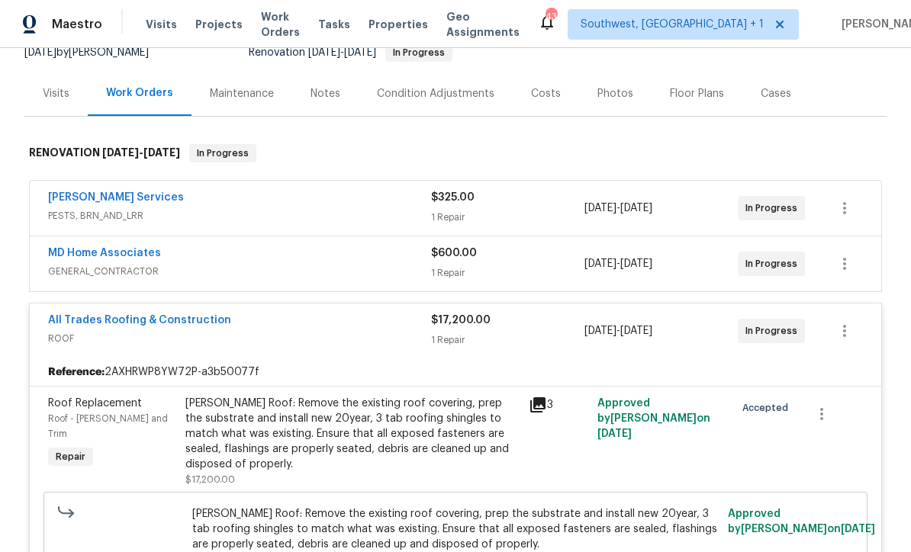
scroll to position [171, 0]
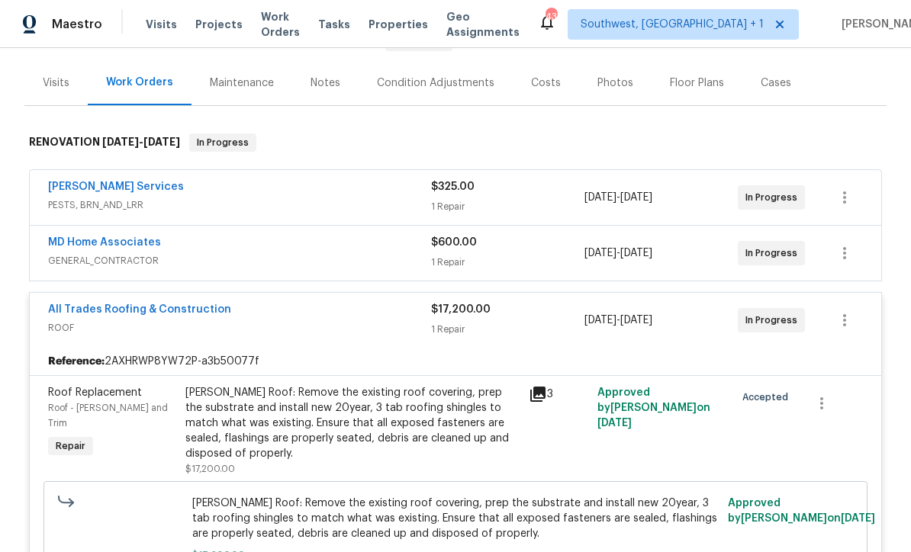
click at [902, 372] on div "Back to all projects 3014 65th St E, Bradenton, FL 34208 3 Beds | 2 Baths | Tot…" at bounding box center [455, 300] width 911 height 504
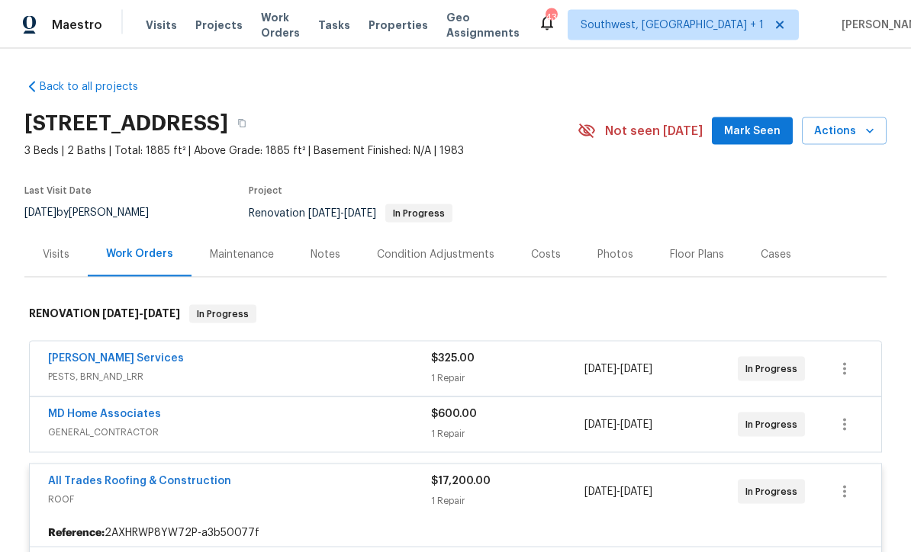
scroll to position [0, 0]
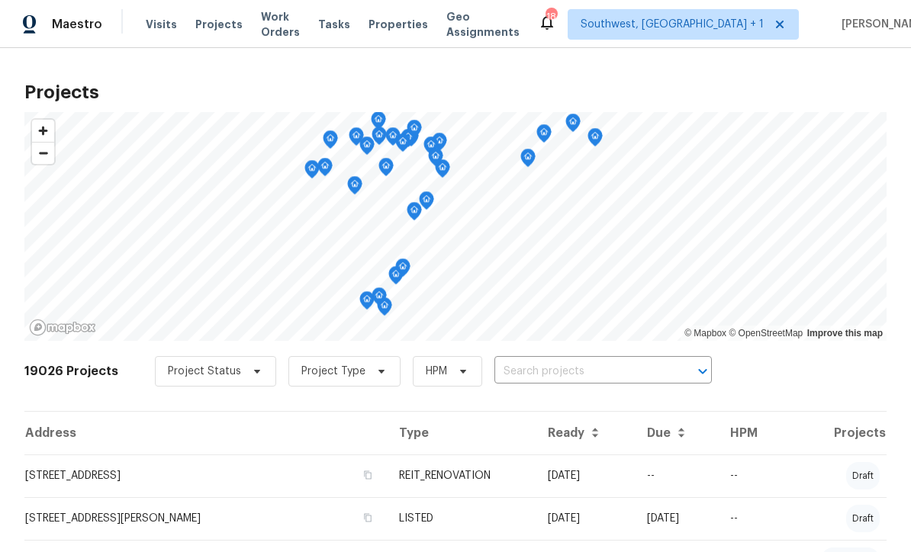
click at [550, 381] on input "text" at bounding box center [581, 372] width 175 height 24
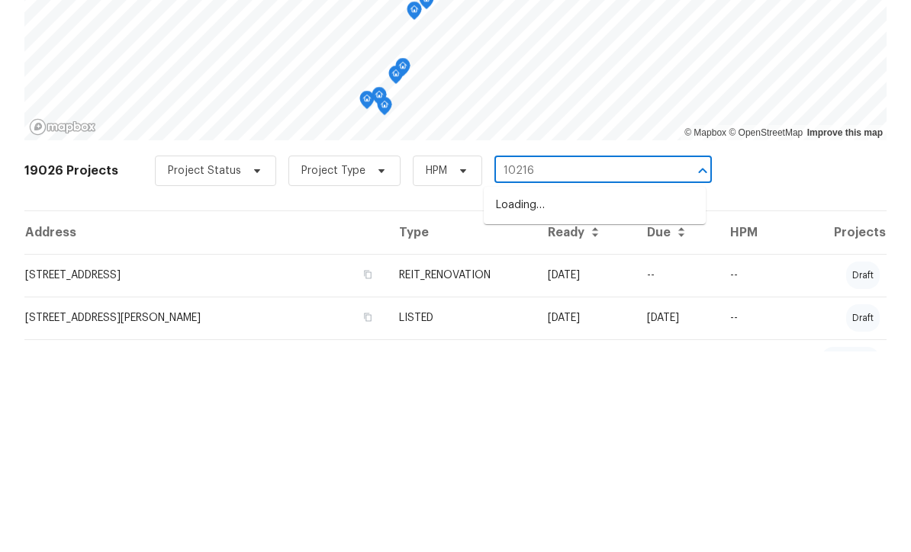
type input "10216"
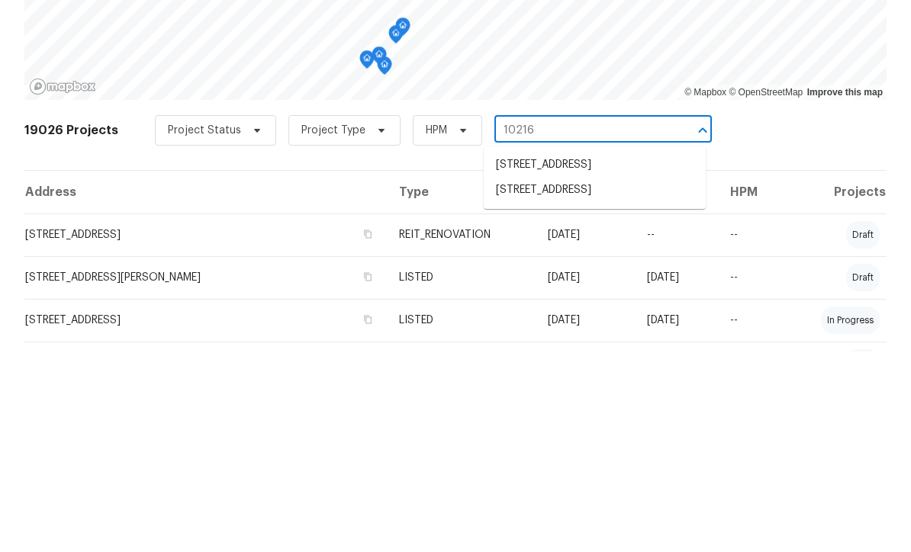
scroll to position [40, 0]
click at [636, 379] on li "[STREET_ADDRESS]" at bounding box center [595, 391] width 222 height 25
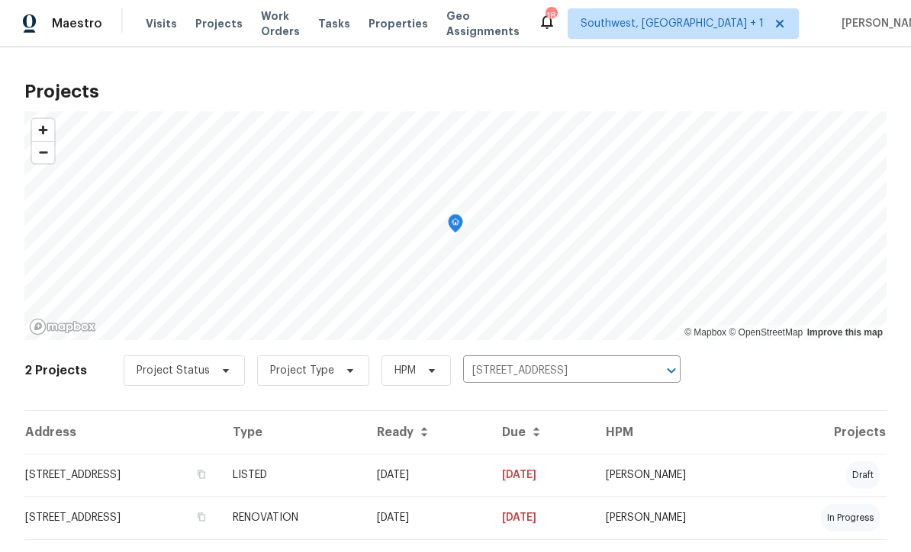
scroll to position [1, 0]
click at [490, 489] on td "09/04/25" at bounding box center [427, 476] width 125 height 43
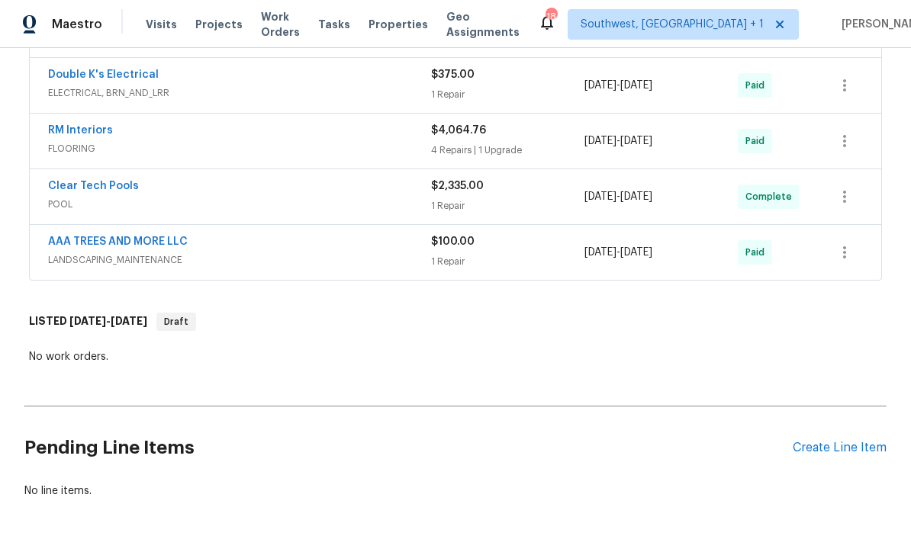
scroll to position [1006, 0]
click at [836, 447] on div "Create Line Item" at bounding box center [840, 449] width 94 height 14
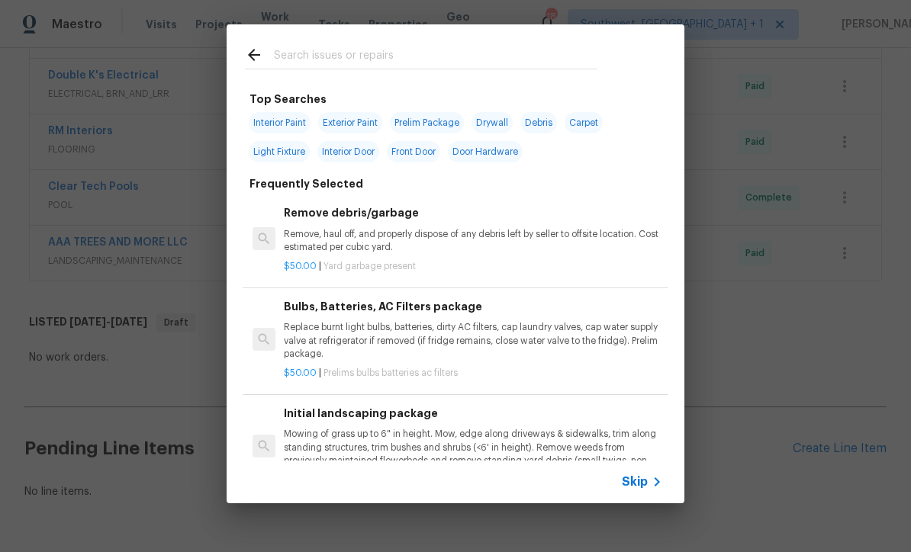
click at [650, 487] on icon at bounding box center [657, 482] width 18 height 18
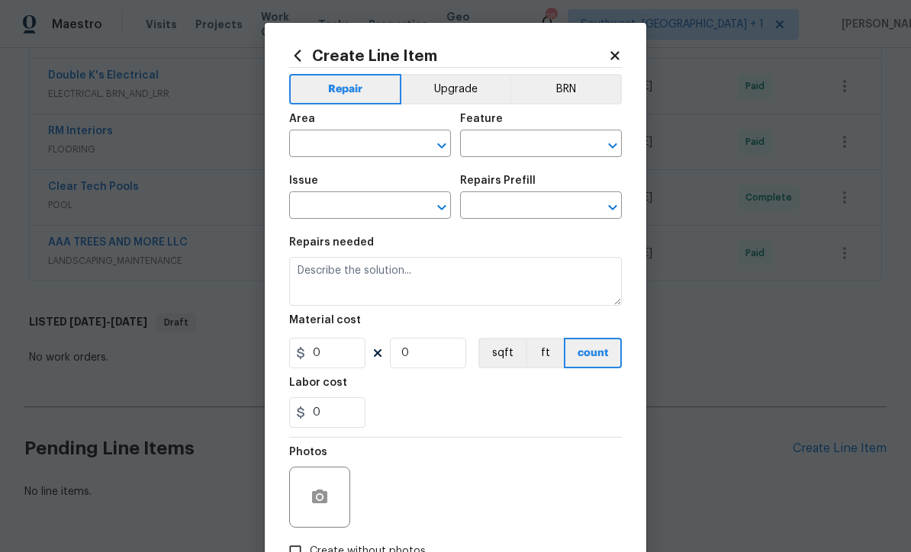
click at [357, 147] on input "text" at bounding box center [348, 146] width 119 height 24
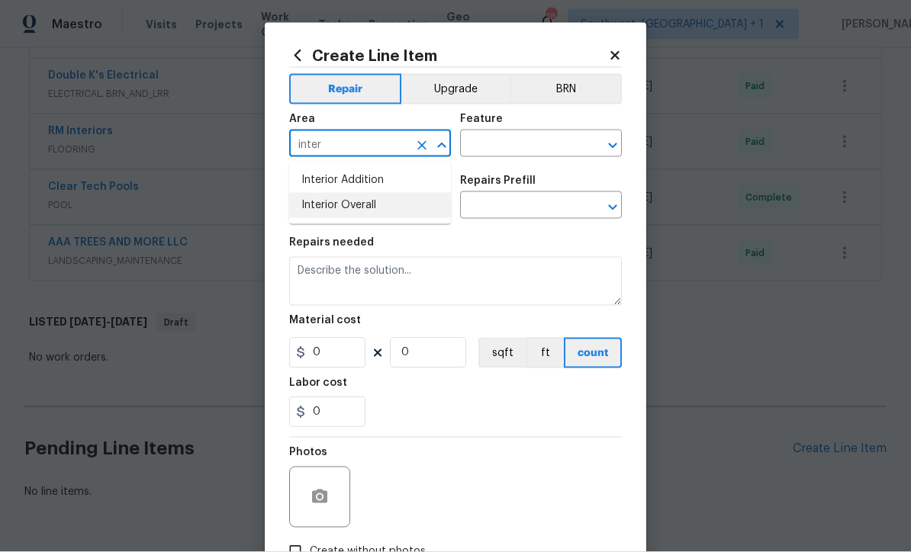
click at [369, 207] on li "Interior Overall" at bounding box center [370, 205] width 162 height 25
type input "Interior Overall"
click at [517, 146] on input "text" at bounding box center [519, 146] width 119 height 24
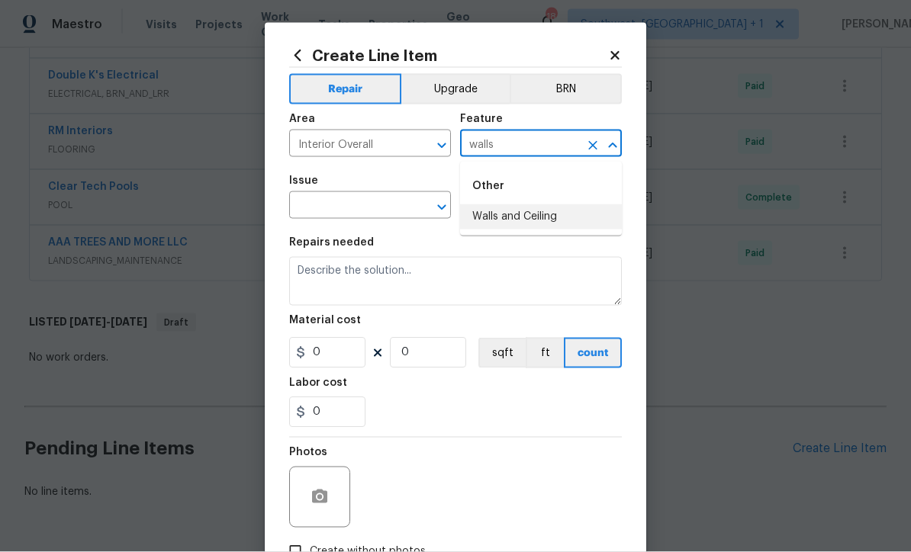
click at [540, 211] on li "Walls and Ceiling" at bounding box center [541, 216] width 162 height 25
type input "Walls and Ceiling"
click at [394, 212] on input "text" at bounding box center [348, 207] width 119 height 24
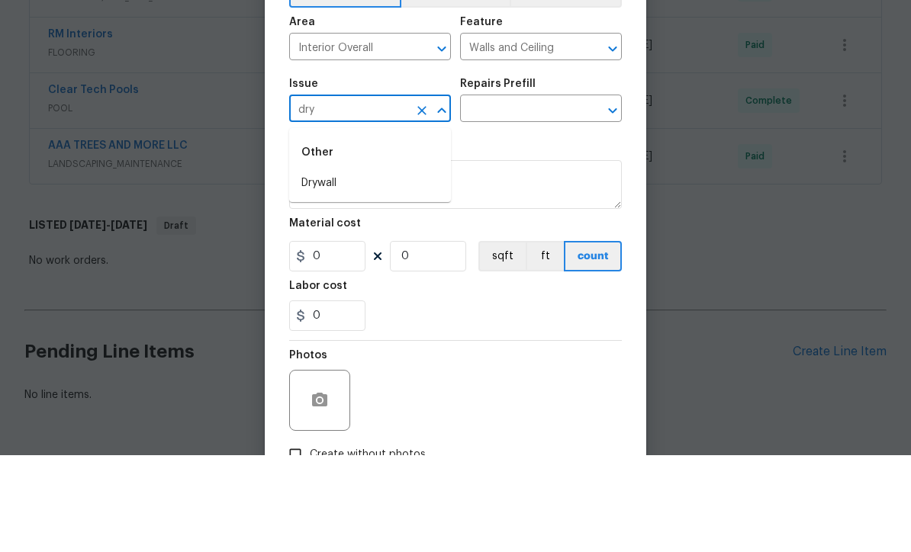
click at [339, 268] on li "Drywall" at bounding box center [370, 280] width 162 height 25
type input "Drywall"
click at [555, 195] on input "text" at bounding box center [519, 207] width 119 height 24
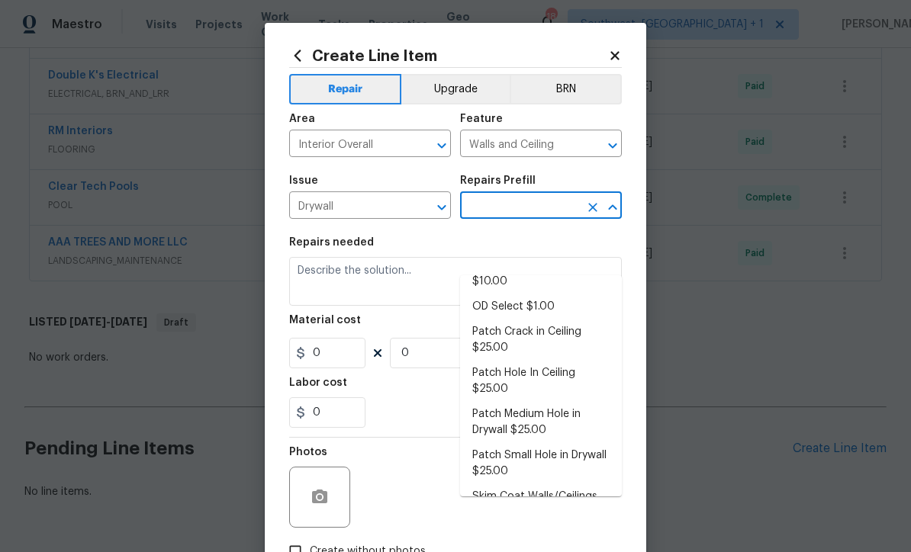
scroll to position [94, 0]
click at [570, 485] on li "Skim Coat Walls/Ceilings $1.00" at bounding box center [541, 505] width 162 height 41
type input "Skim Coat Walls/Ceilings $1.00"
type textarea "Prep/scrape all loose material from the damaged area; prime if needed. Skim coa…"
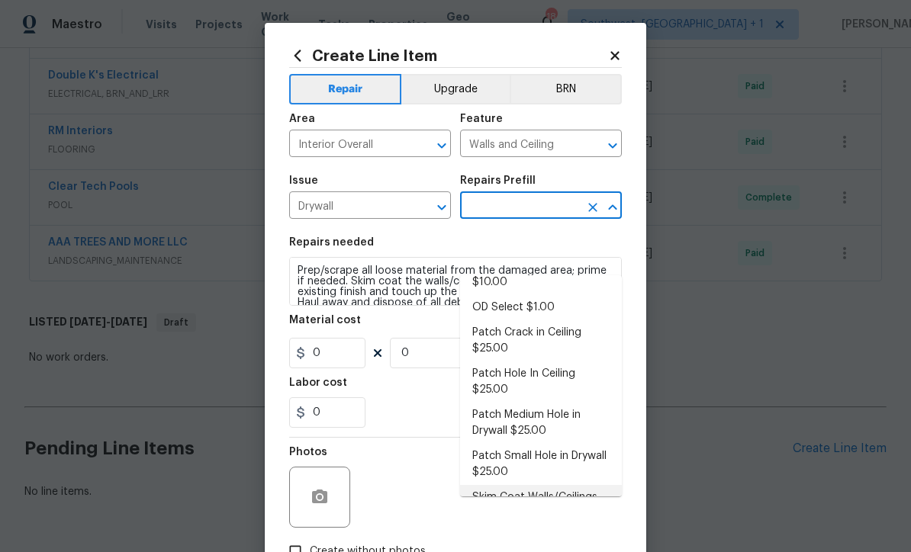
type input "1"
type input "Skim Coat Walls/Ceilings $1.00"
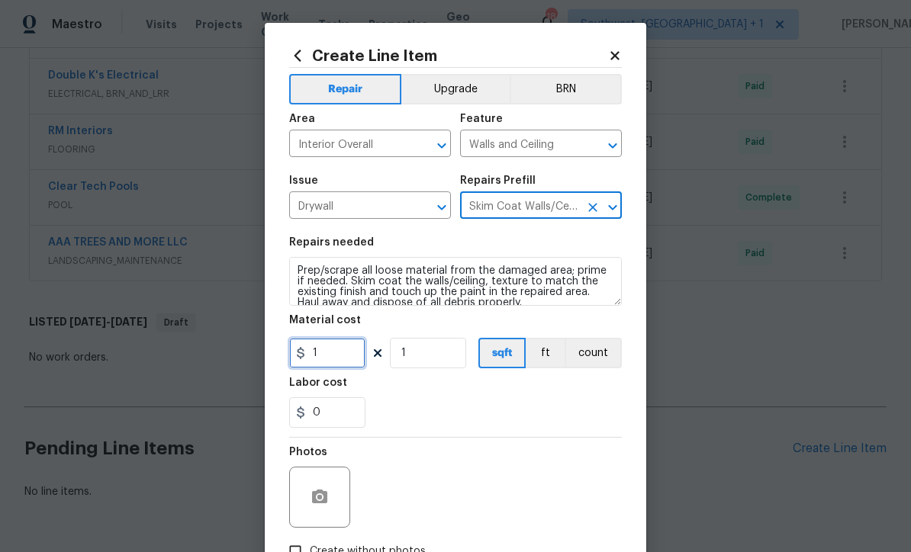
click at [357, 359] on input "1" at bounding box center [327, 353] width 76 height 31
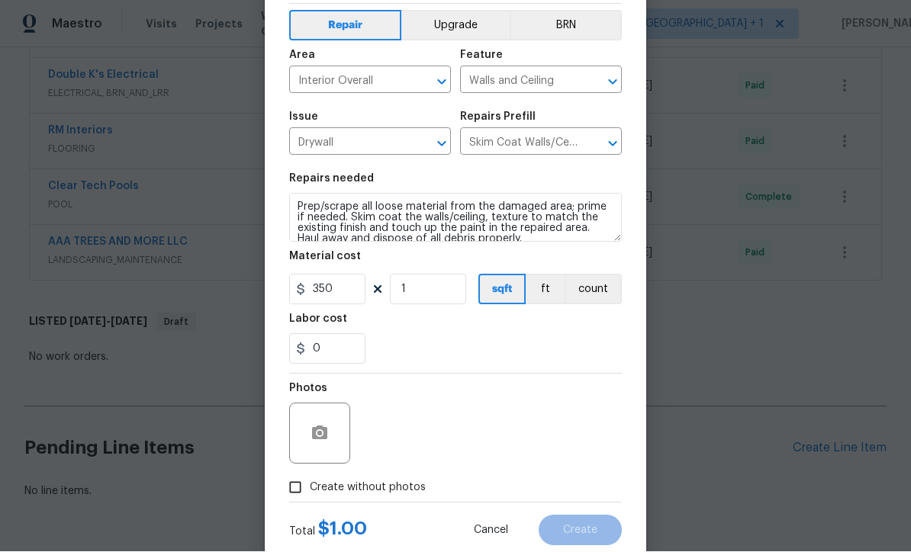
scroll to position [89, 0]
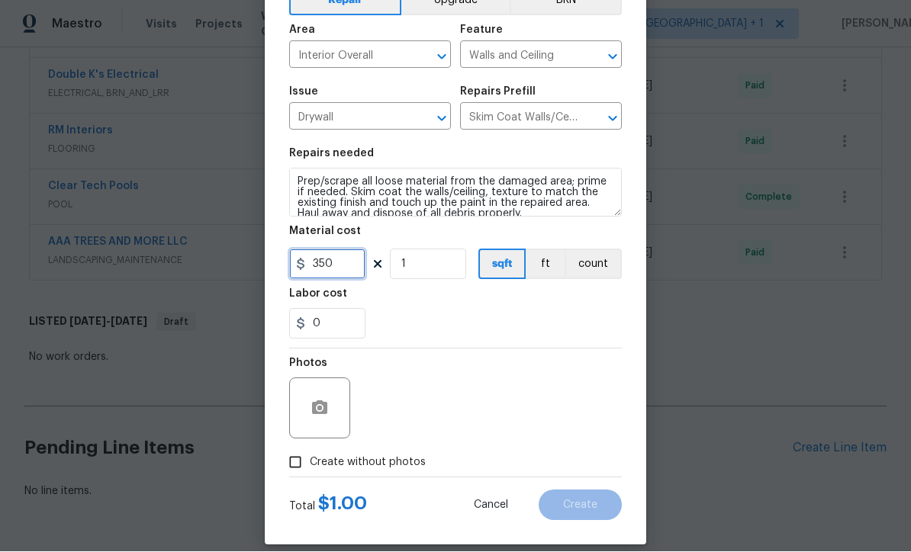
type input "350"
click at [295, 469] on input "Create without photos" at bounding box center [295, 463] width 29 height 29
checkbox input "true"
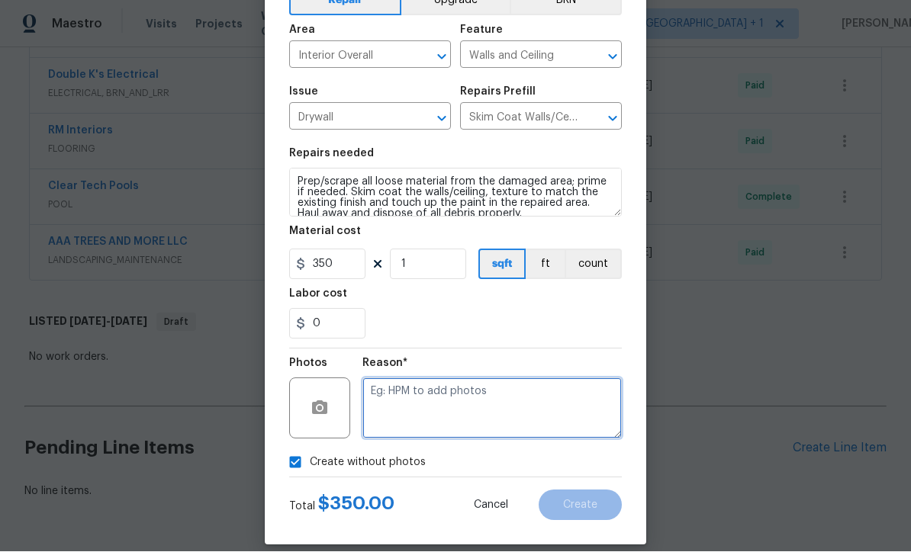
click at [525, 417] on textarea at bounding box center [491, 408] width 259 height 61
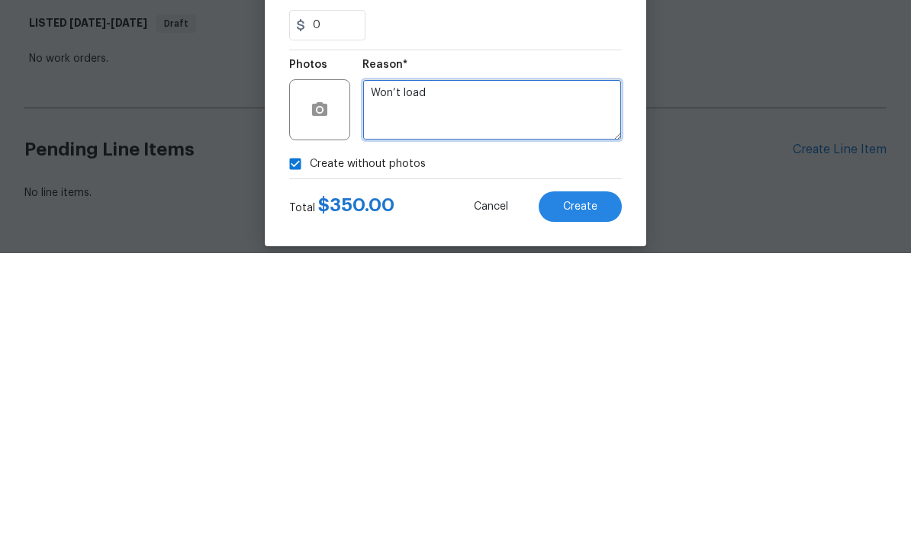
type textarea "Won’t load"
click at [588, 501] on span "Create" at bounding box center [580, 506] width 34 height 11
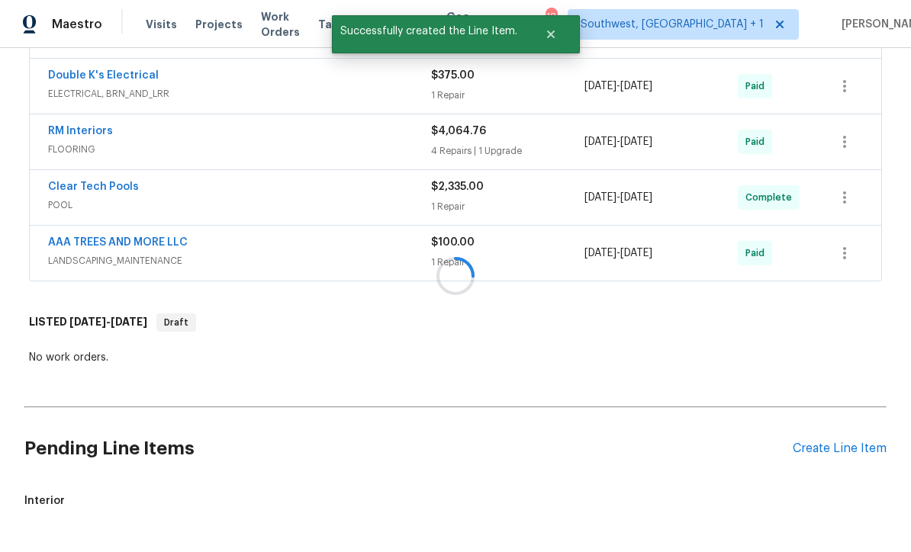
click at [842, 442] on div "Create Line Item" at bounding box center [840, 449] width 94 height 14
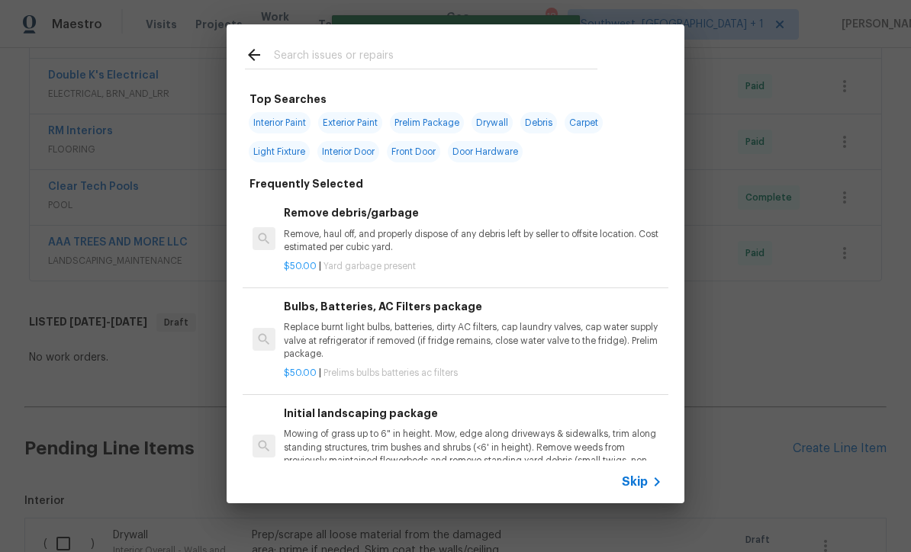
click at [646, 489] on span "Skip" at bounding box center [635, 482] width 26 height 15
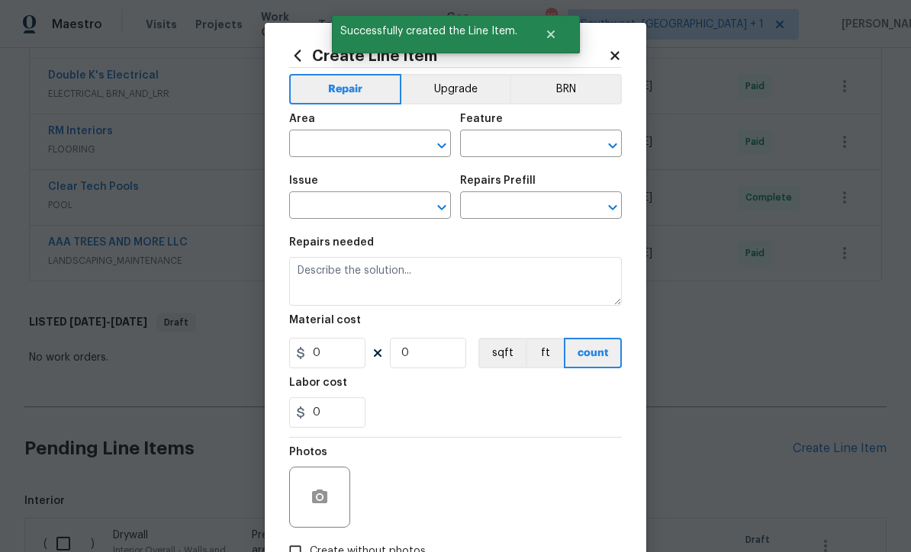
click at [356, 150] on input "text" at bounding box center [348, 146] width 119 height 24
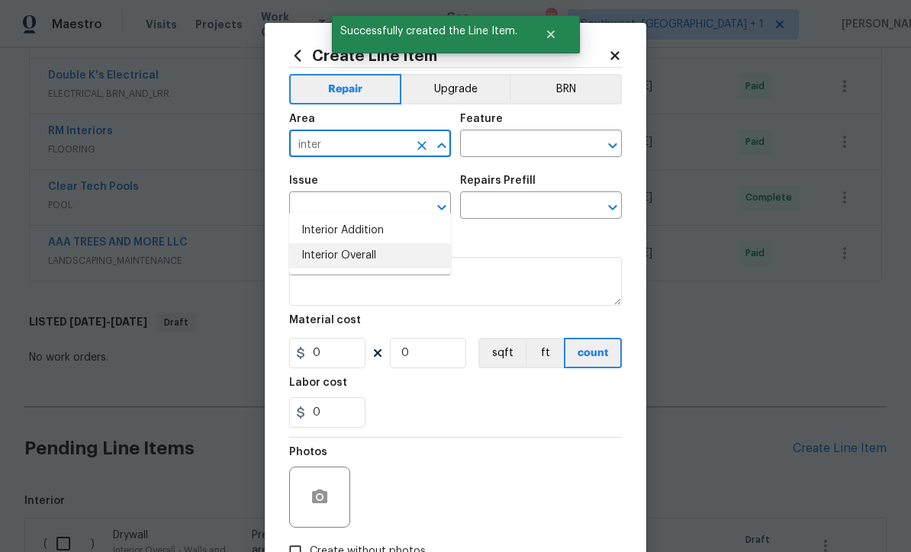
click at [369, 243] on li "Interior Overall" at bounding box center [370, 255] width 162 height 25
type input "Interior Overall"
click at [527, 147] on input "text" at bounding box center [519, 146] width 119 height 24
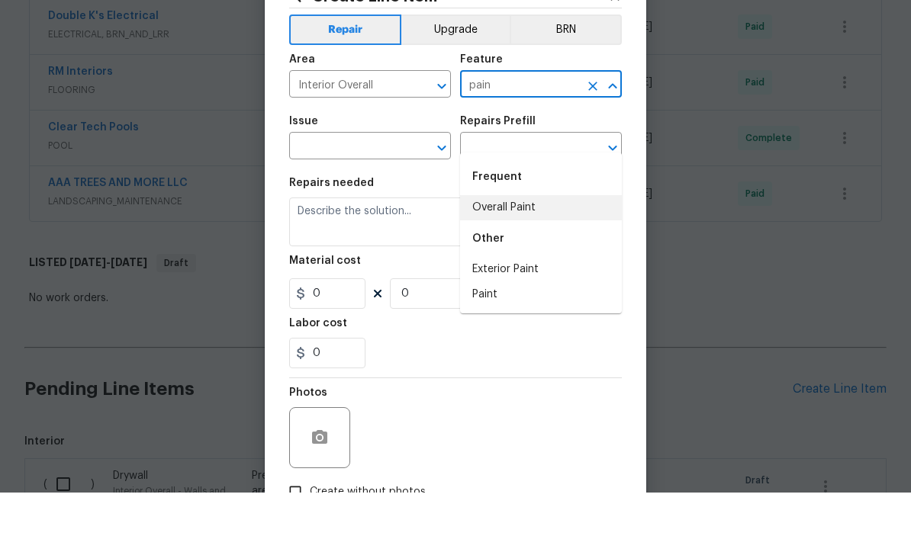
click at [530, 255] on li "Overall Paint" at bounding box center [541, 267] width 162 height 25
type input "Overall Paint"
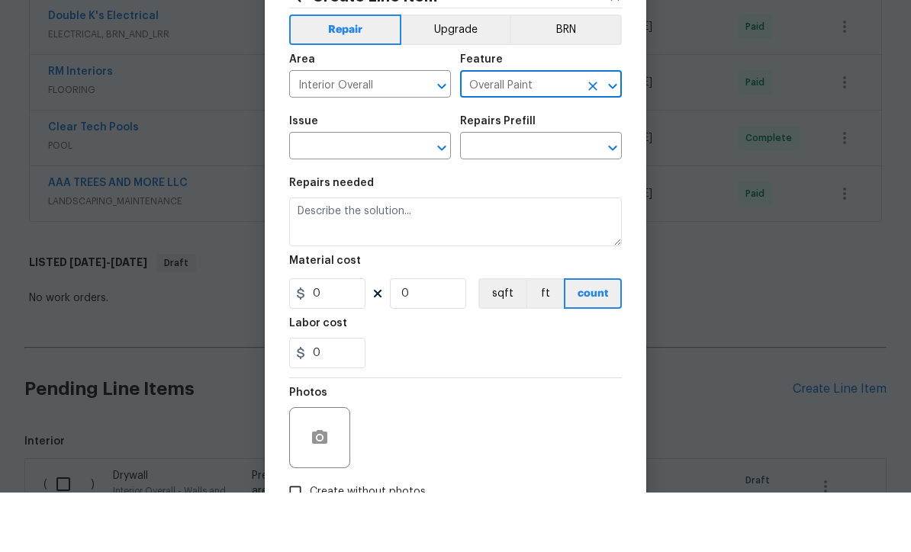
click at [386, 195] on input "text" at bounding box center [348, 207] width 119 height 24
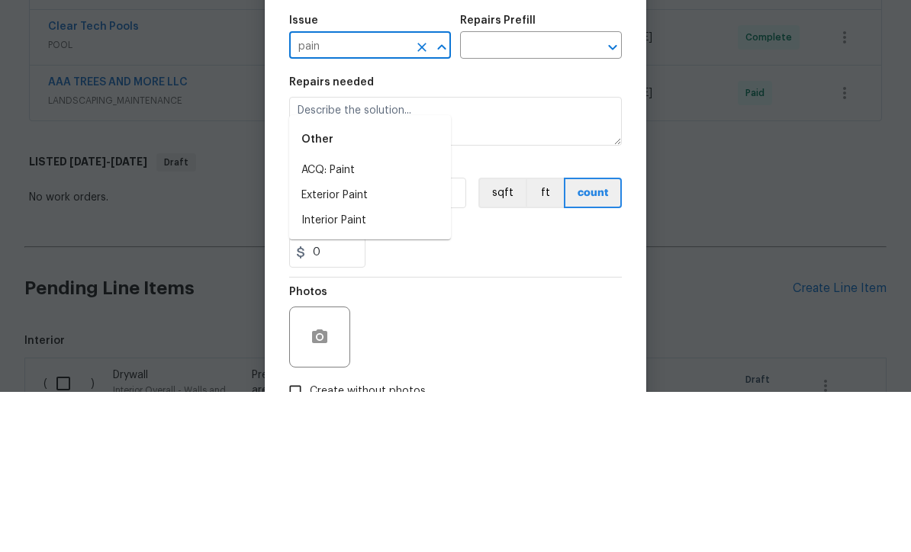
click at [366, 343] on li "Exterior Paint" at bounding box center [370, 355] width 162 height 25
type input "Exterior Paint"
click at [366, 315] on div "Material cost" at bounding box center [455, 325] width 333 height 20
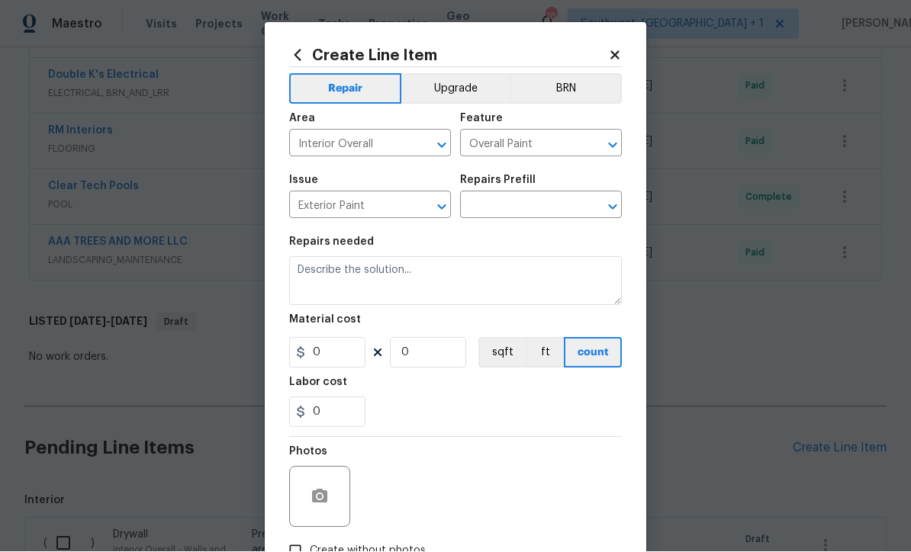
click at [421, 208] on icon "Clear" at bounding box center [421, 207] width 9 height 9
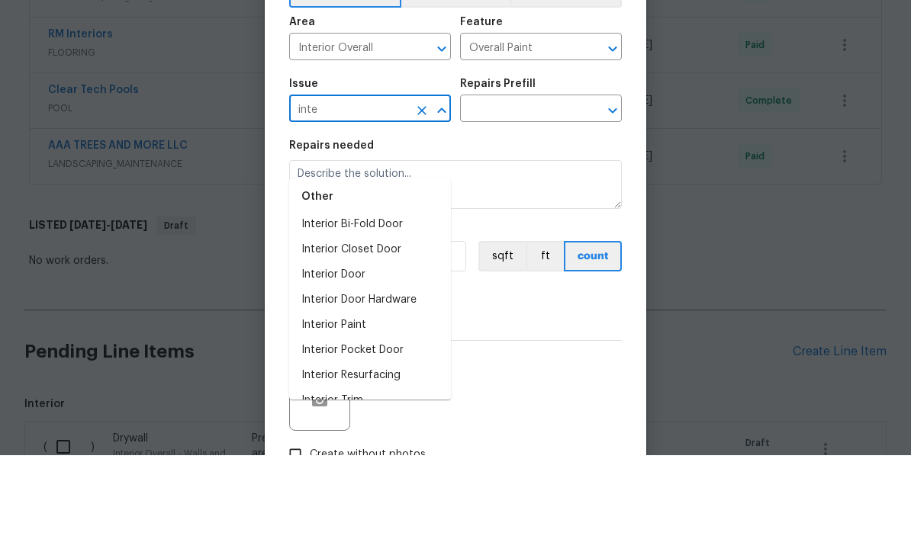
scroll to position [0, 0]
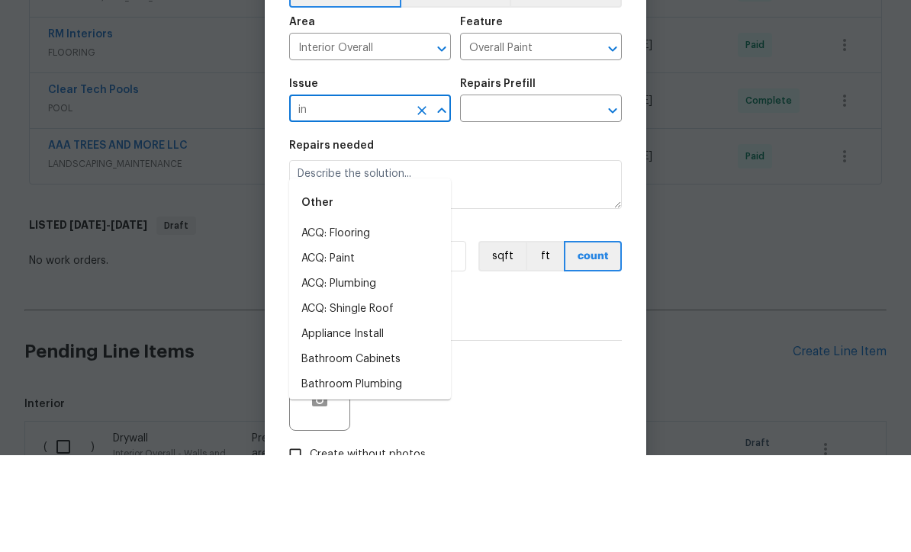
type input "i"
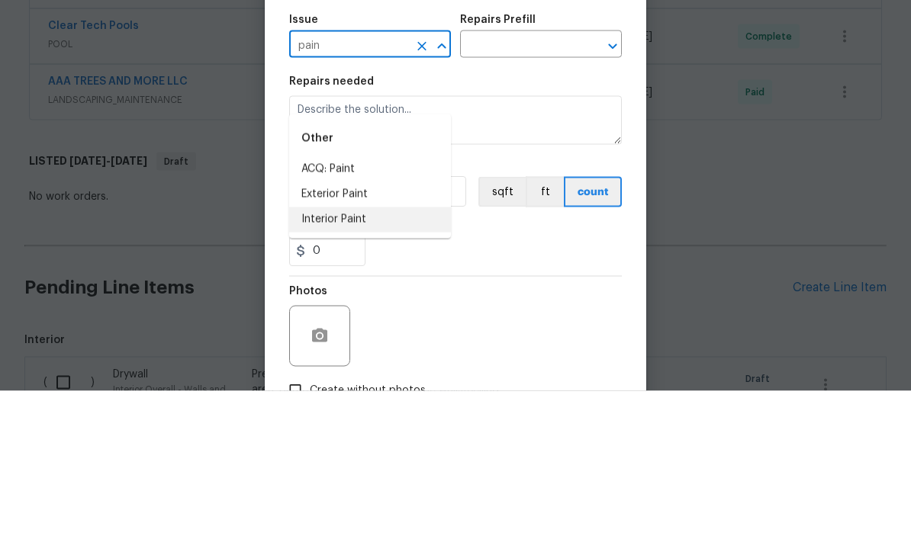
click at [367, 369] on li "Interior Paint" at bounding box center [370, 381] width 162 height 25
type input "Interior Paint"
click at [545, 195] on input "text" at bounding box center [519, 207] width 119 height 24
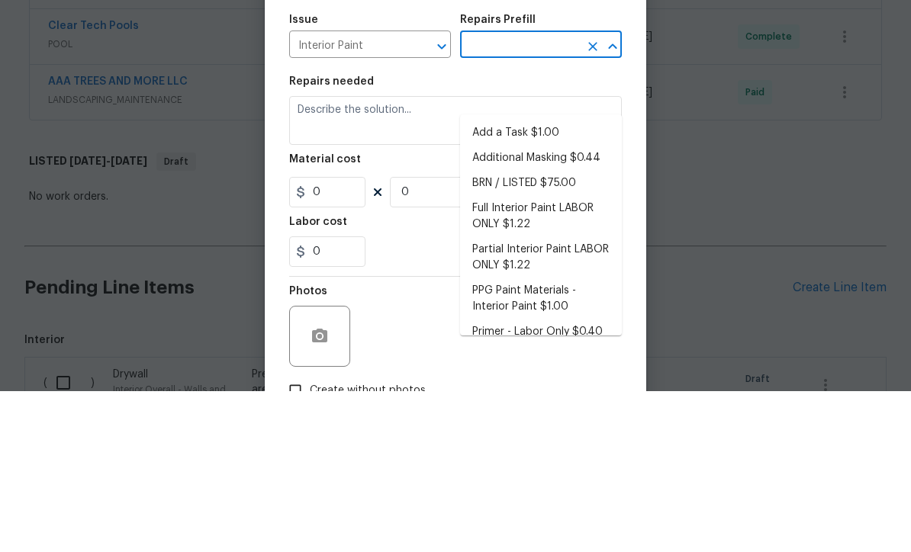
click at [537, 282] on li "Add a Task $1.00" at bounding box center [541, 294] width 162 height 25
type input "Add a Task $1.00"
type textarea "HPM to detail"
type input "1"
type input "Add a Task $1.00"
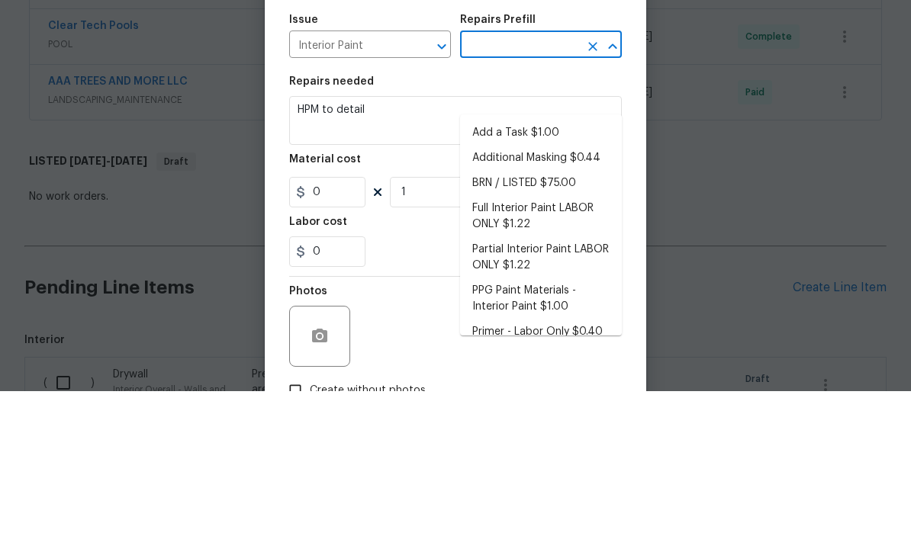
type input "1"
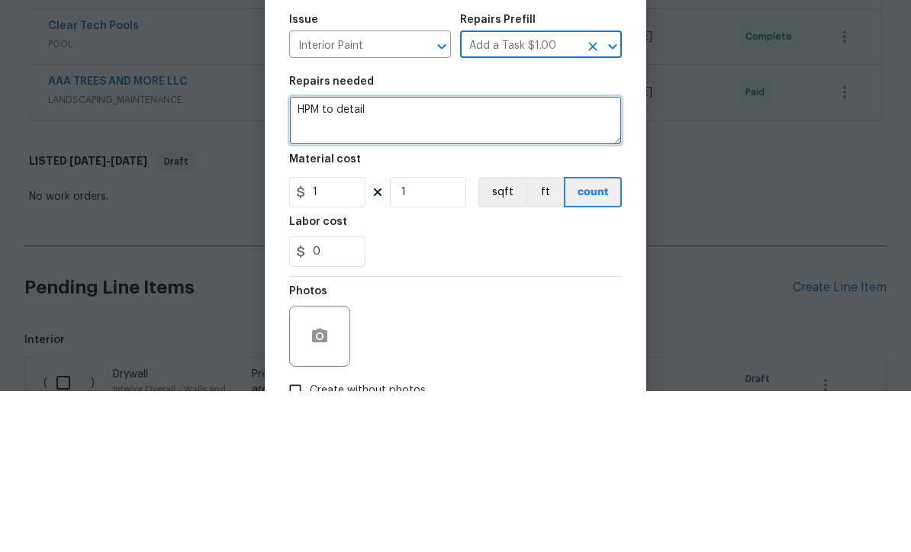
click at [443, 257] on textarea "HPM to detail" at bounding box center [455, 281] width 333 height 49
type textarea "H"
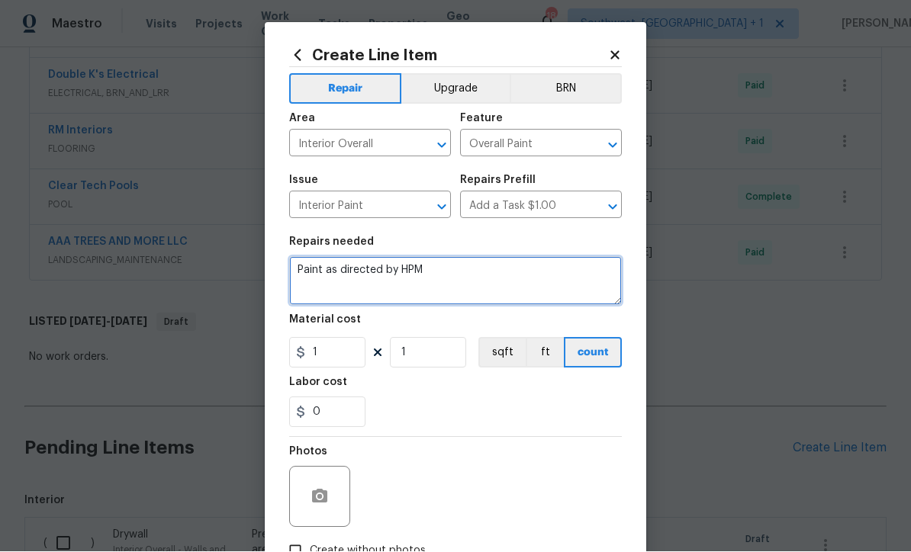
type textarea "Paint as directed by HPM"
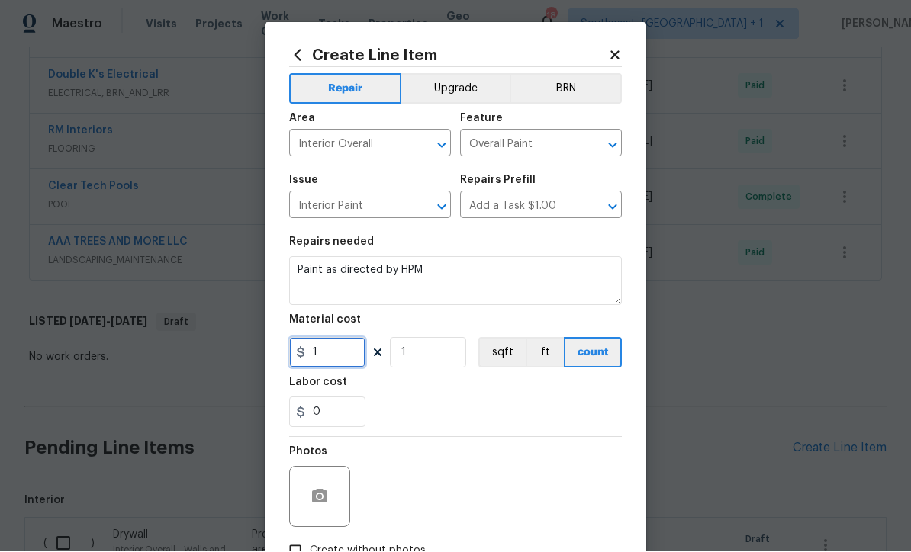
click at [317, 358] on input "1" at bounding box center [327, 353] width 76 height 31
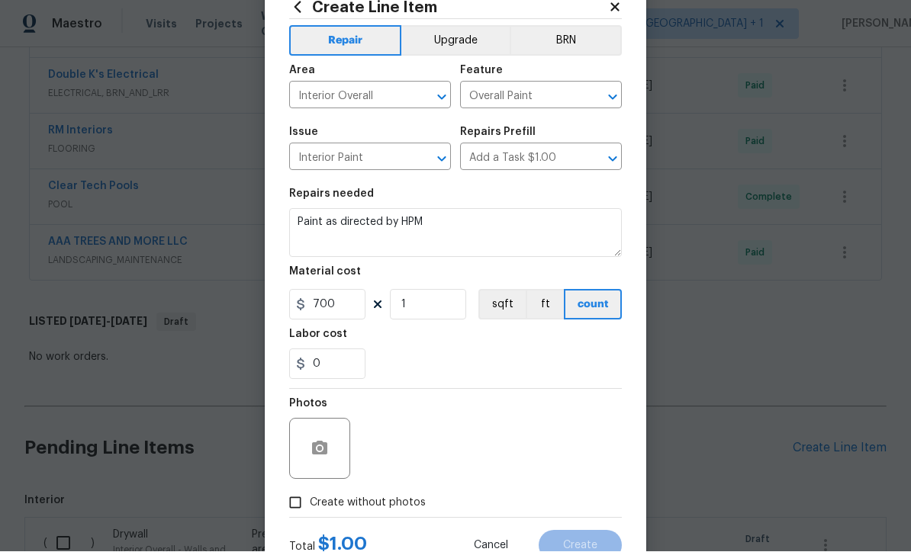
scroll to position [81, 0]
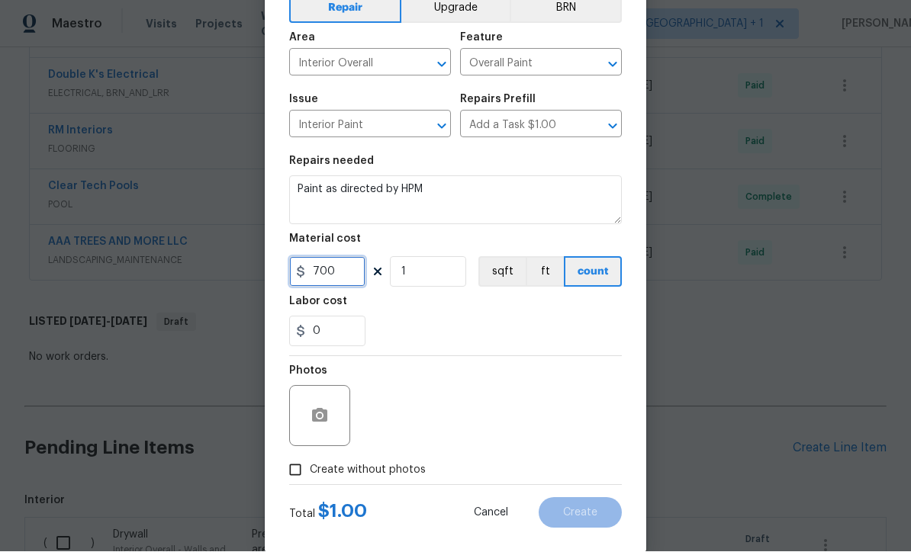
type input "700"
click at [300, 485] on input "Create without photos" at bounding box center [295, 470] width 29 height 29
checkbox input "true"
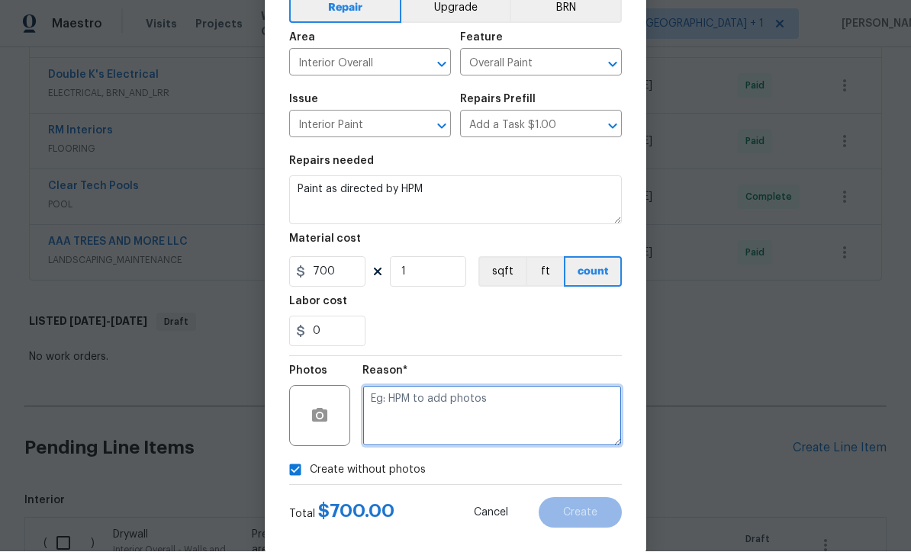
click at [523, 419] on textarea at bounding box center [491, 416] width 259 height 61
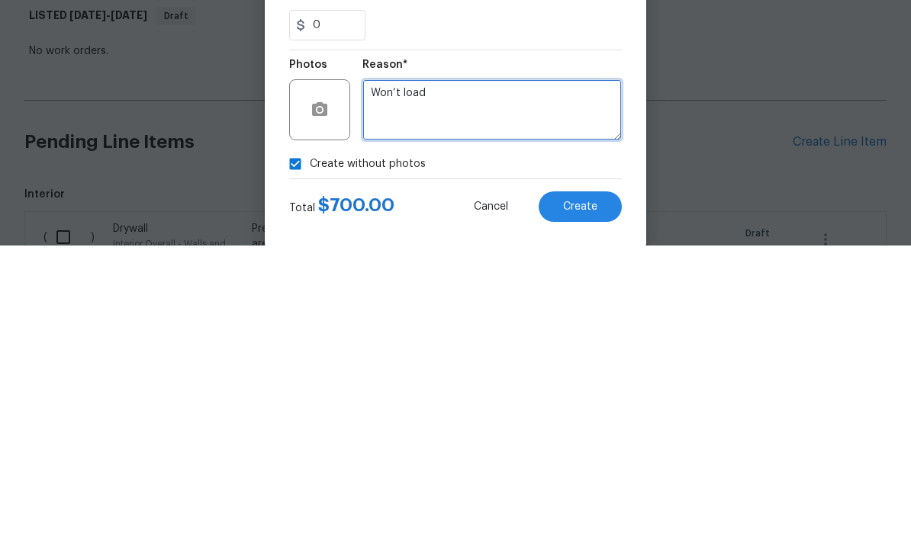
type textarea "Won’t load"
click at [597, 498] on button "Create" at bounding box center [580, 513] width 83 height 31
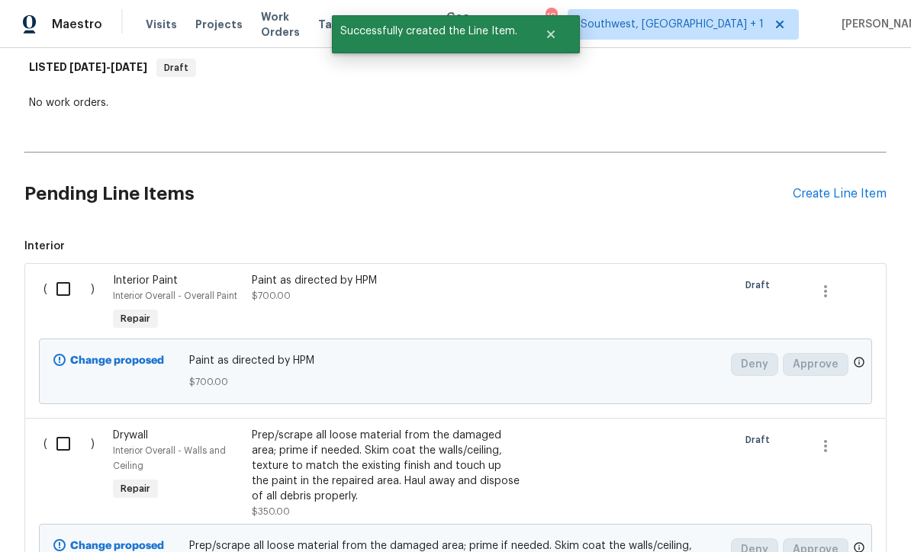
click at [63, 273] on input "checkbox" at bounding box center [68, 289] width 43 height 32
checkbox input "true"
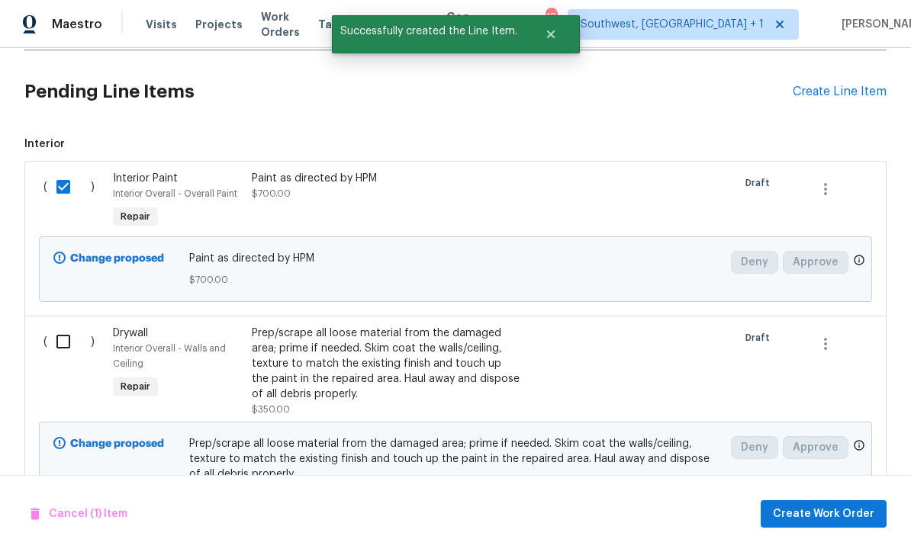
scroll to position [1367, 0]
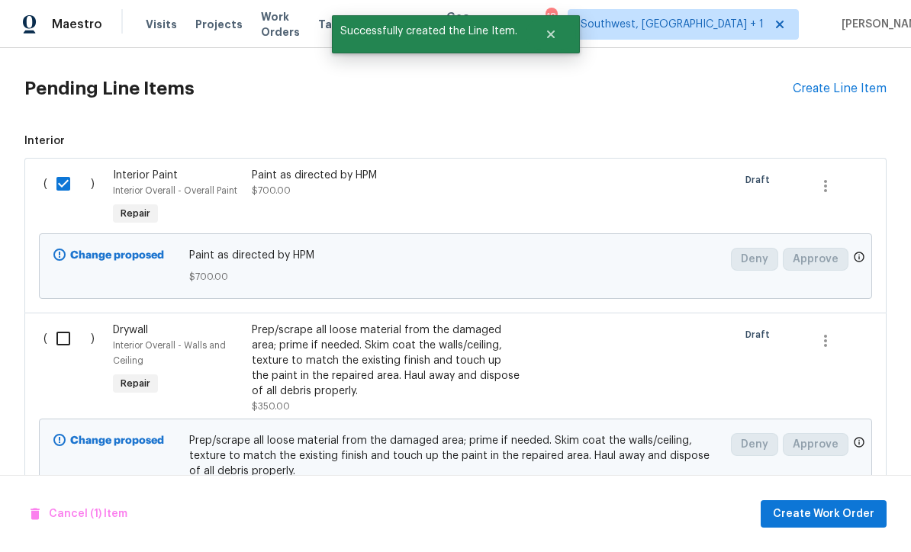
click at [62, 323] on input "checkbox" at bounding box center [68, 339] width 43 height 32
checkbox input "true"
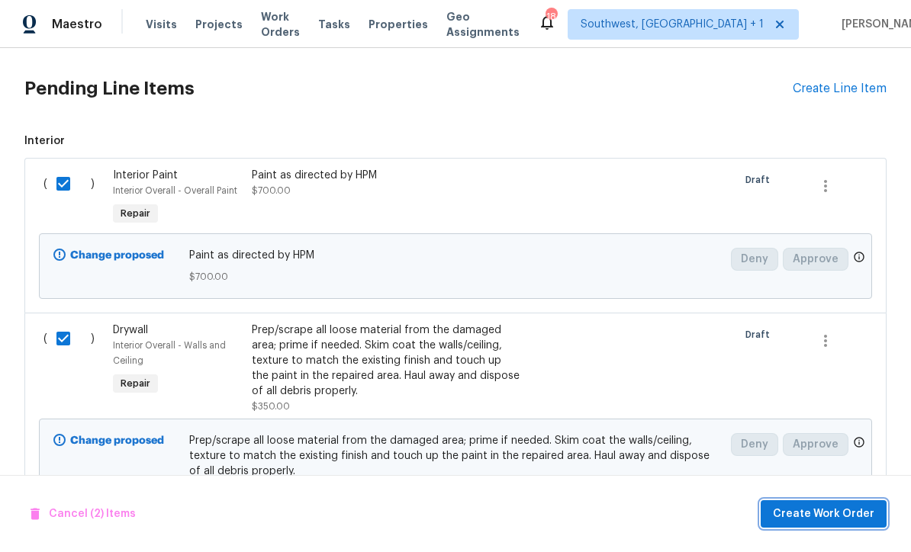
click at [816, 527] on button "Create Work Order" at bounding box center [824, 515] width 126 height 28
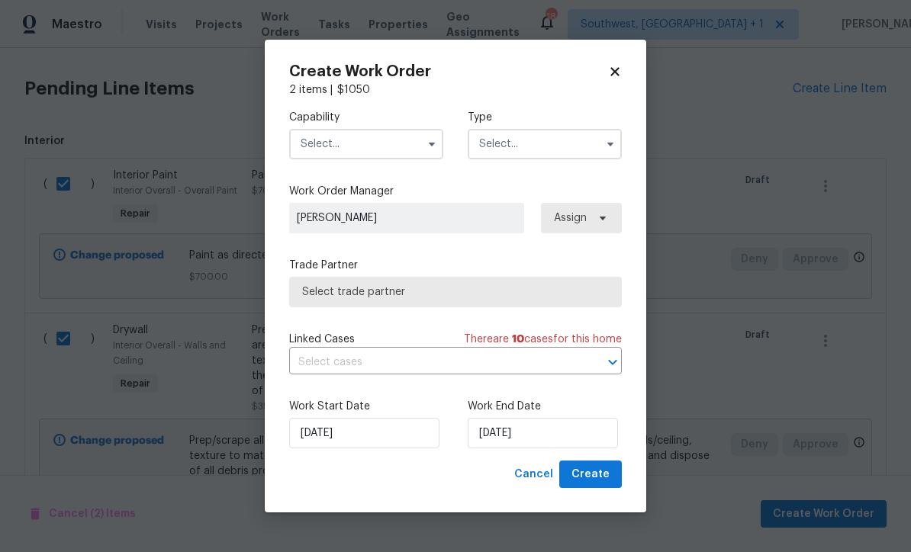
click at [378, 143] on input "text" at bounding box center [366, 144] width 154 height 31
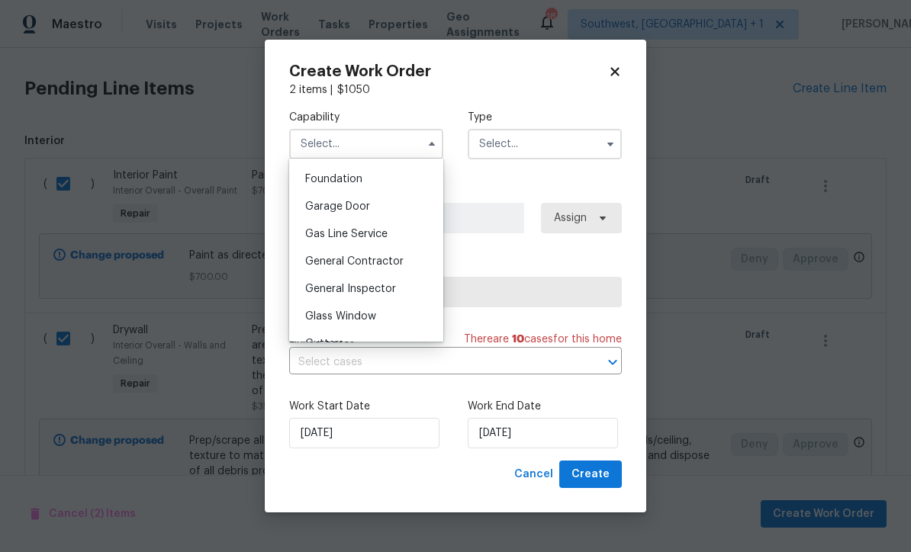
scroll to position [646, 0]
click at [400, 256] on span "General Contractor" at bounding box center [354, 259] width 98 height 11
type input "General Contractor"
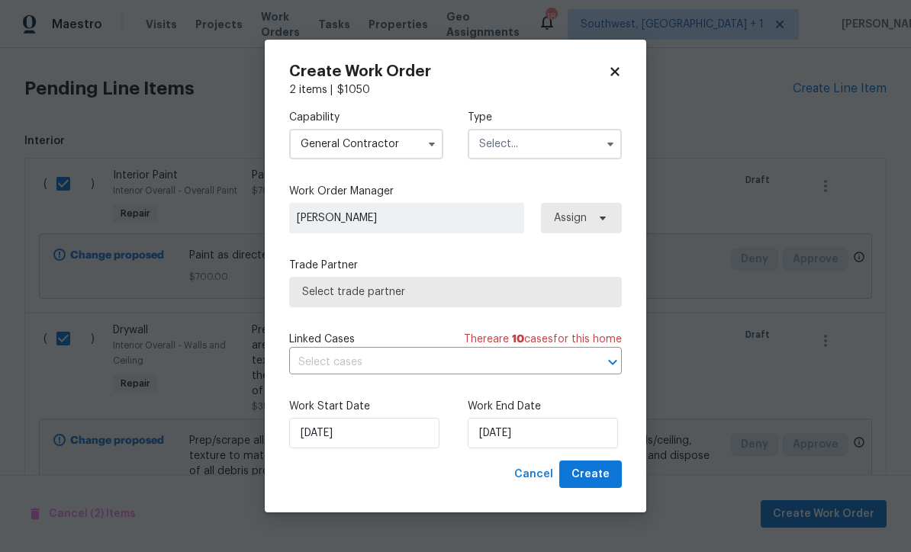
click at [538, 137] on input "text" at bounding box center [545, 144] width 154 height 31
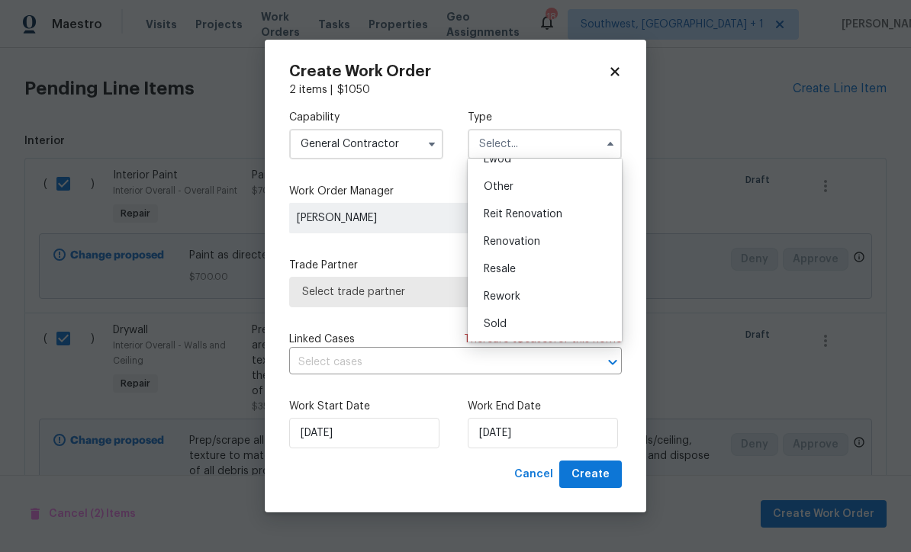
scroll to position [182, 0]
click at [546, 243] on div "Renovation" at bounding box center [545, 241] width 147 height 27
type input "Renovation"
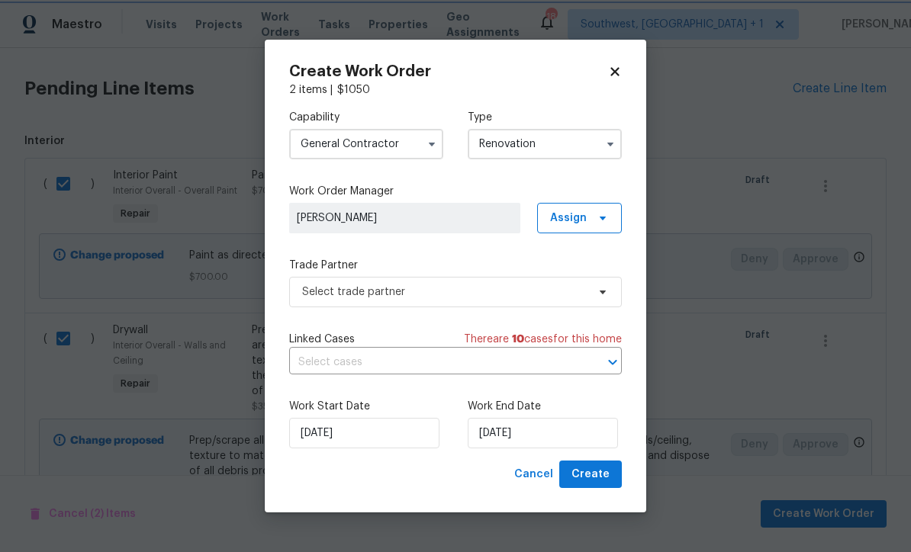
scroll to position [0, 0]
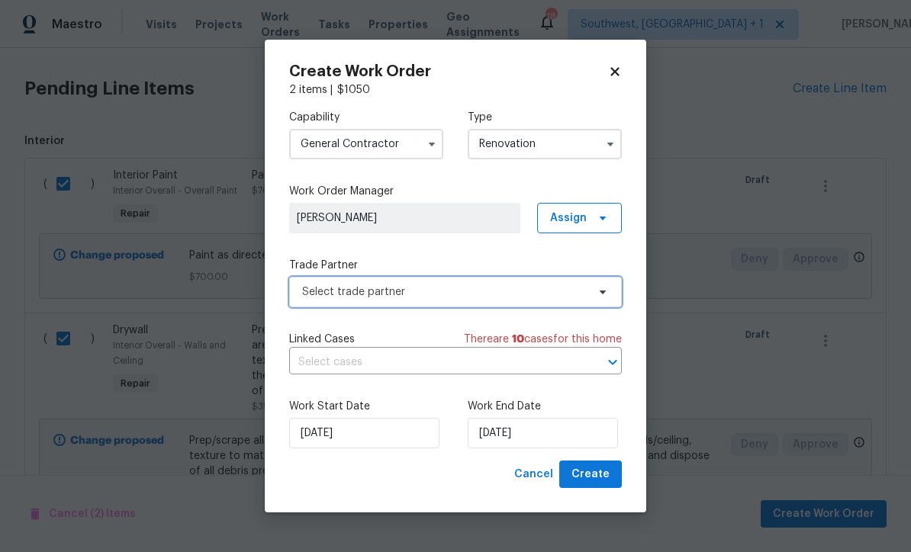
click at [514, 288] on span "Select trade partner" at bounding box center [444, 292] width 285 height 15
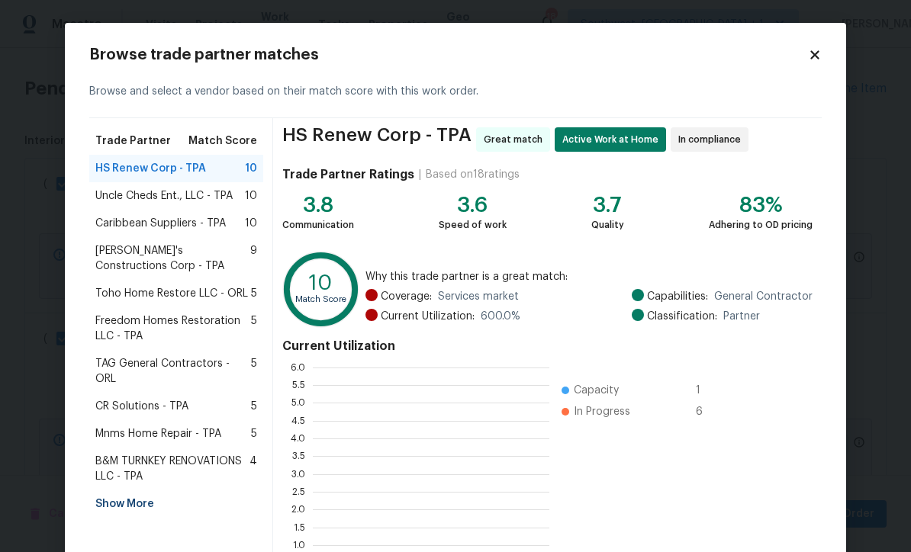
scroll to position [214, 237]
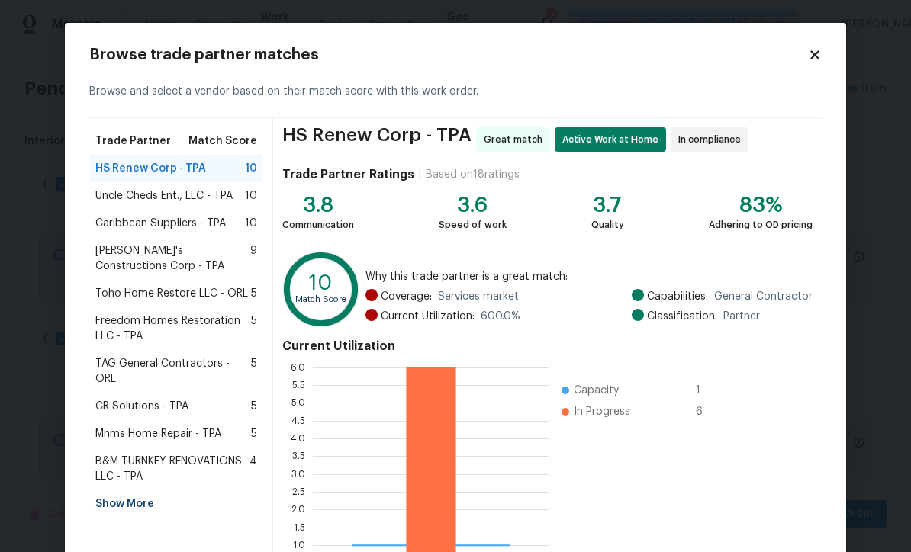
click at [151, 491] on div "Show More" at bounding box center [176, 504] width 174 height 27
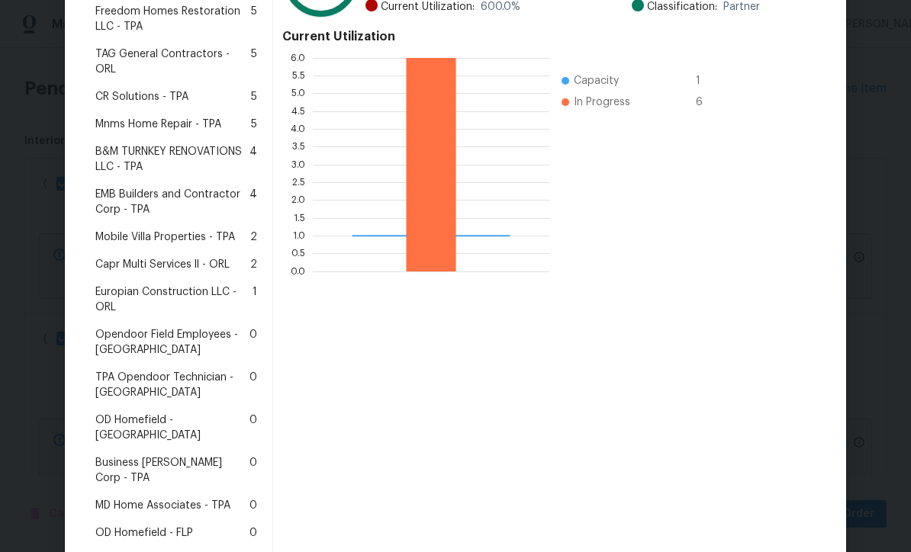
scroll to position [313, 0]
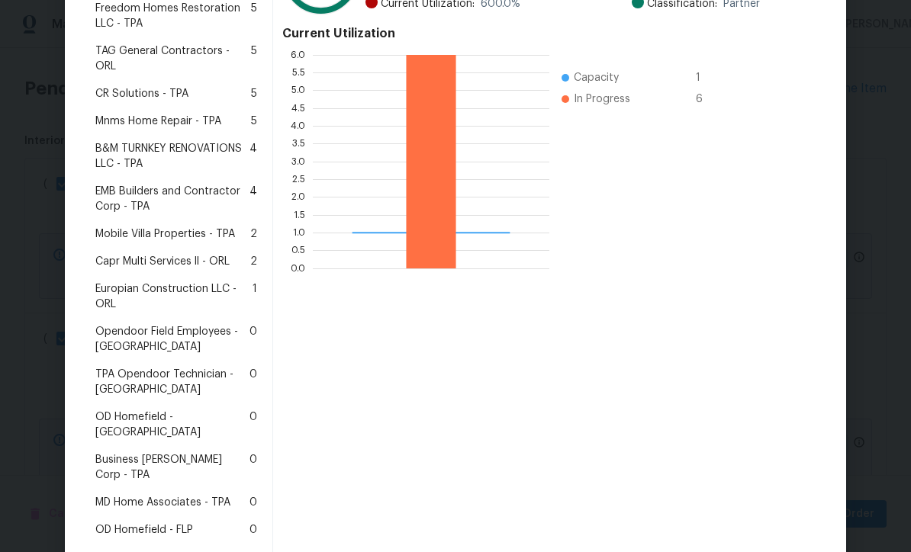
click at [211, 452] on span "Business Morel Corp - TPA" at bounding box center [172, 467] width 154 height 31
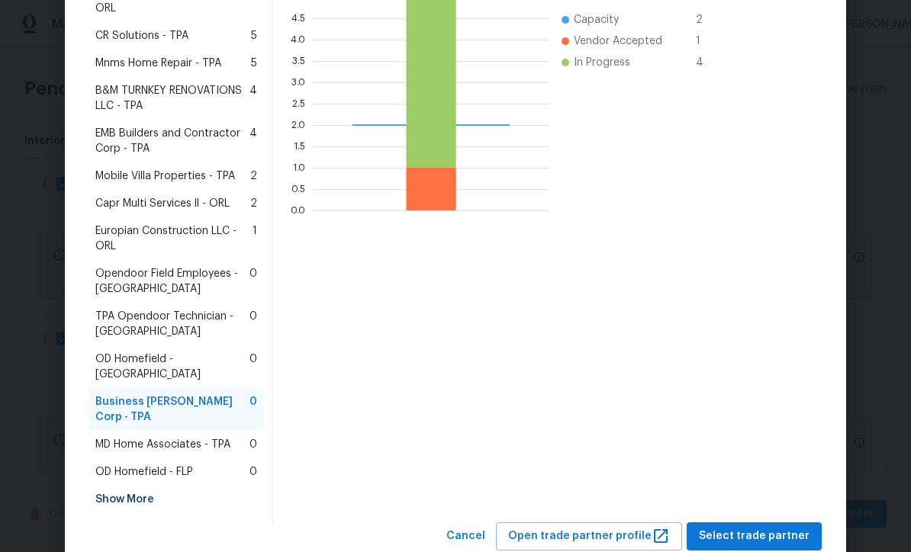
scroll to position [370, 0]
click at [764, 528] on span "Select trade partner" at bounding box center [754, 537] width 111 height 19
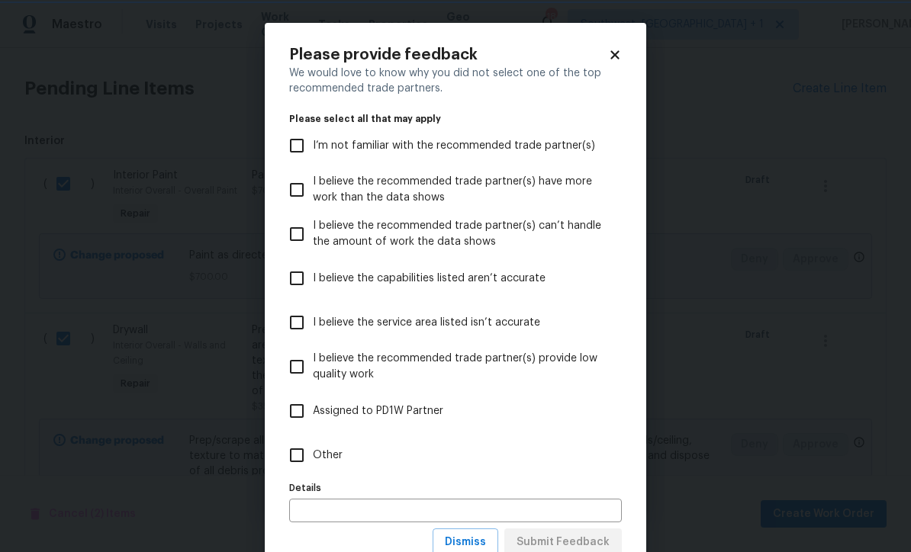
scroll to position [0, 0]
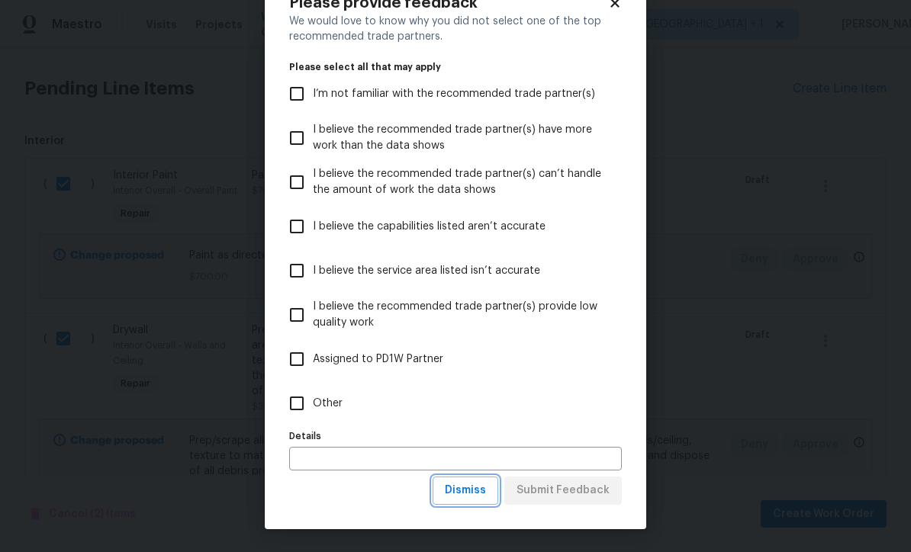
click at [469, 499] on span "Dismiss" at bounding box center [465, 490] width 41 height 19
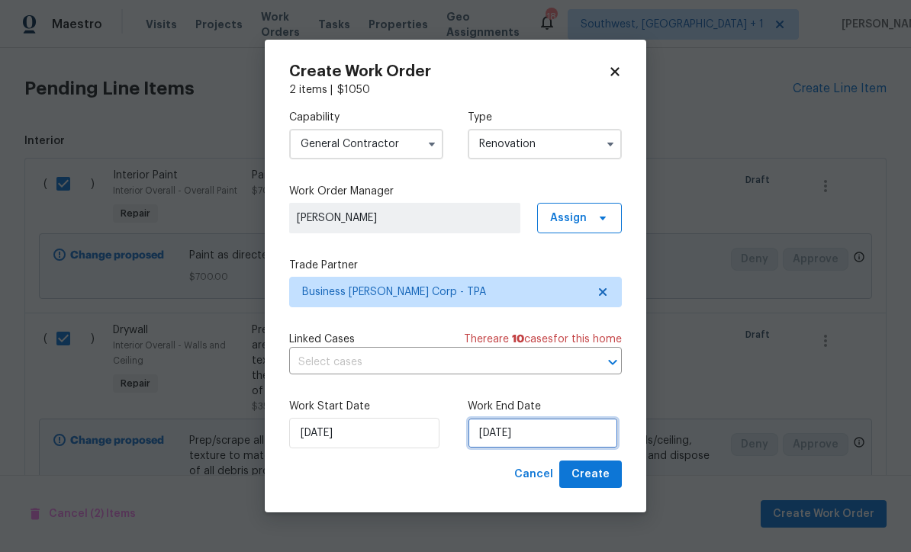
click at [559, 435] on input "[DATE]" at bounding box center [543, 433] width 150 height 31
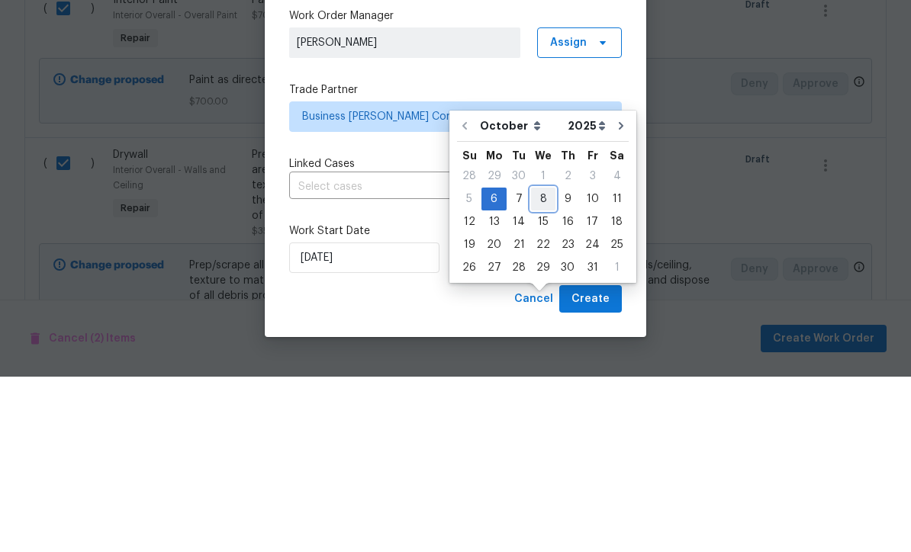
click at [541, 364] on div "8" at bounding box center [543, 374] width 24 height 21
type input "[DATE]"
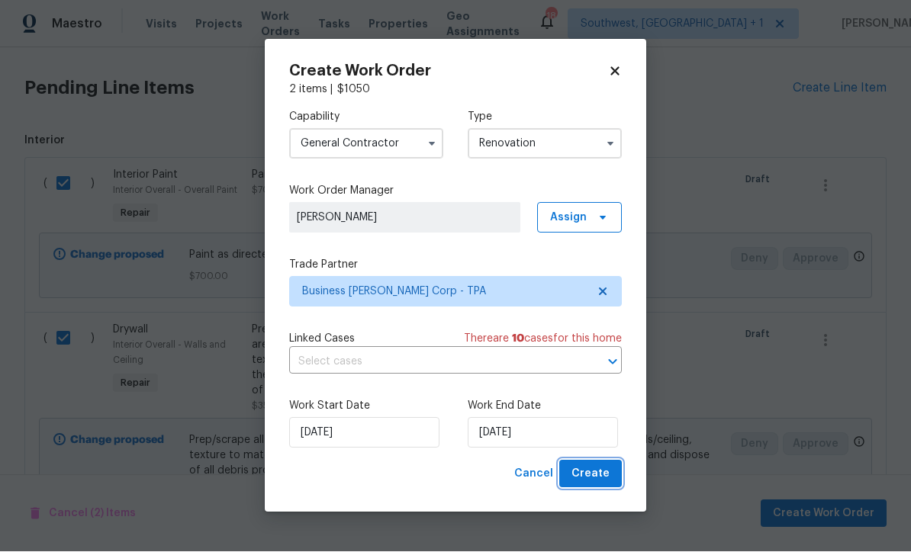
click at [606, 485] on button "Create" at bounding box center [590, 475] width 63 height 28
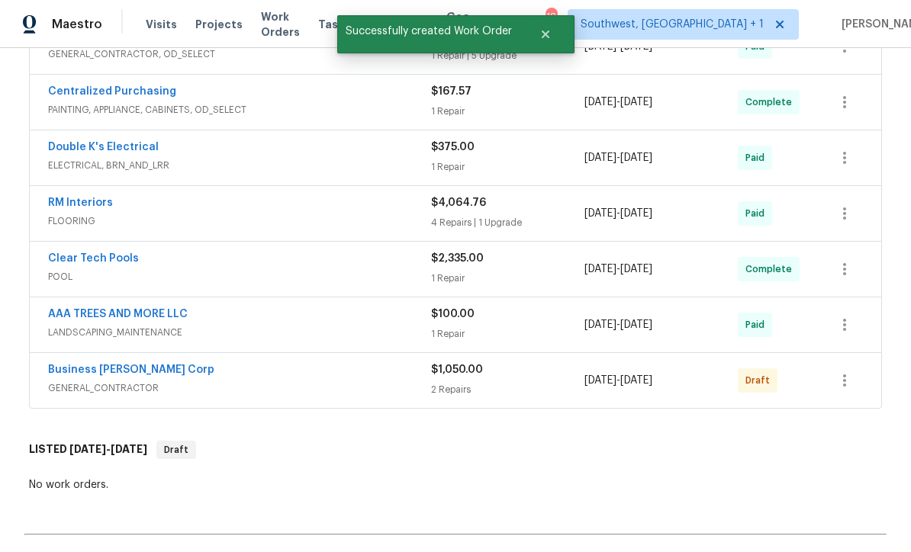
scroll to position [935, 0]
click at [845, 375] on icon "button" at bounding box center [844, 381] width 3 height 12
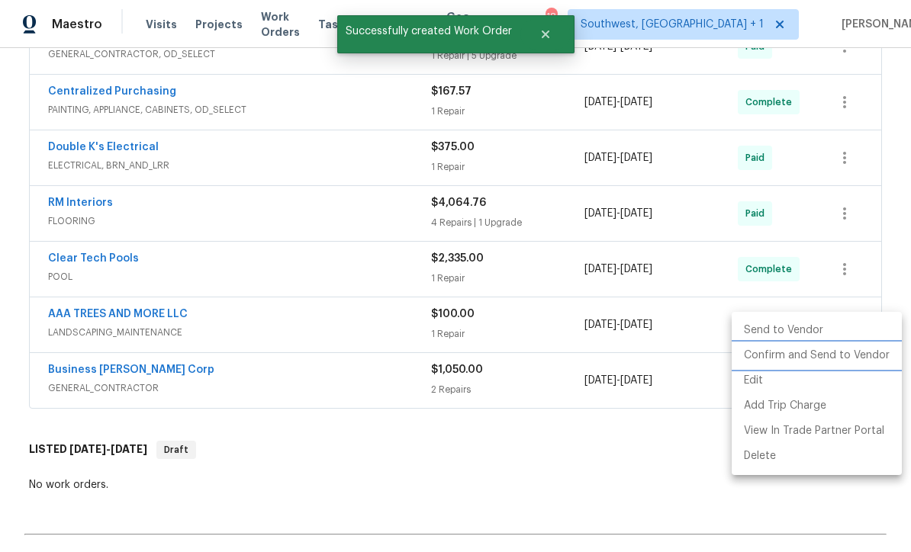
click at [835, 356] on li "Confirm and Send to Vendor" at bounding box center [817, 355] width 170 height 25
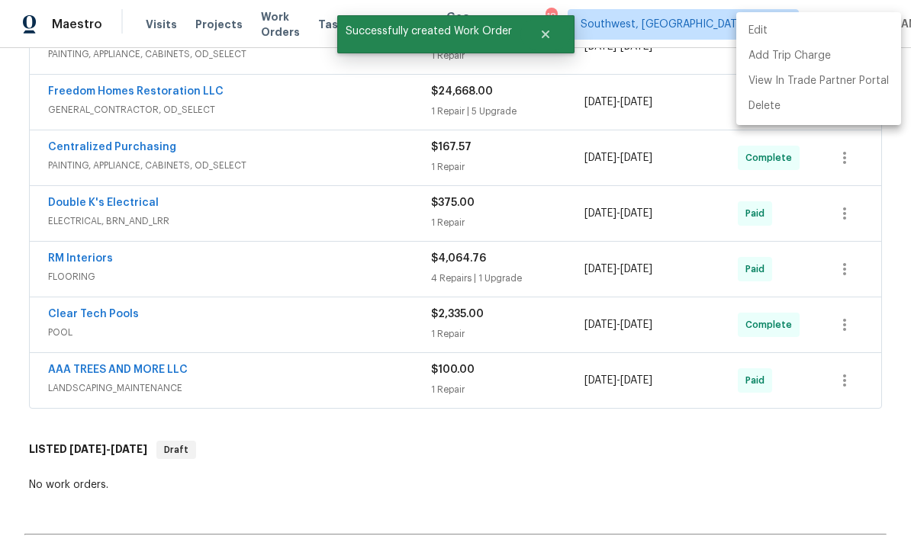
click at [626, 413] on div at bounding box center [455, 276] width 911 height 552
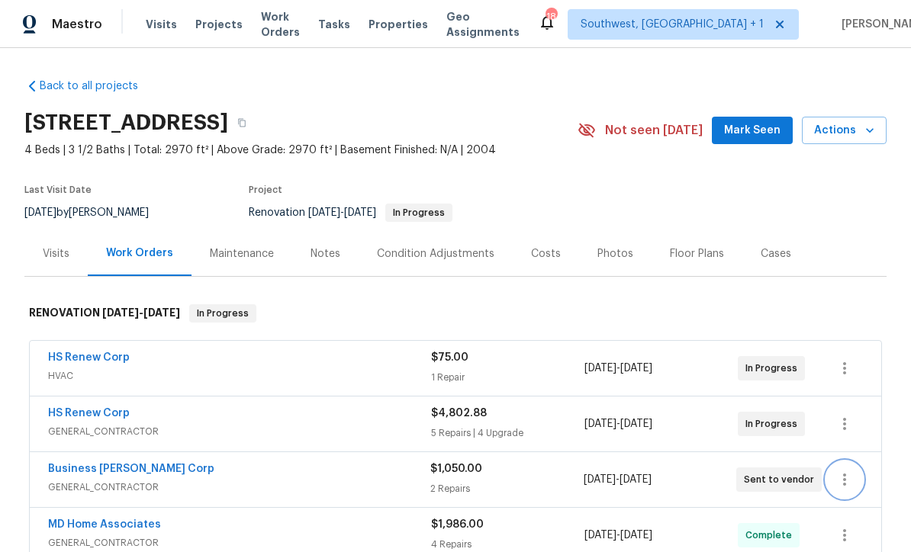
scroll to position [0, 0]
click at [330, 246] on div "Notes" at bounding box center [326, 253] width 30 height 15
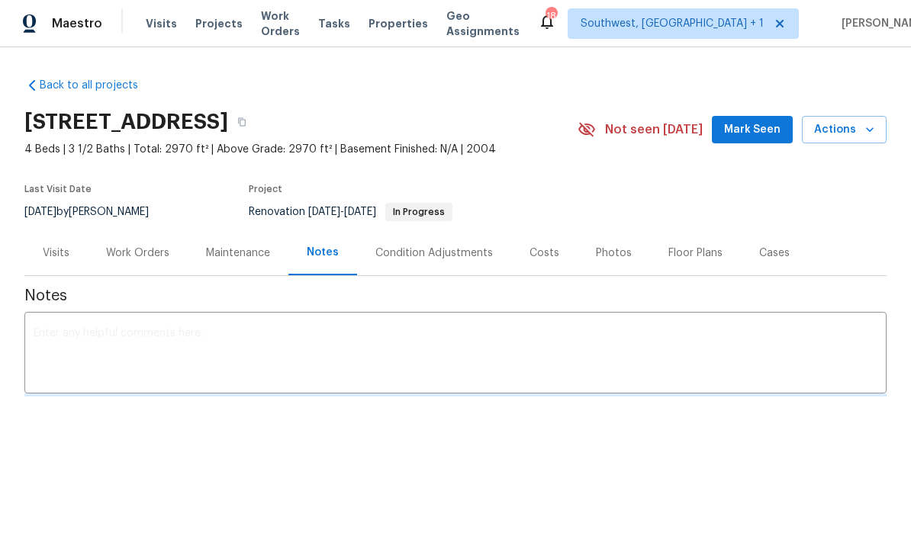
scroll to position [1, 0]
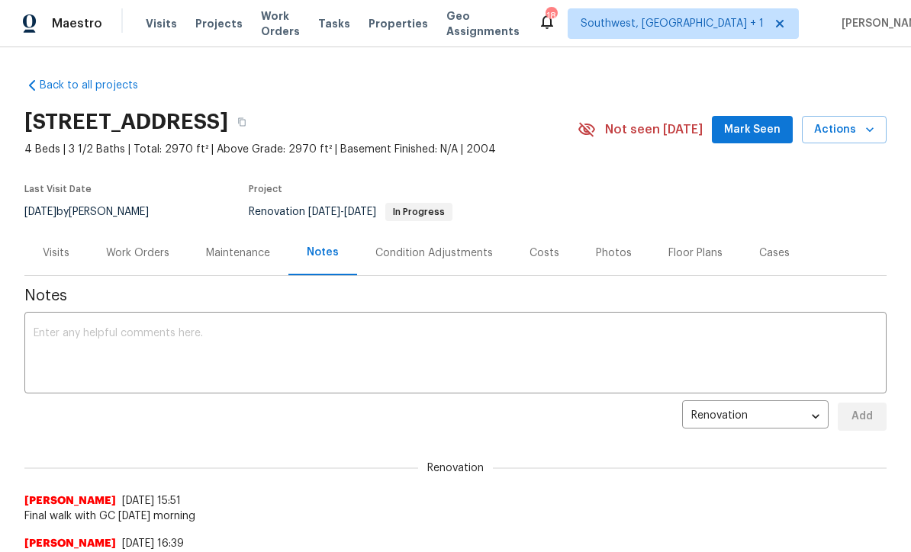
click at [368, 335] on textarea at bounding box center [456, 354] width 844 height 53
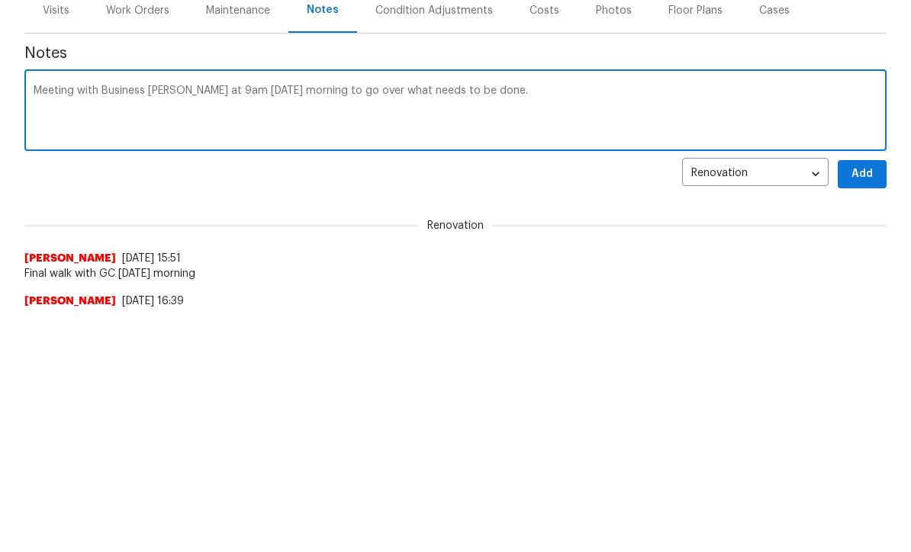
scroll to position [243, 0]
type textarea "Meeting with Business Morel at 9am tomorrow morning to go over what needs to be…"
click at [860, 171] on span "Add" at bounding box center [862, 175] width 24 height 19
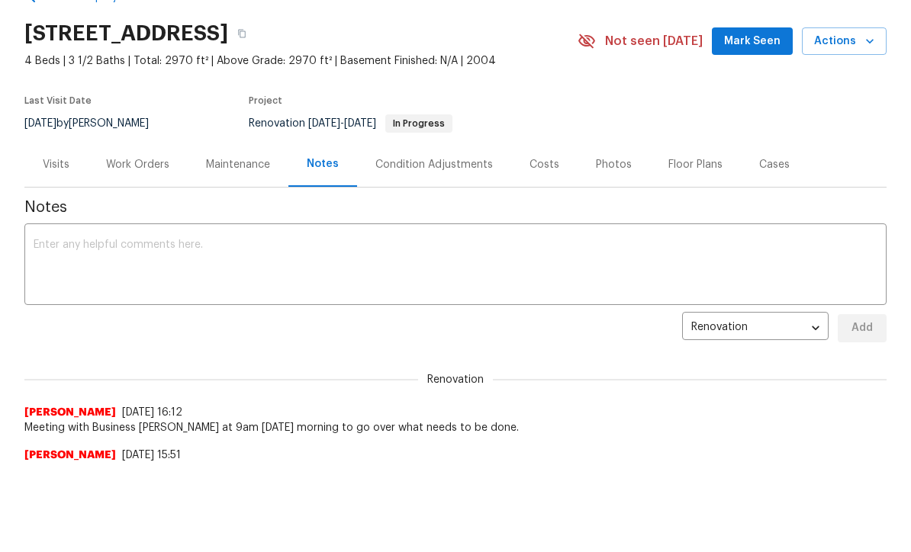
scroll to position [0, 0]
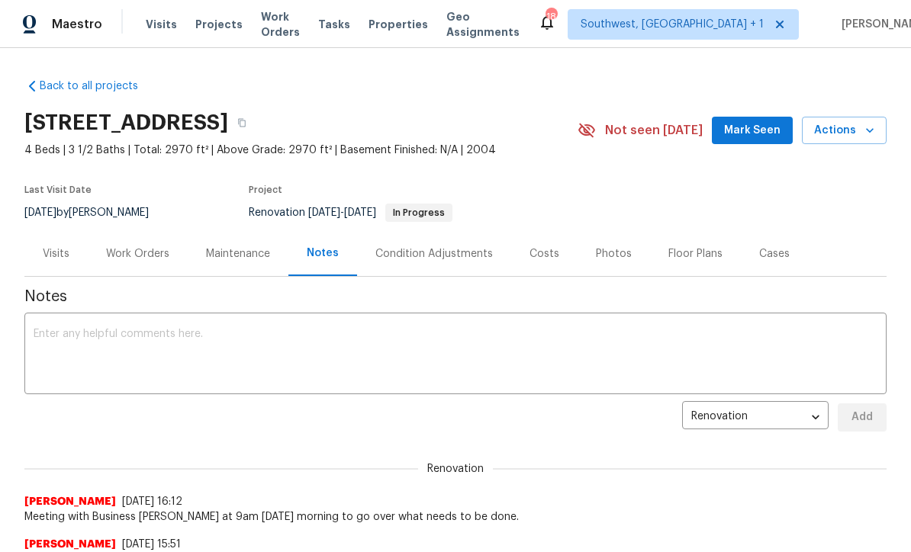
click at [145, 262] on div "Work Orders" at bounding box center [138, 253] width 100 height 45
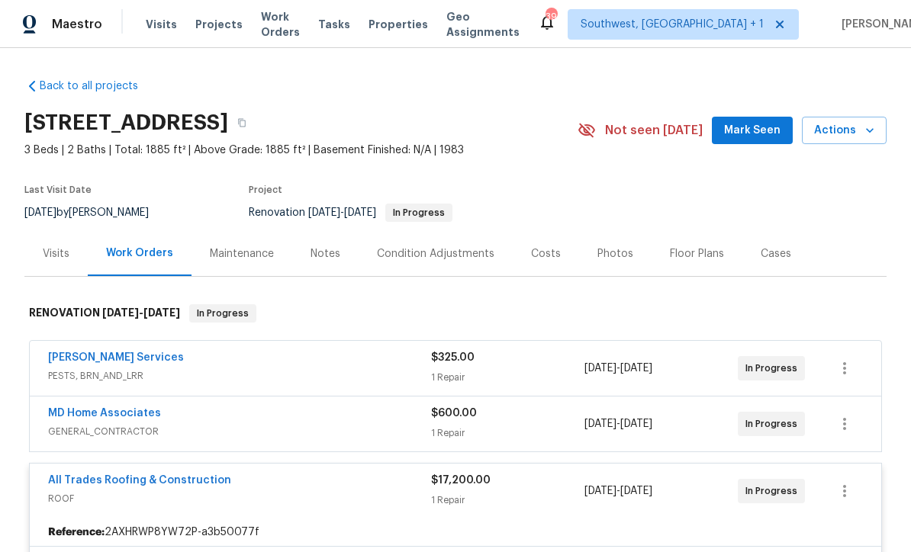
click at [220, 31] on span "Projects" at bounding box center [218, 24] width 47 height 15
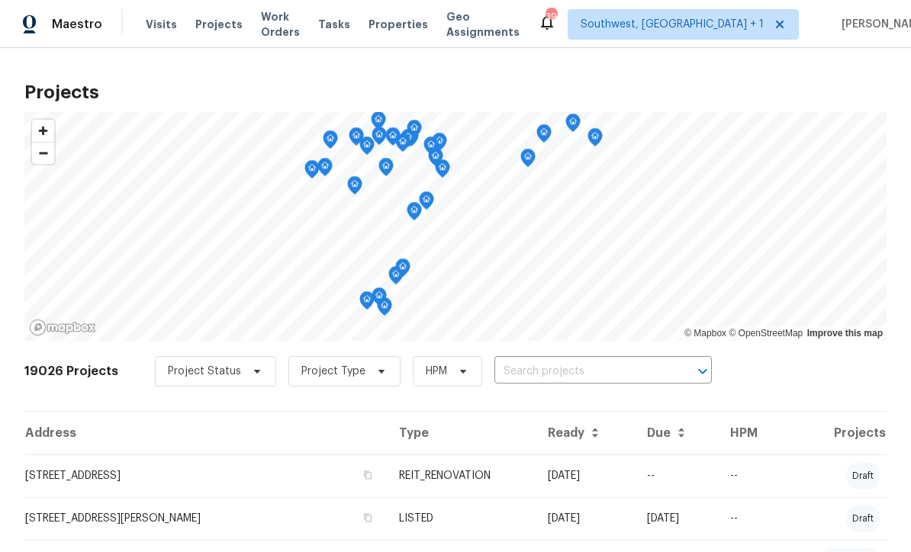
click at [562, 372] on input "text" at bounding box center [581, 372] width 175 height 24
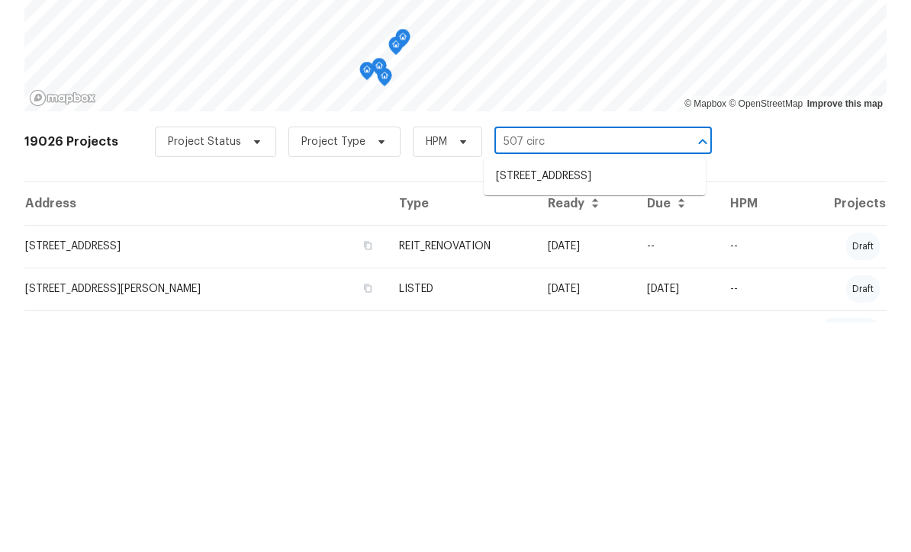
type input "507 circl"
click at [593, 394] on li "[STREET_ADDRESS]" at bounding box center [595, 406] width 222 height 25
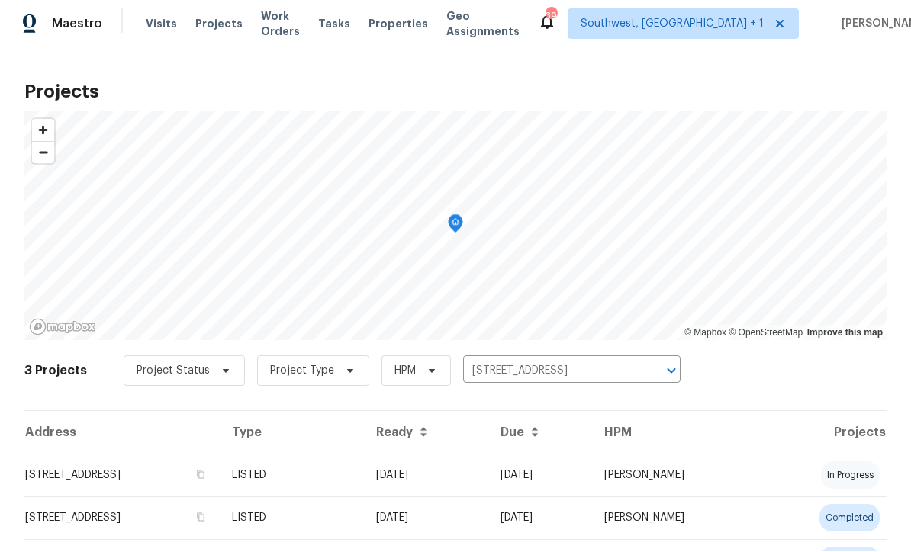
scroll to position [1, 0]
click at [488, 475] on td "[DATE]" at bounding box center [426, 476] width 124 height 43
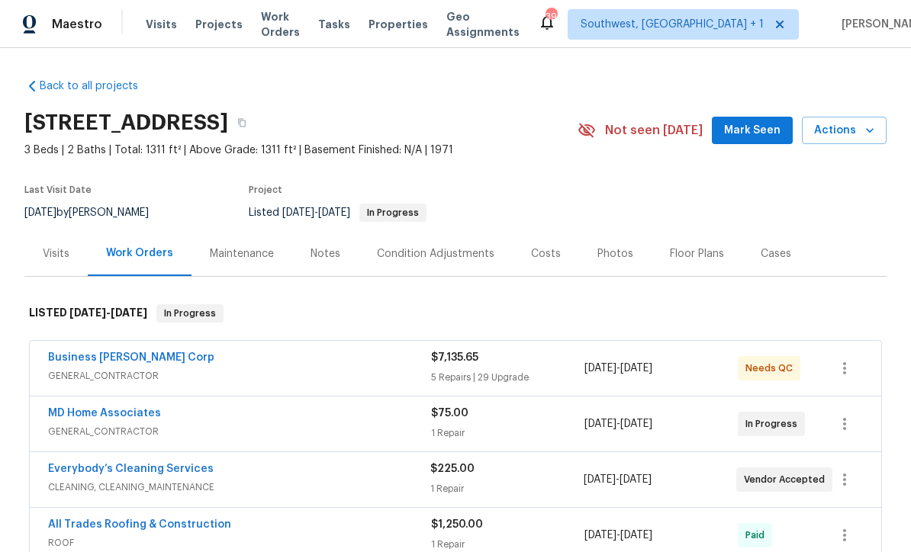
click at [215, 23] on span "Projects" at bounding box center [218, 24] width 47 height 15
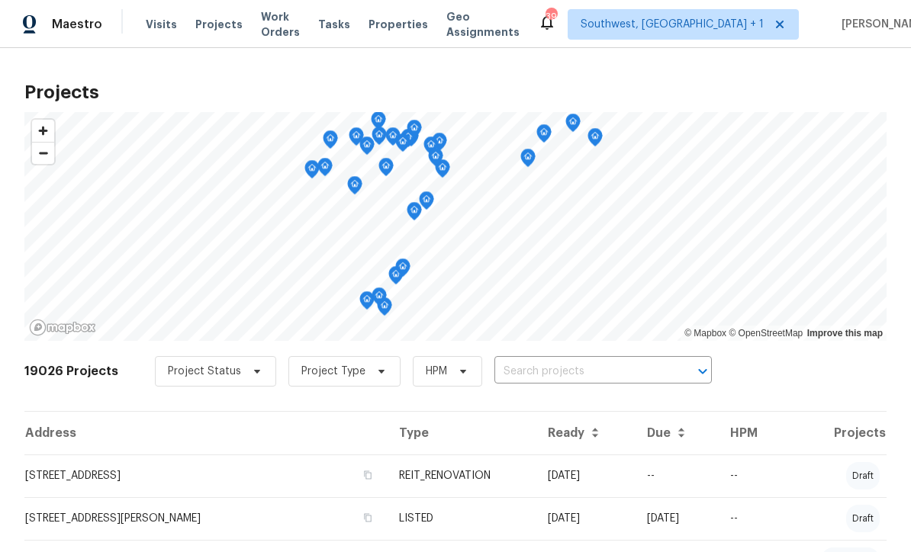
click at [570, 371] on input "text" at bounding box center [581, 372] width 175 height 24
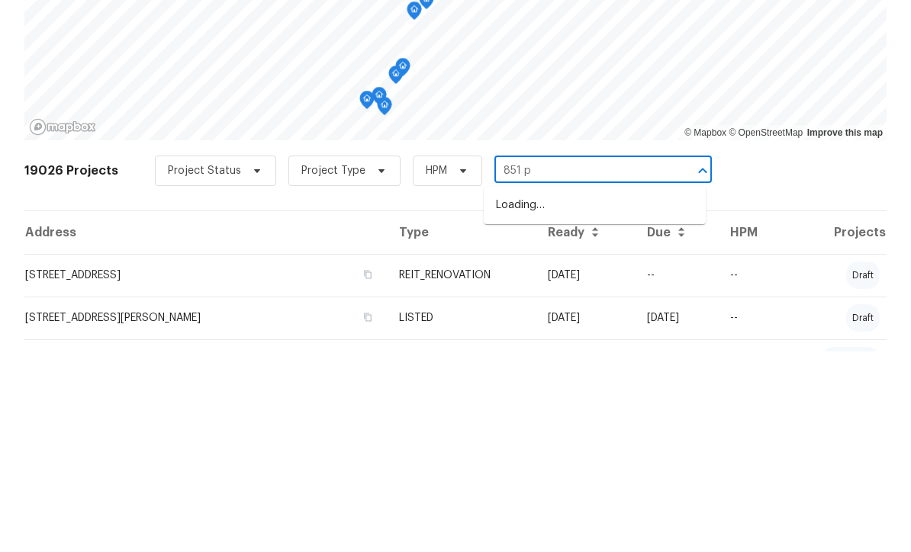
type input "851 pl"
click at [606, 394] on li "[STREET_ADDRESS]" at bounding box center [595, 406] width 222 height 25
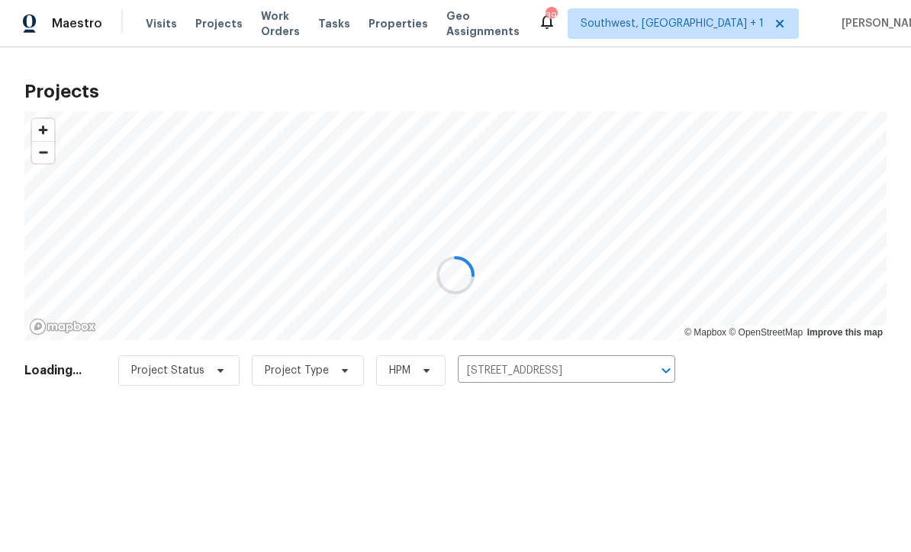
scroll to position [1, 0]
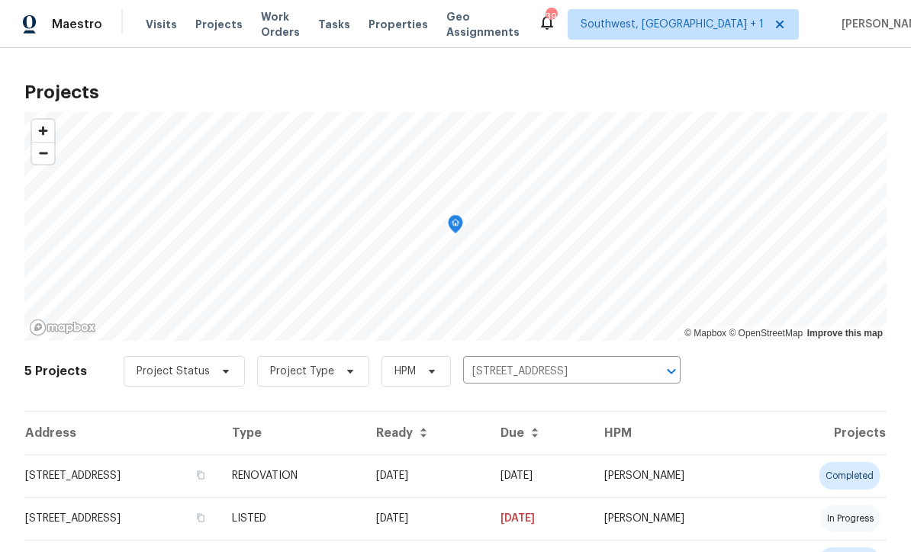
click at [564, 473] on td "[DATE]" at bounding box center [540, 476] width 104 height 43
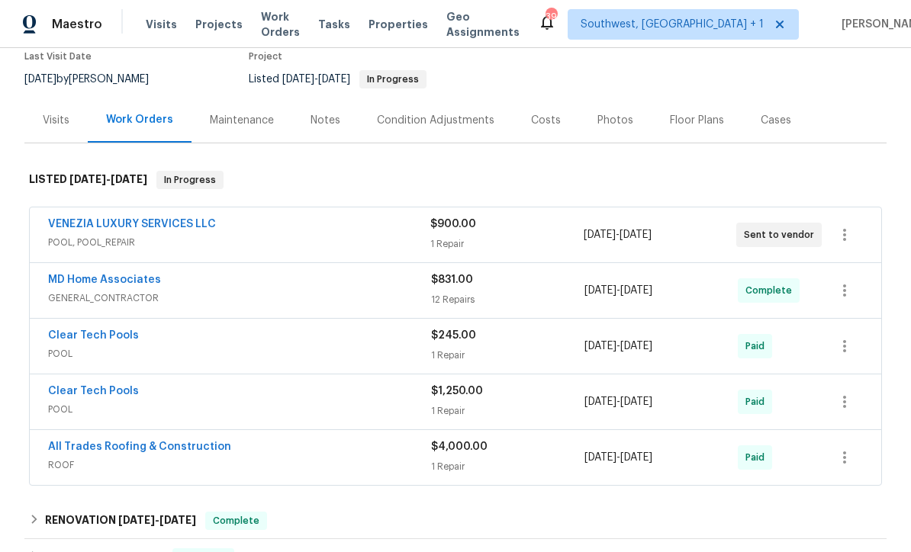
scroll to position [134, 0]
click at [169, 223] on link "VENEZIA LUXURY SERVICES LLC" at bounding box center [132, 223] width 168 height 11
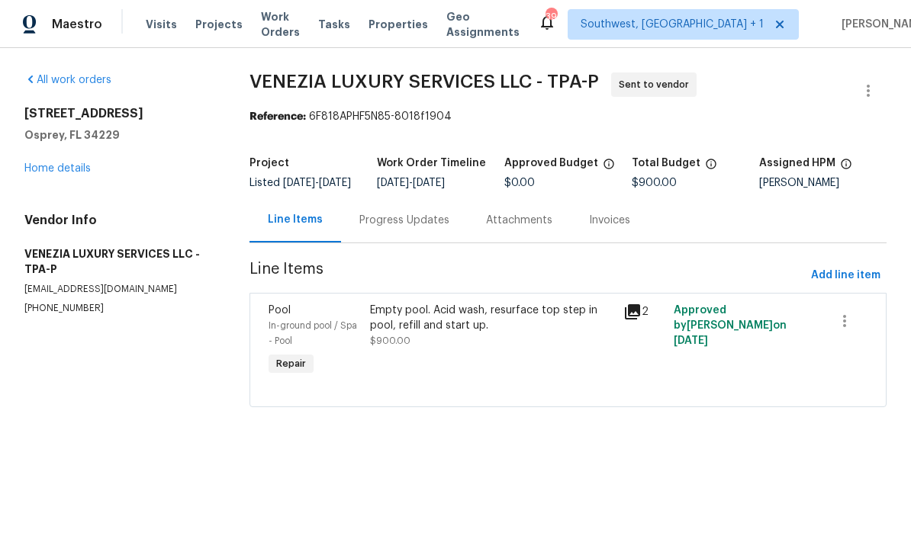
click at [411, 228] on div "Progress Updates" at bounding box center [404, 220] width 90 height 15
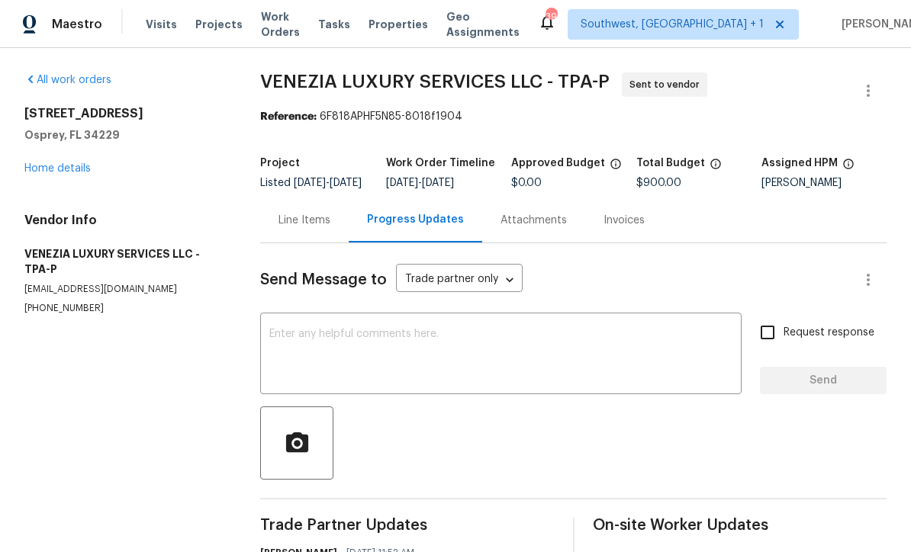
click at [478, 356] on textarea at bounding box center [500, 355] width 463 height 53
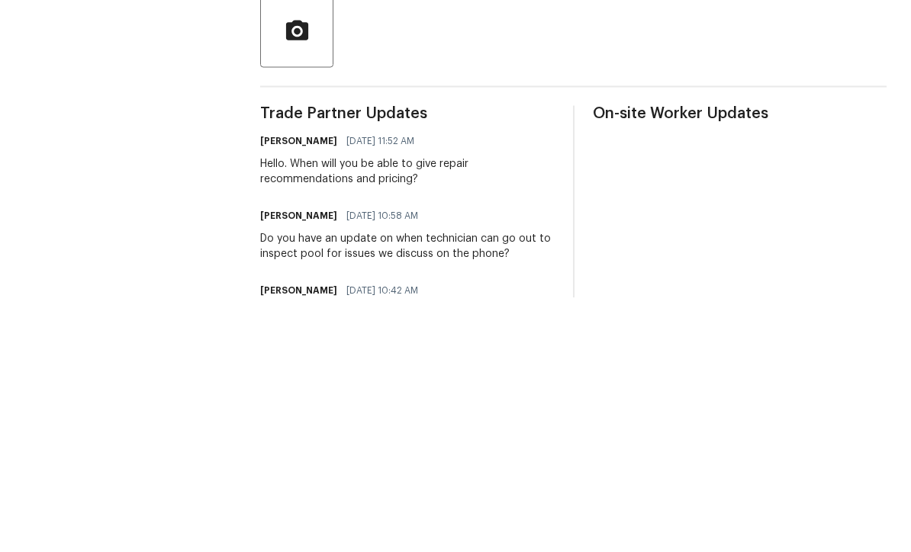
scroll to position [157, 0]
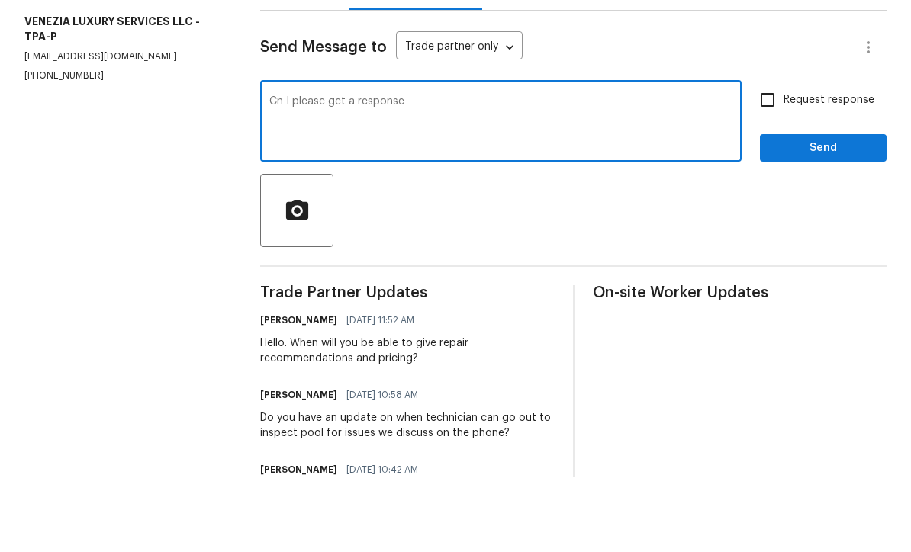
click at [281, 172] on textarea "Cn I please get a response" at bounding box center [500, 198] width 463 height 53
click at [456, 172] on textarea "Can I please get a response" at bounding box center [500, 198] width 463 height 53
type textarea "Can I please get a response?"
click at [769, 159] on input "Request response" at bounding box center [768, 175] width 32 height 32
checkbox input "true"
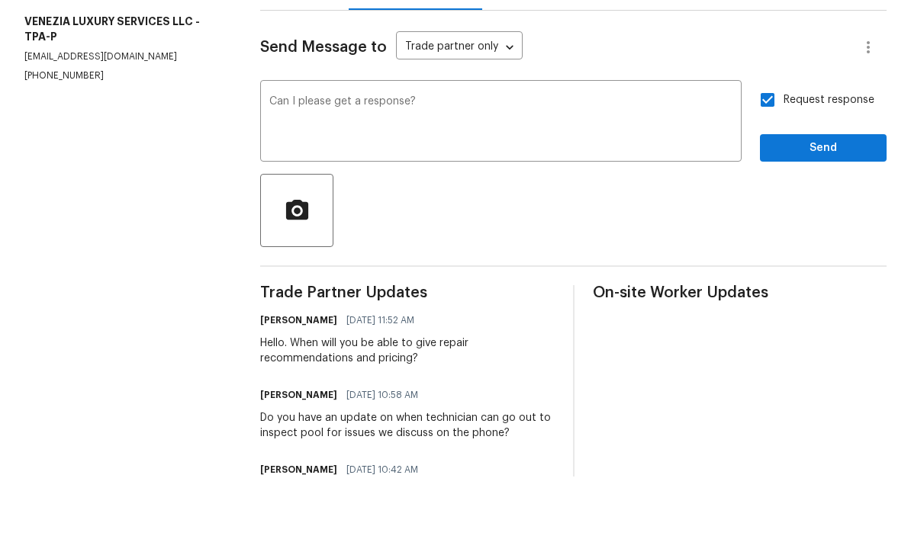
scroll to position [50, 0]
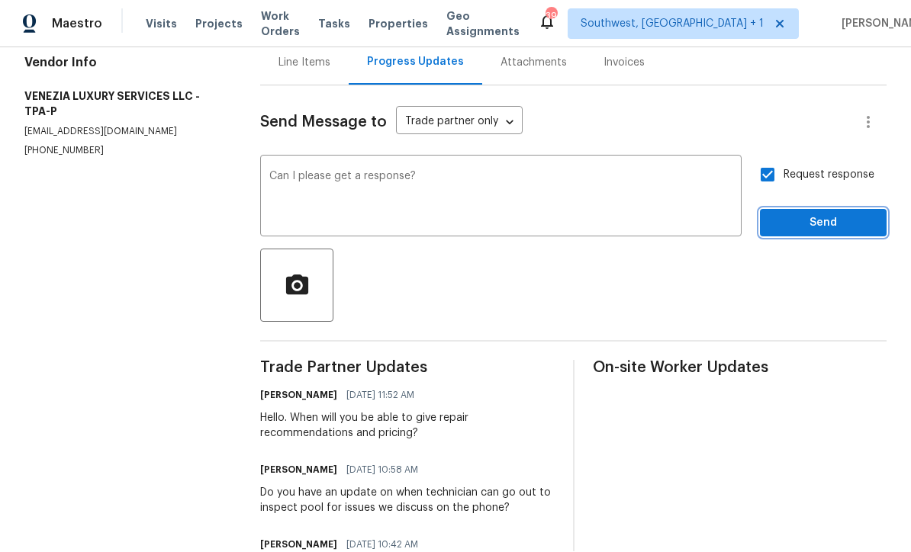
click at [809, 210] on button "Send" at bounding box center [823, 224] width 127 height 28
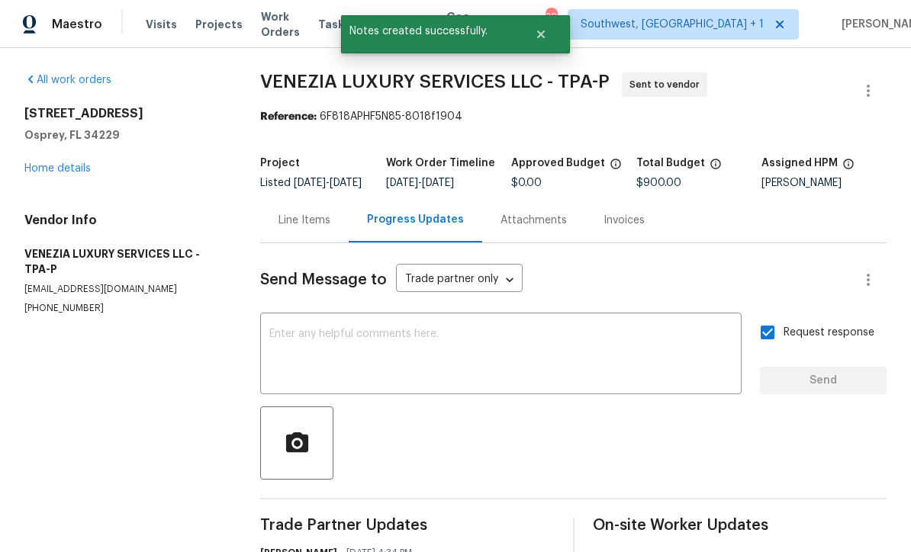
click at [72, 163] on link "Home details" at bounding box center [57, 168] width 66 height 11
